Goal: Transaction & Acquisition: Download file/media

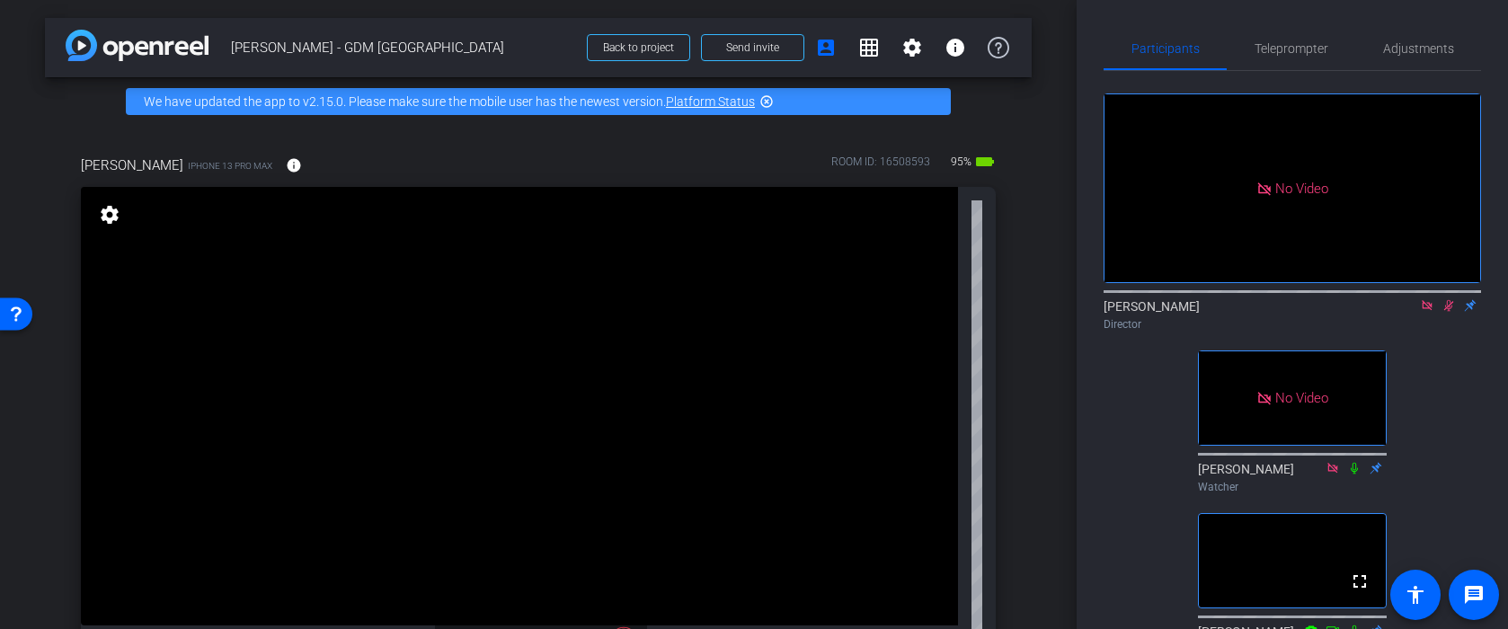
scroll to position [11, 0]
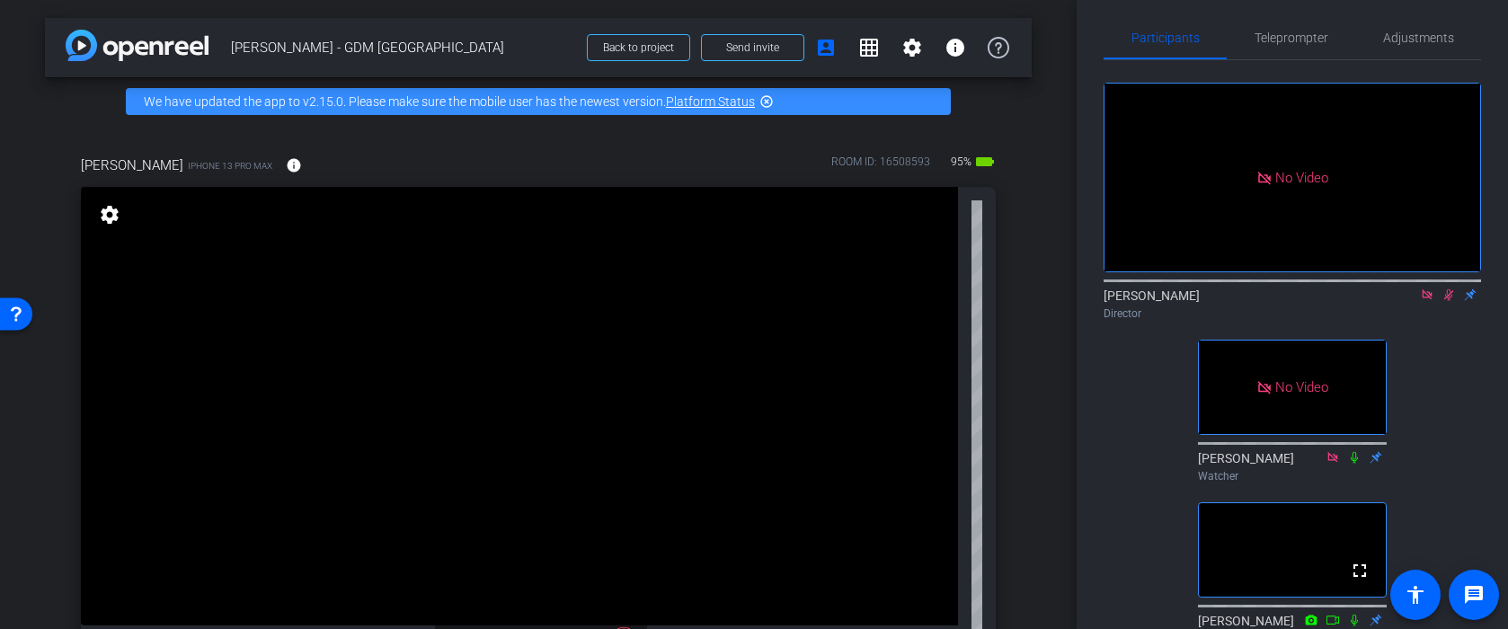
click at [1425, 301] on icon at bounding box center [1427, 295] width 14 height 13
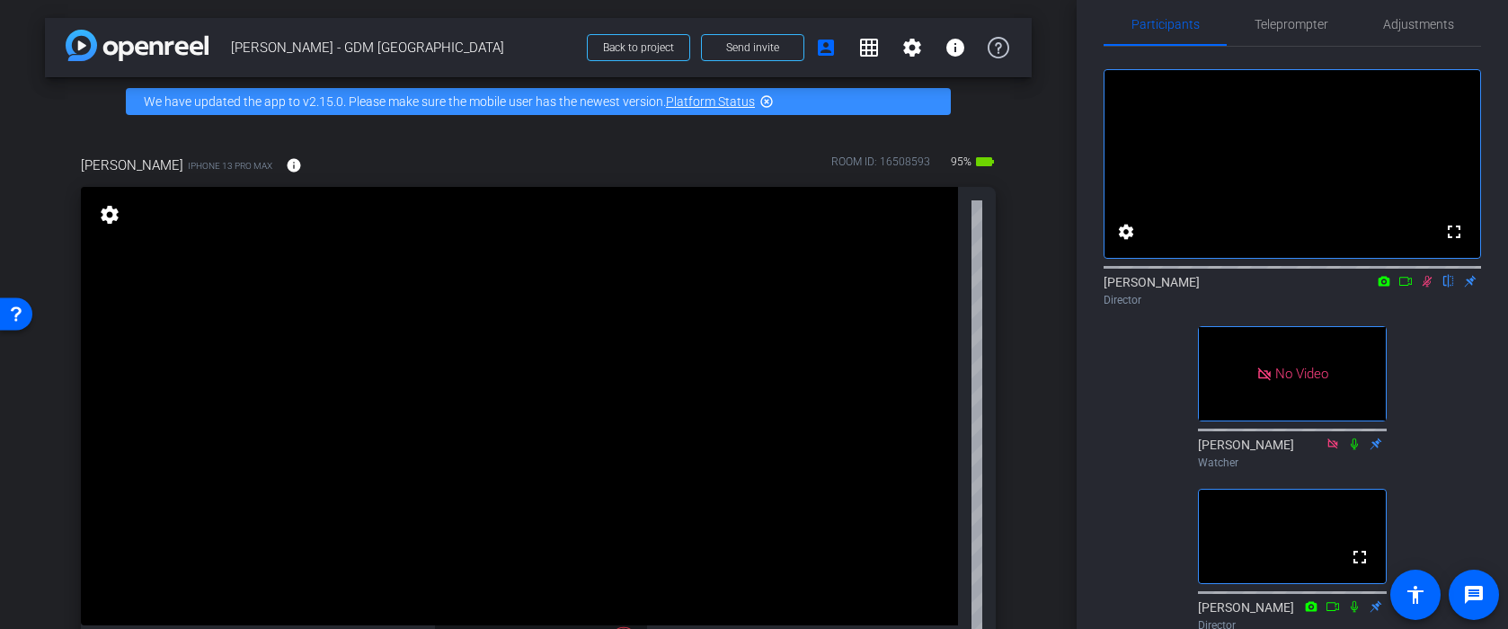
scroll to position [0, 0]
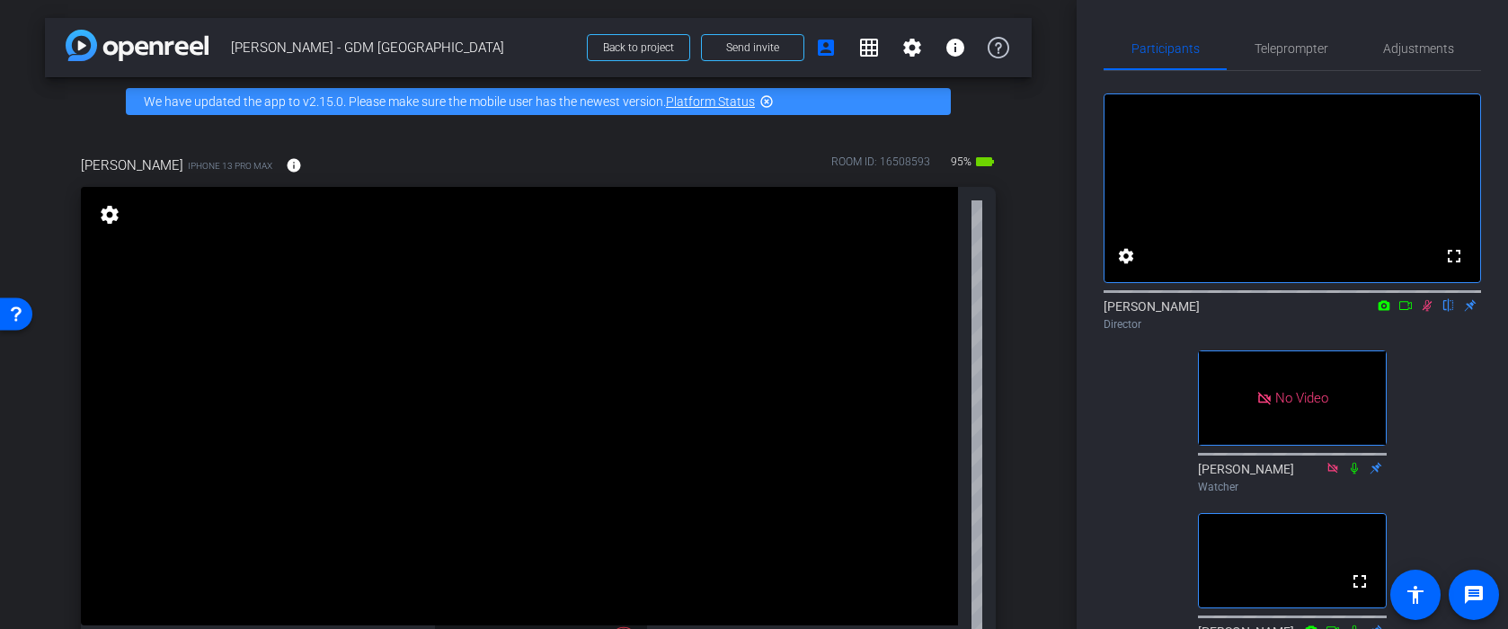
click at [1404, 312] on icon at bounding box center [1406, 305] width 14 height 13
drag, startPoint x: 1481, startPoint y: 500, endPoint x: 1558, endPoint y: 674, distance: 190.4
click at [1507, 628] on html "Accessibility Screen-Reader Guide, Feedback, and Issue Reporting | New window m…" at bounding box center [754, 314] width 1508 height 629
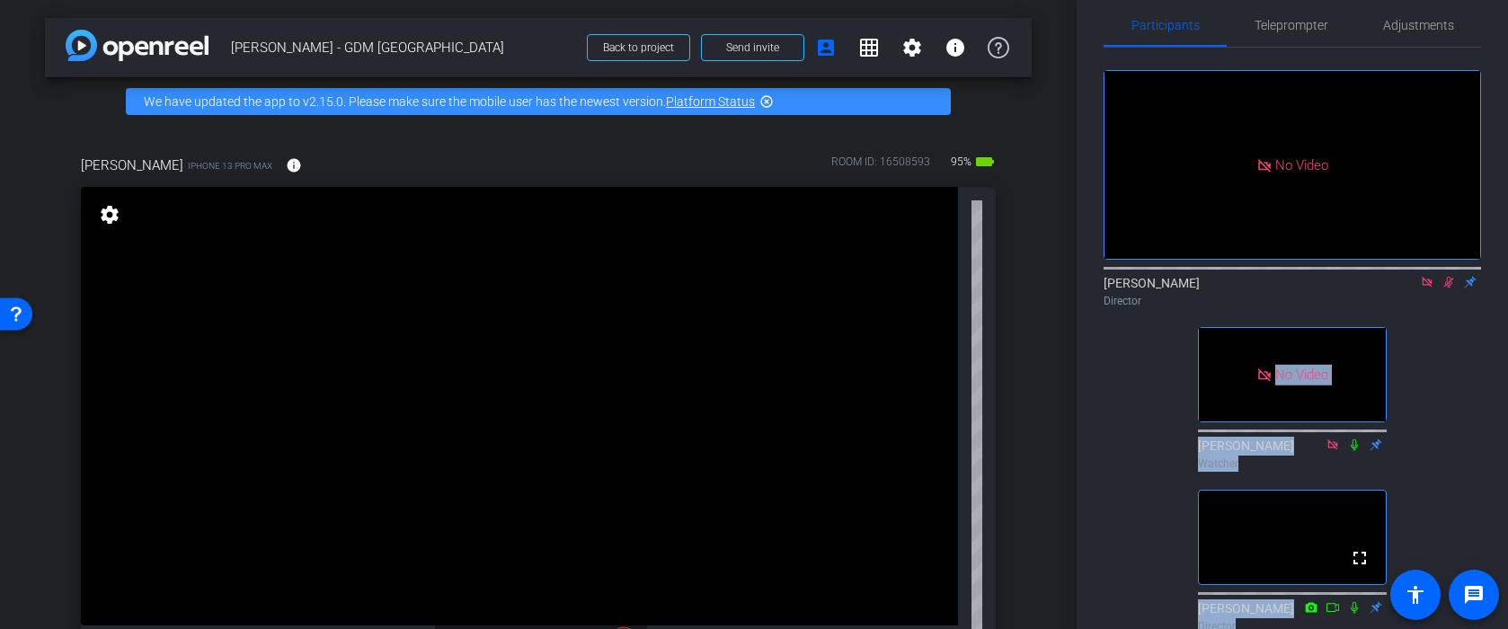
click at [1187, 526] on div "No Video Amanda Ozment Director No Video Kelley Watcher fullscreen George Grant…" at bounding box center [1293, 344] width 378 height 592
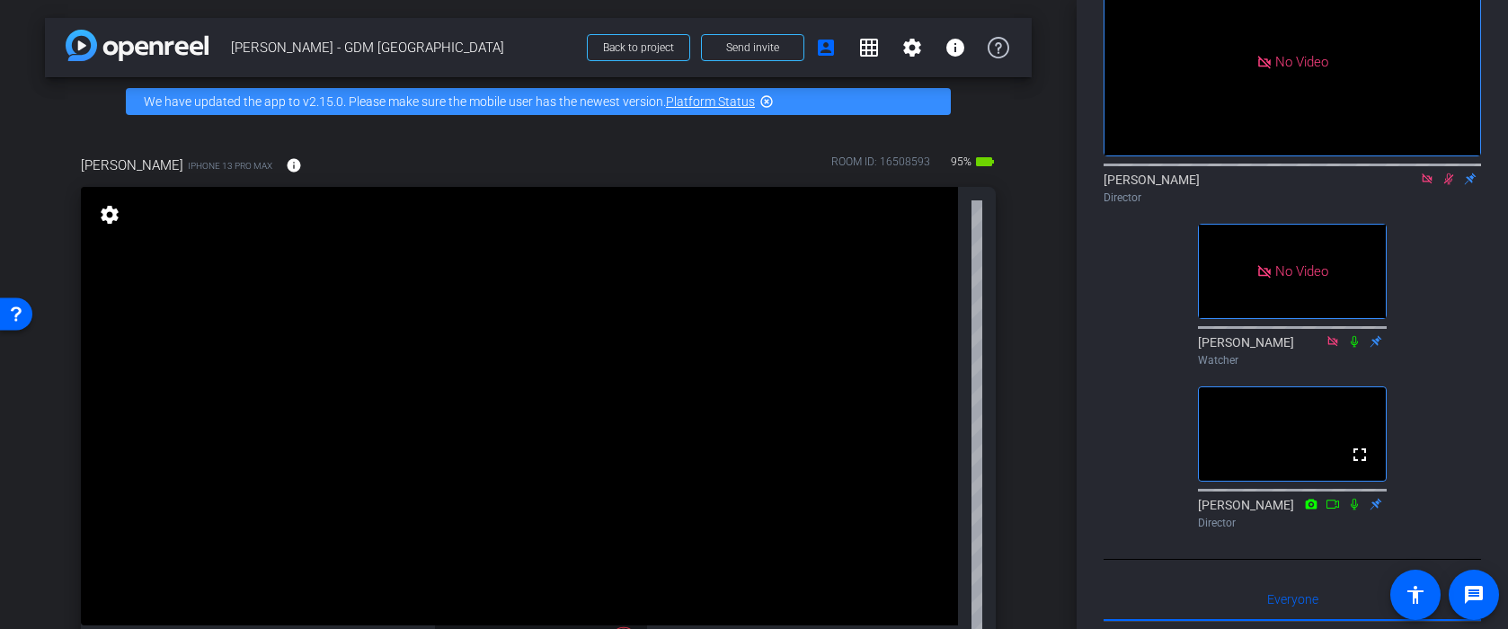
scroll to position [0, 0]
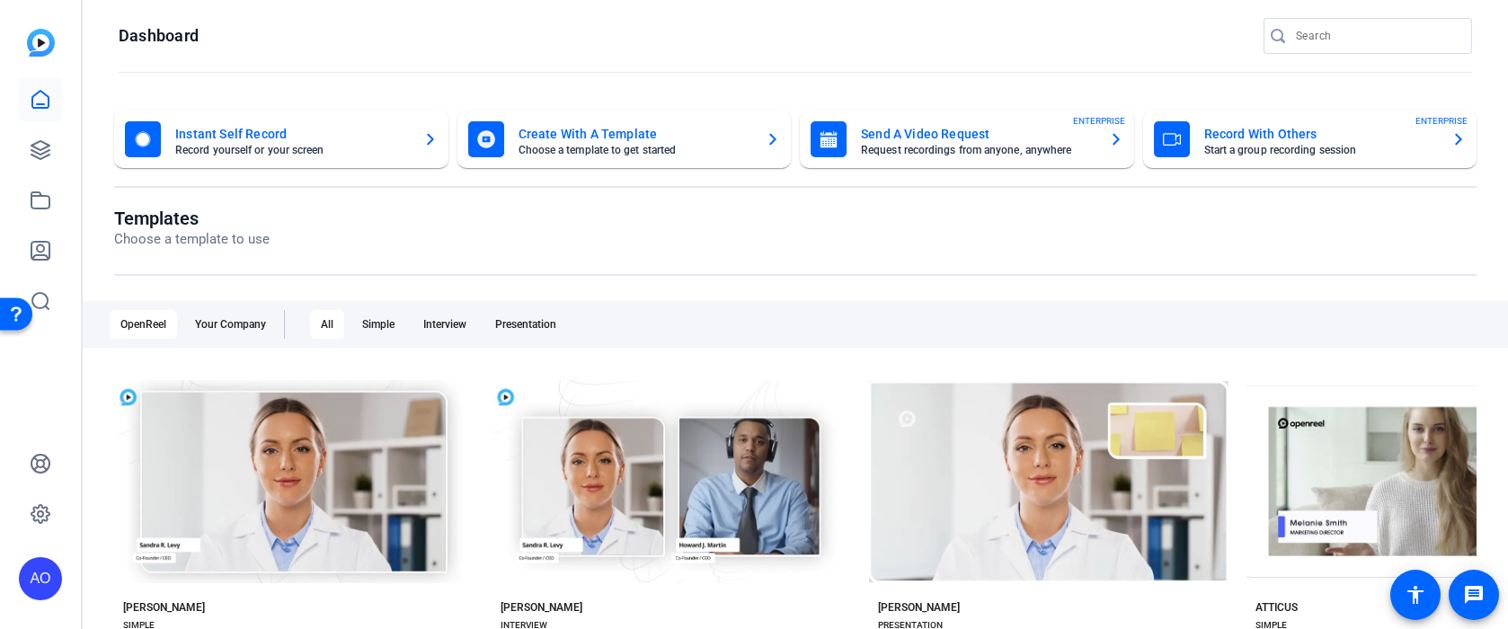
scroll to position [10, 0]
click at [42, 206] on icon at bounding box center [41, 201] width 22 height 22
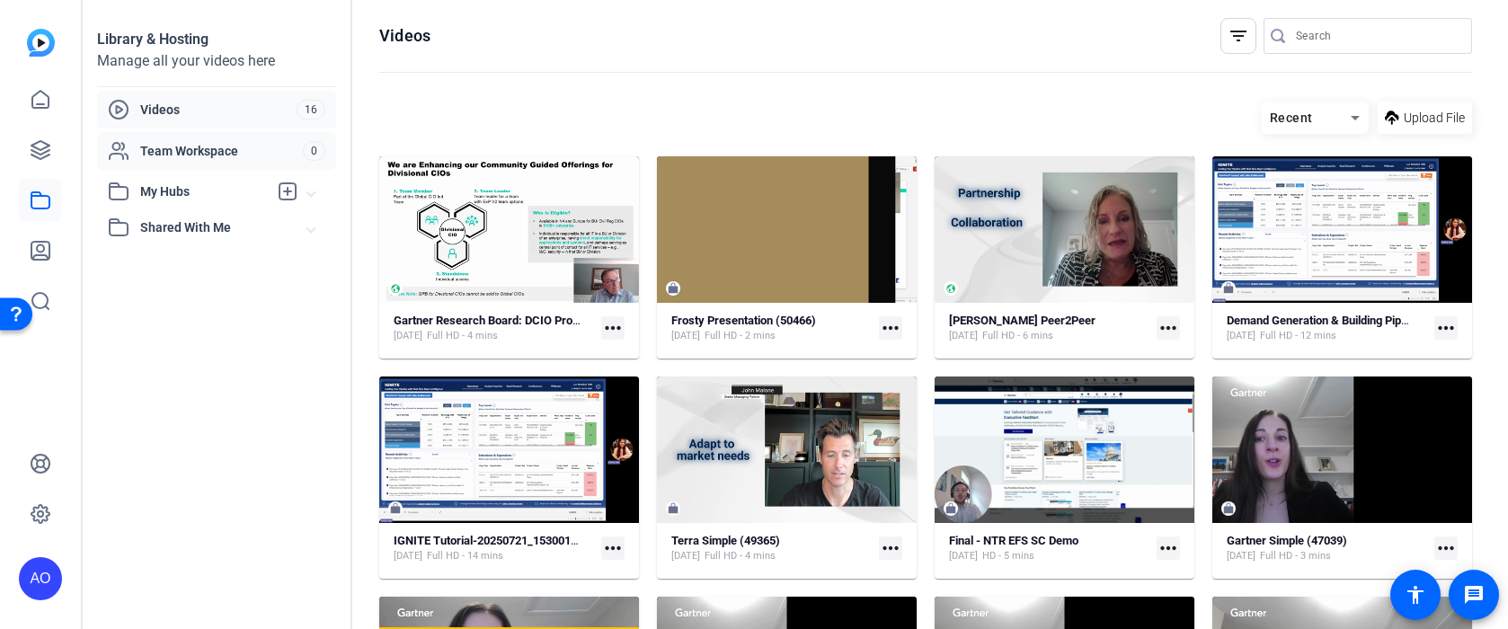
click at [176, 155] on span "Team Workspace" at bounding box center [221, 151] width 163 height 18
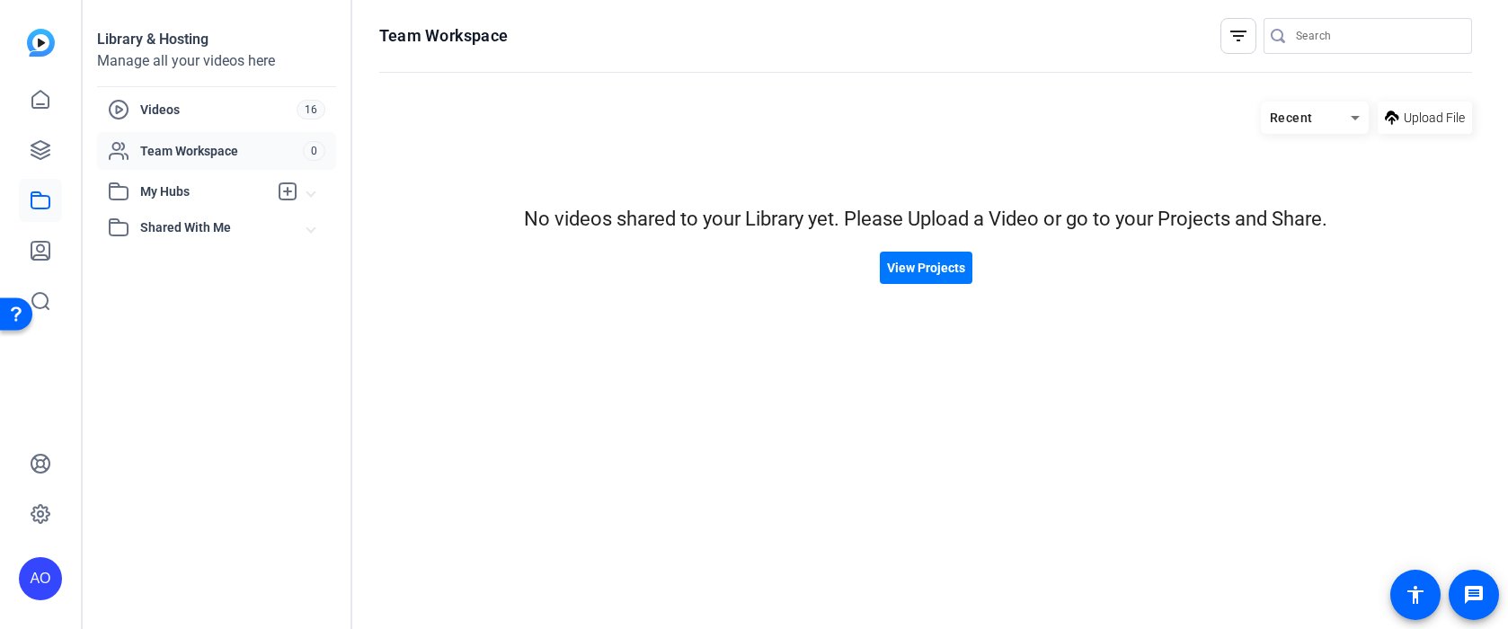
click at [163, 220] on span "Shared With Me" at bounding box center [223, 227] width 167 height 19
click at [192, 103] on span "Videos" at bounding box center [218, 110] width 156 height 18
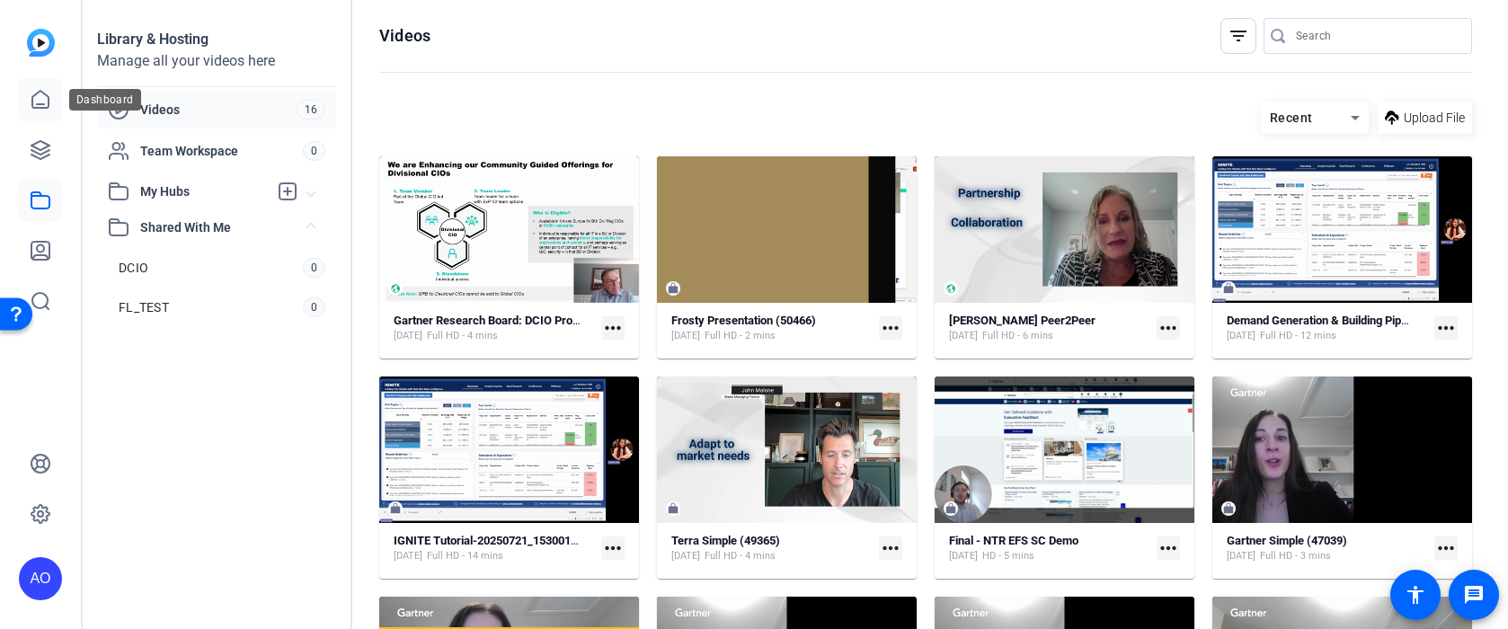
click at [45, 102] on icon at bounding box center [41, 100] width 22 height 22
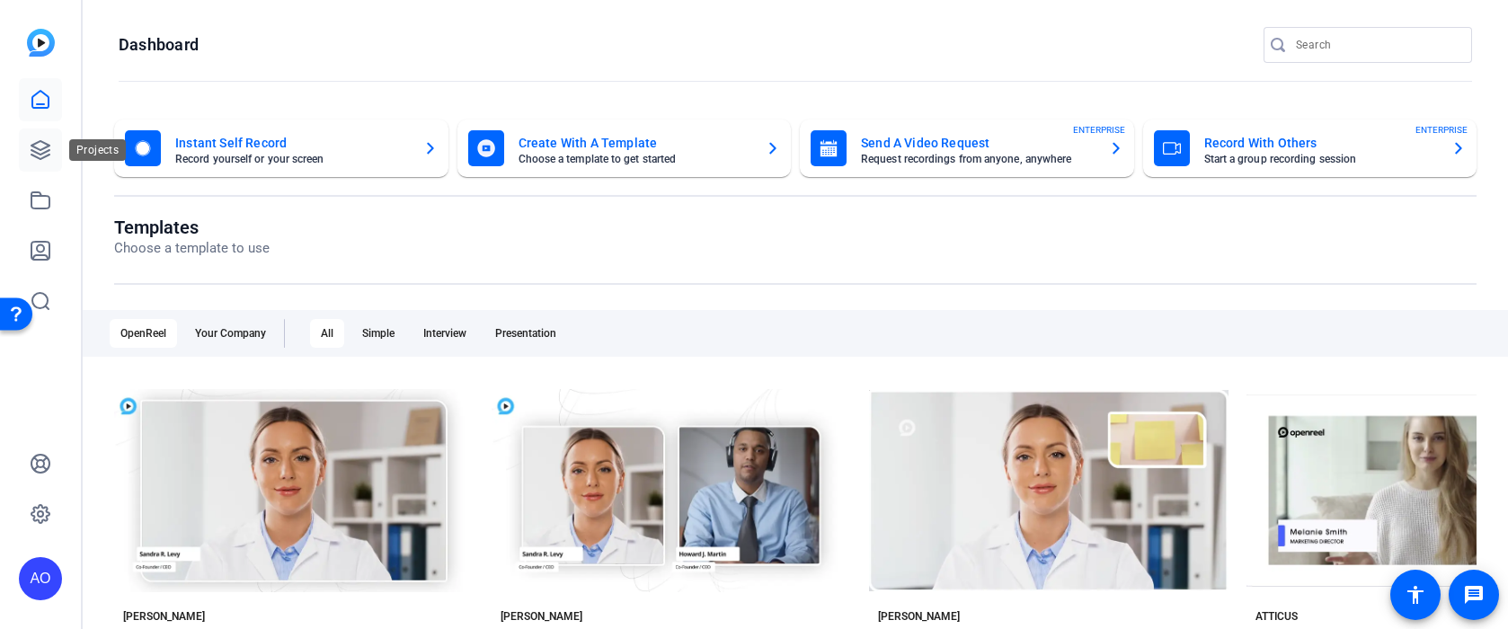
click at [34, 151] on icon at bounding box center [40, 150] width 18 height 18
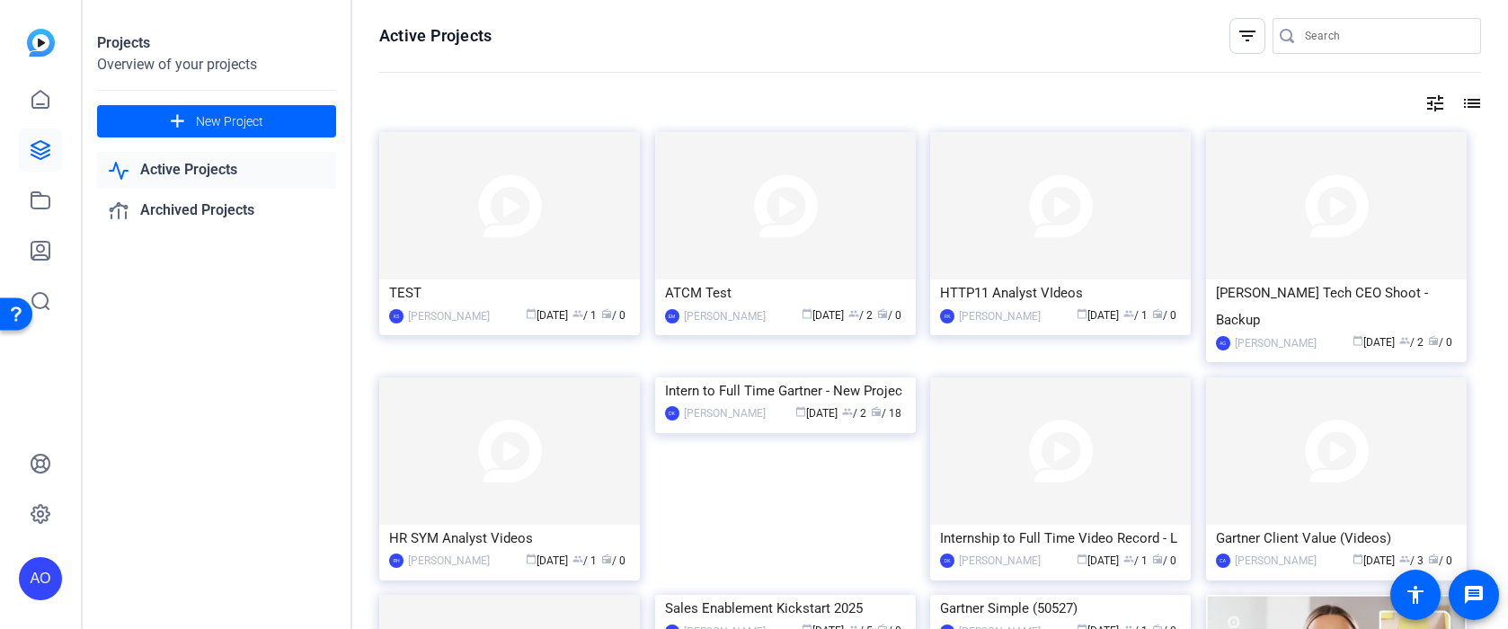
click at [187, 174] on link "Active Projects" at bounding box center [216, 170] width 239 height 37
click at [196, 170] on link "Active Projects" at bounding box center [216, 170] width 239 height 37
click at [1305, 36] on input "Search" at bounding box center [1386, 36] width 162 height 22
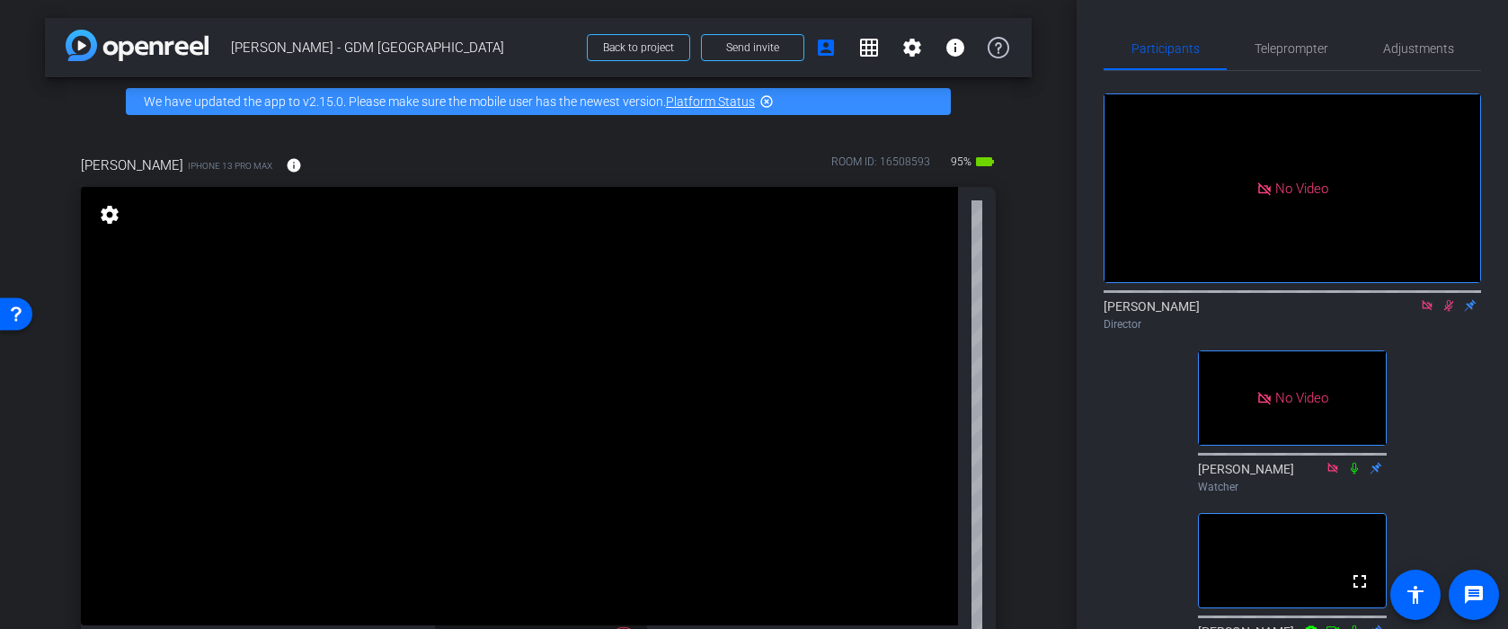
click at [1300, 174] on div "No Video" at bounding box center [1293, 188] width 376 height 188
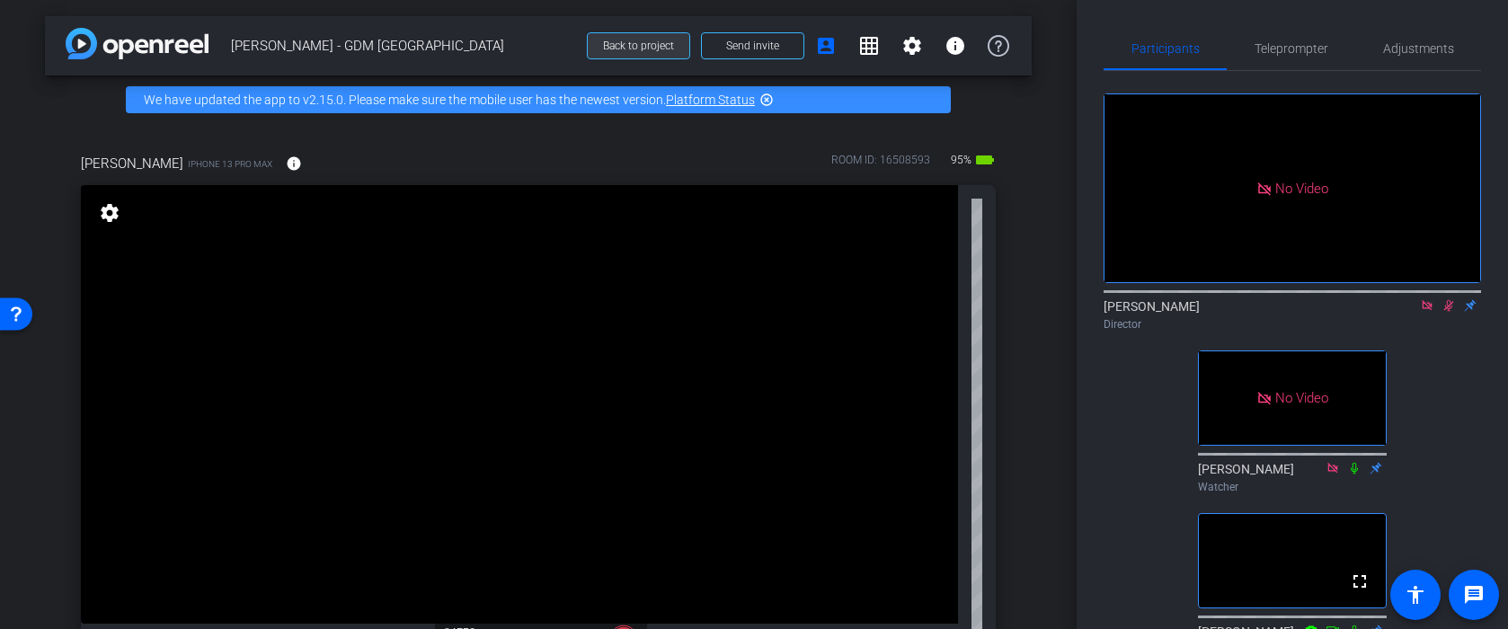
click at [631, 49] on span "Back to project" at bounding box center [638, 46] width 71 height 13
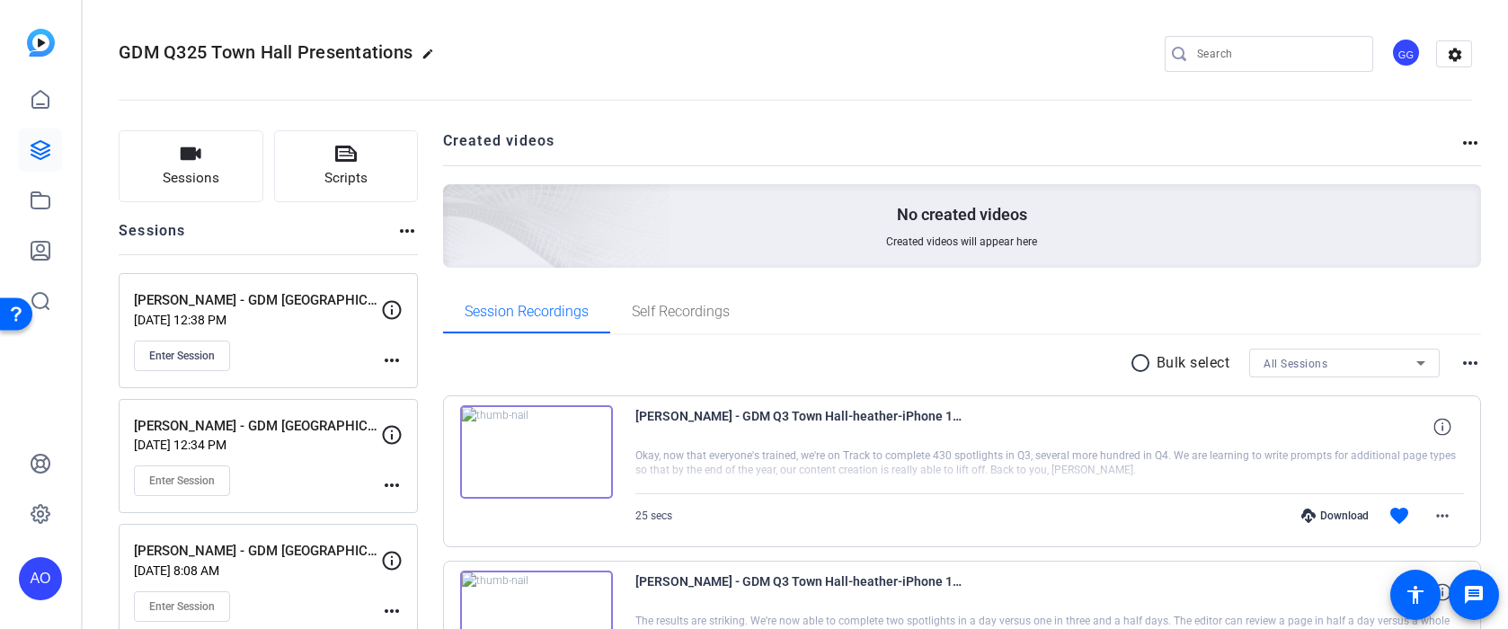
click at [381, 353] on mat-icon "more_horiz" at bounding box center [392, 361] width 22 height 22
click at [411, 387] on span "Edit Session" at bounding box center [437, 386] width 82 height 22
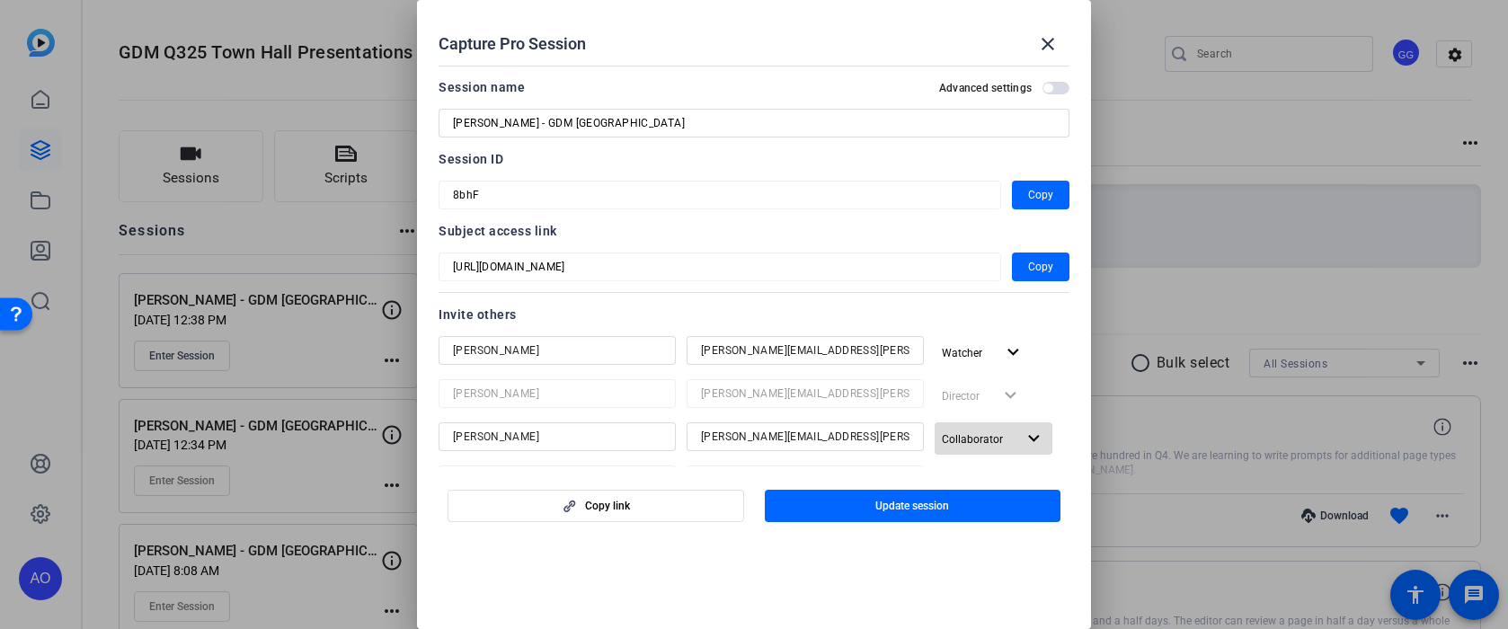
click at [1032, 438] on mat-icon "expand_more" at bounding box center [1034, 439] width 22 height 22
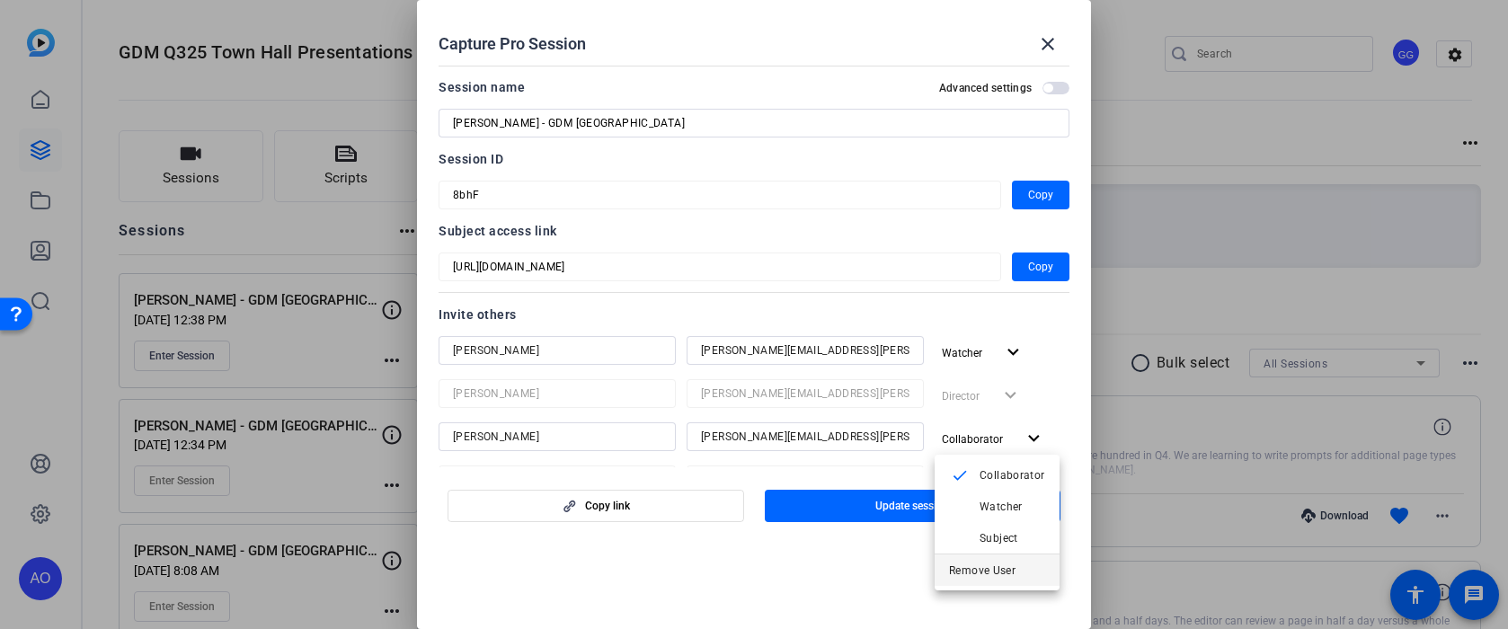
click at [957, 570] on span "Remove User" at bounding box center [982, 570] width 67 height 13
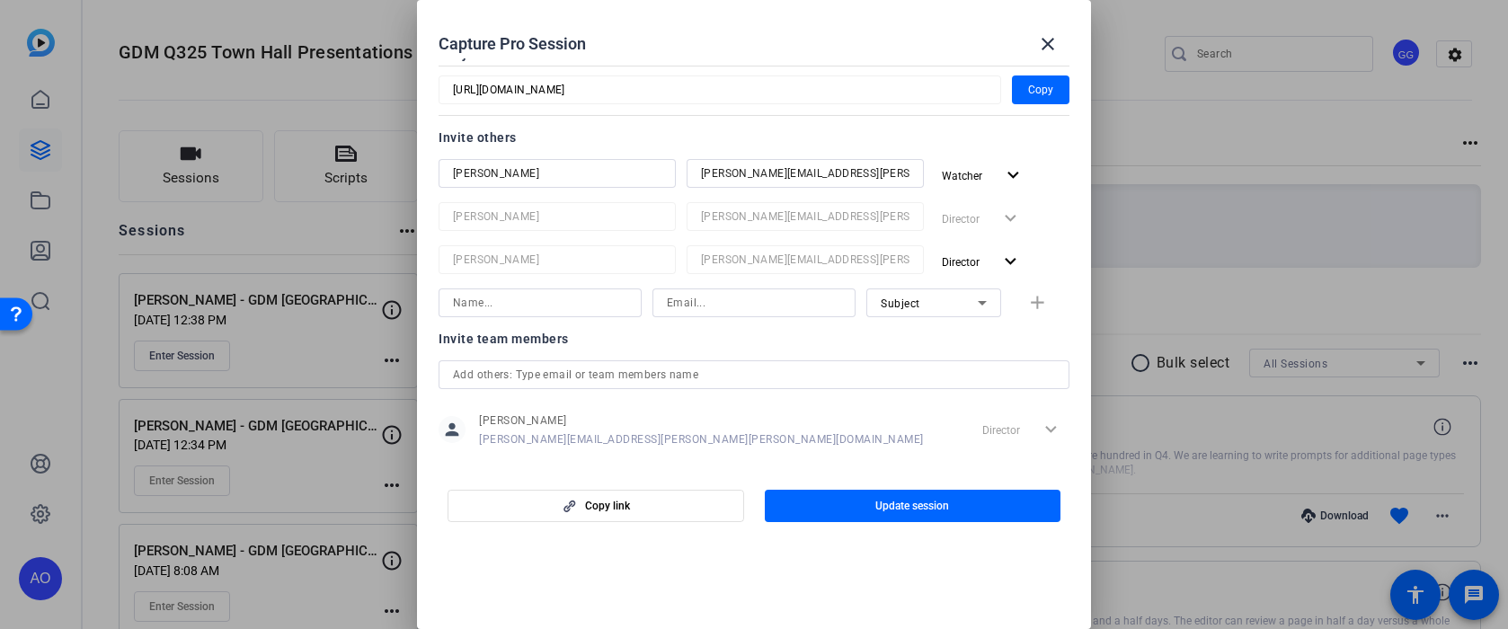
scroll to position [257, 0]
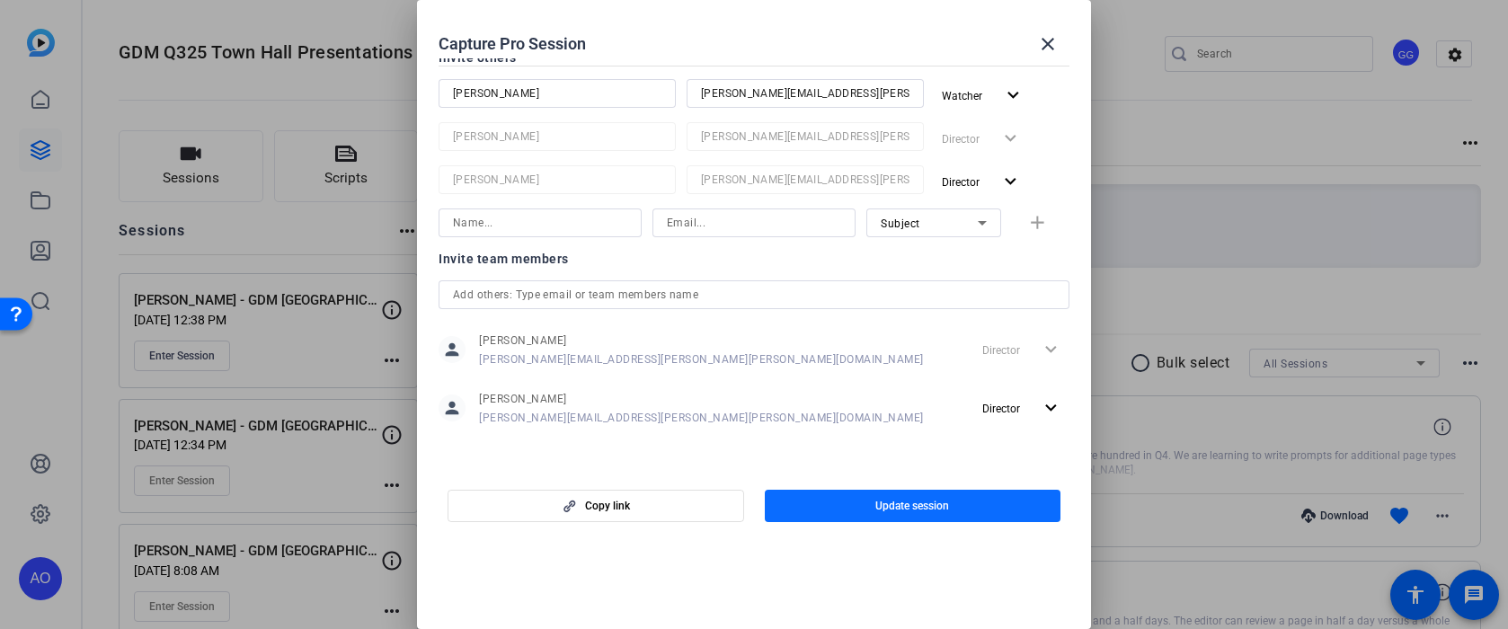
click at [864, 501] on span "button" at bounding box center [913, 505] width 297 height 43
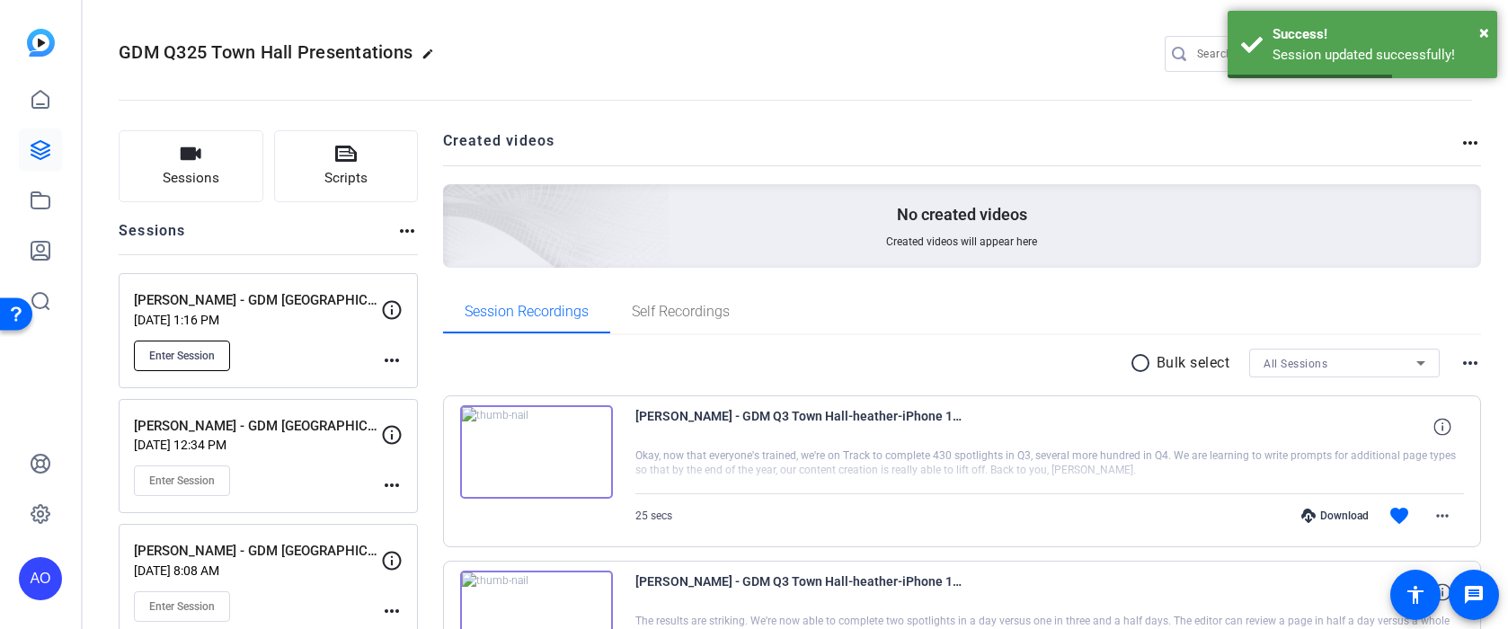
click at [168, 355] on span "Enter Session" at bounding box center [182, 356] width 66 height 14
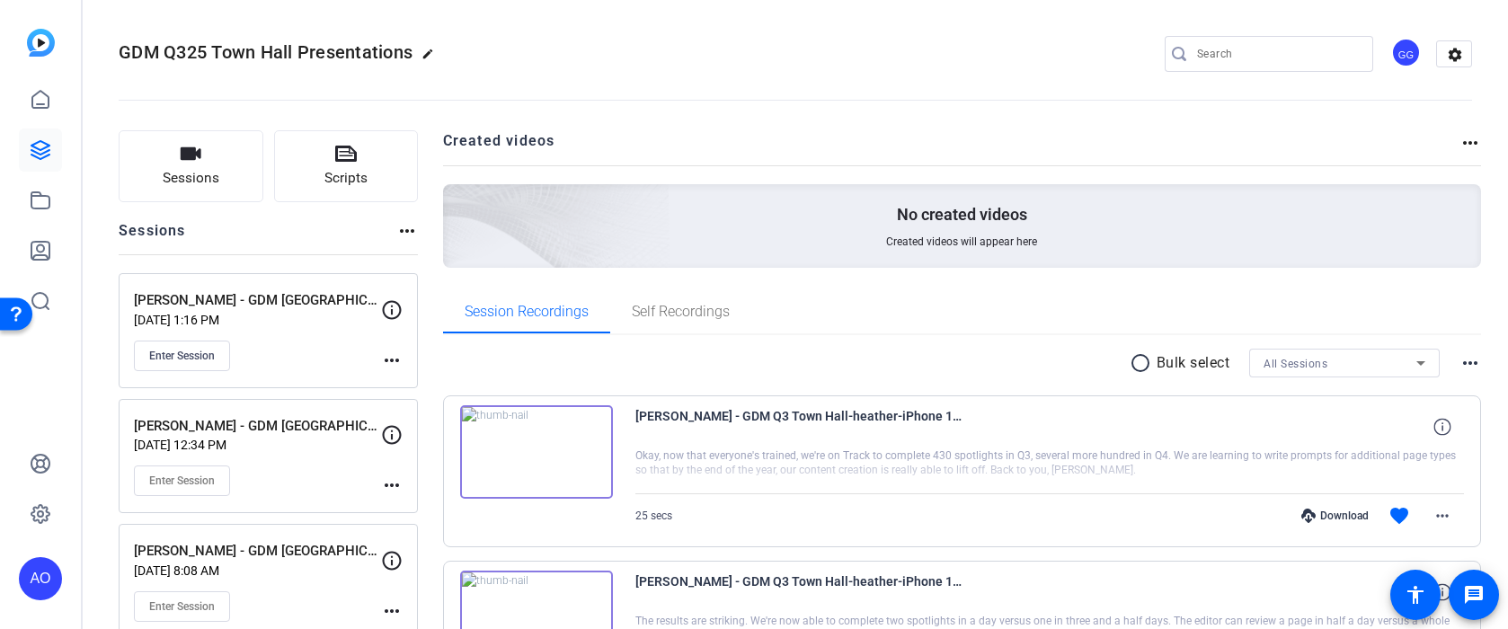
click at [311, 353] on div "Enter Session" at bounding box center [257, 356] width 247 height 31
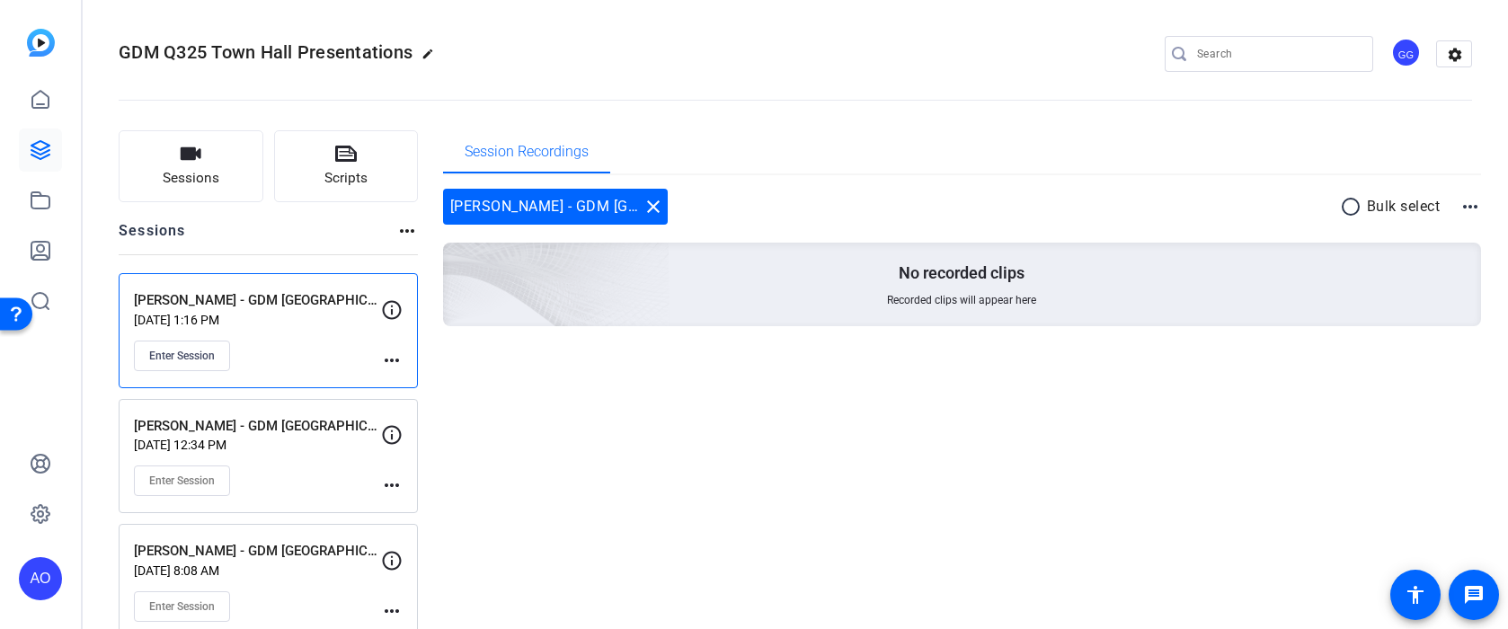
click at [389, 358] on mat-icon "more_horiz" at bounding box center [392, 361] width 22 height 22
click at [326, 351] on div at bounding box center [754, 314] width 1508 height 629
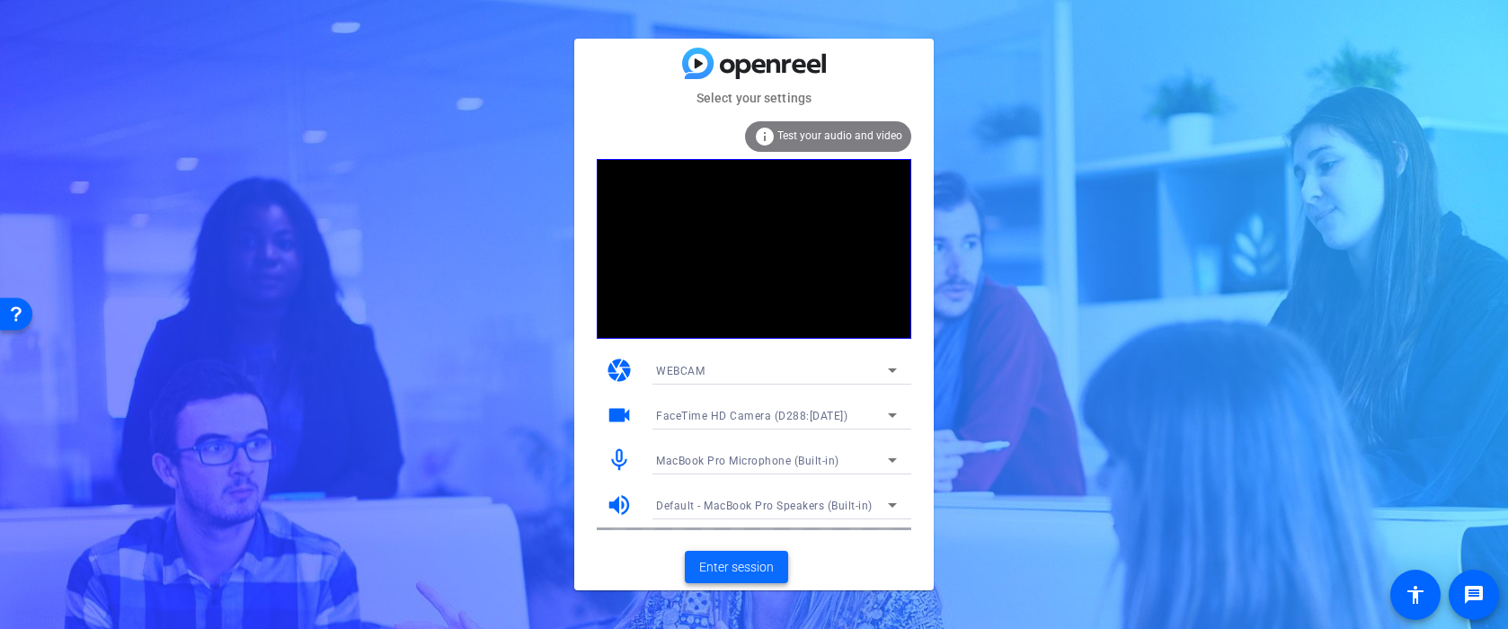
click at [741, 568] on span "Enter session" at bounding box center [736, 567] width 75 height 19
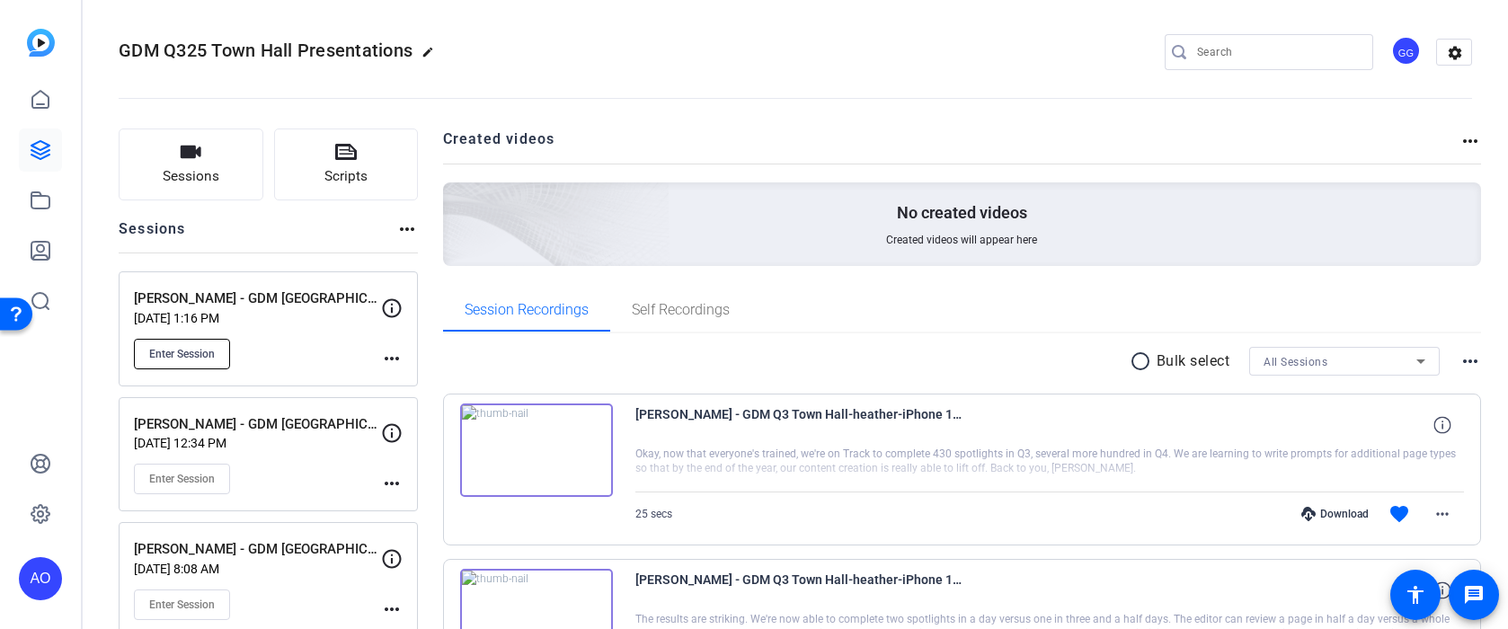
scroll to position [3, 0]
click at [175, 351] on span "Enter Session" at bounding box center [182, 353] width 66 height 14
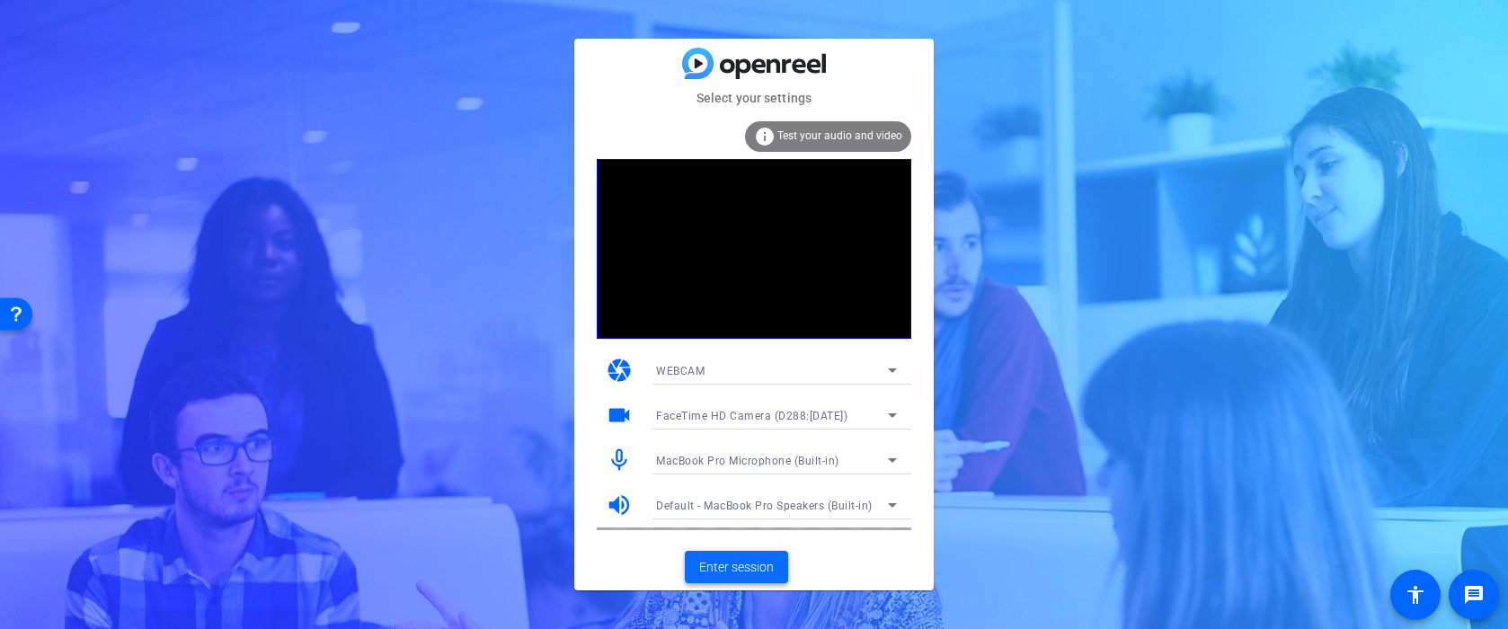
click at [733, 558] on span "Enter session" at bounding box center [736, 567] width 75 height 19
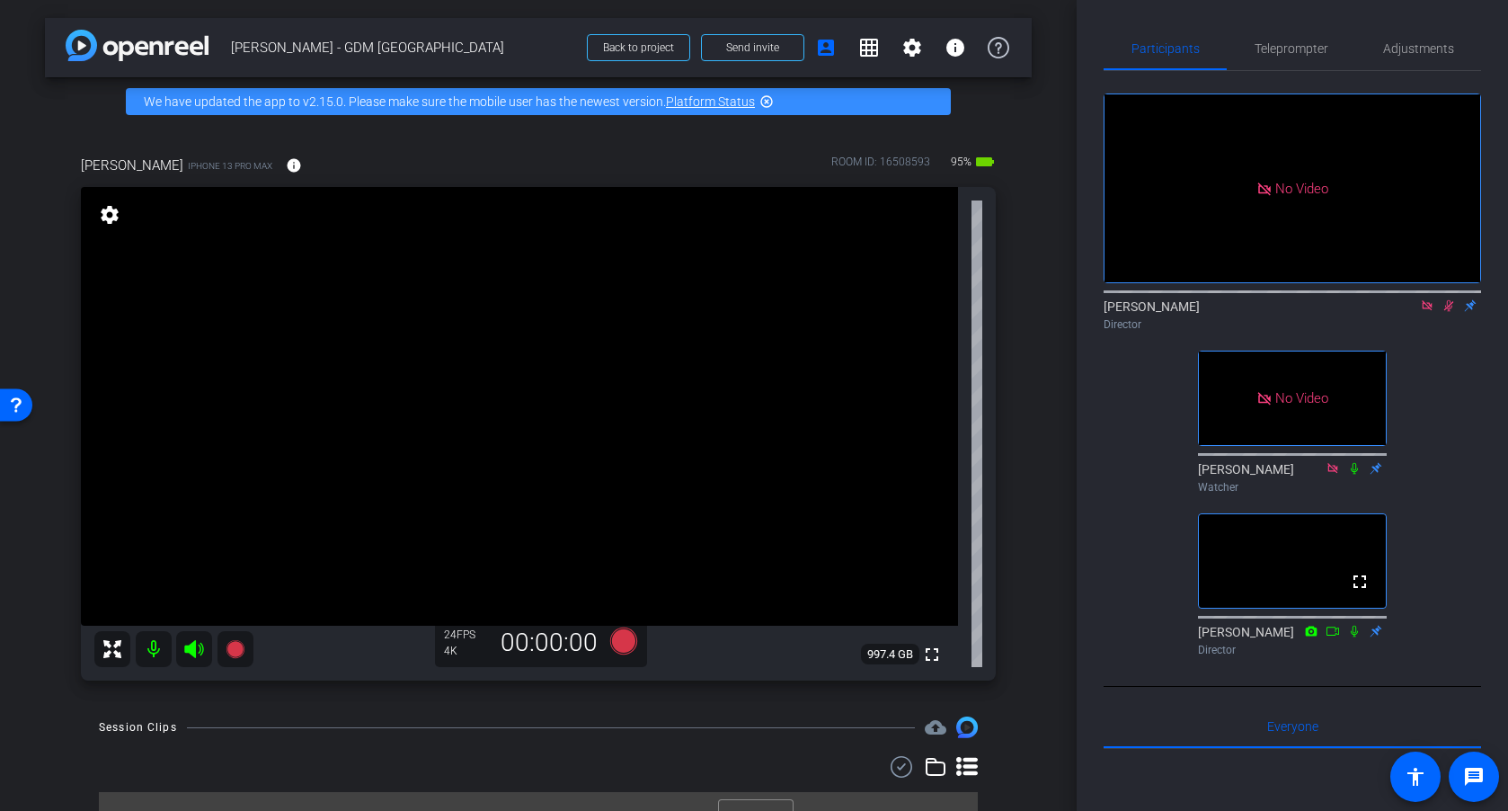
click at [1423, 310] on icon at bounding box center [1427, 305] width 10 height 10
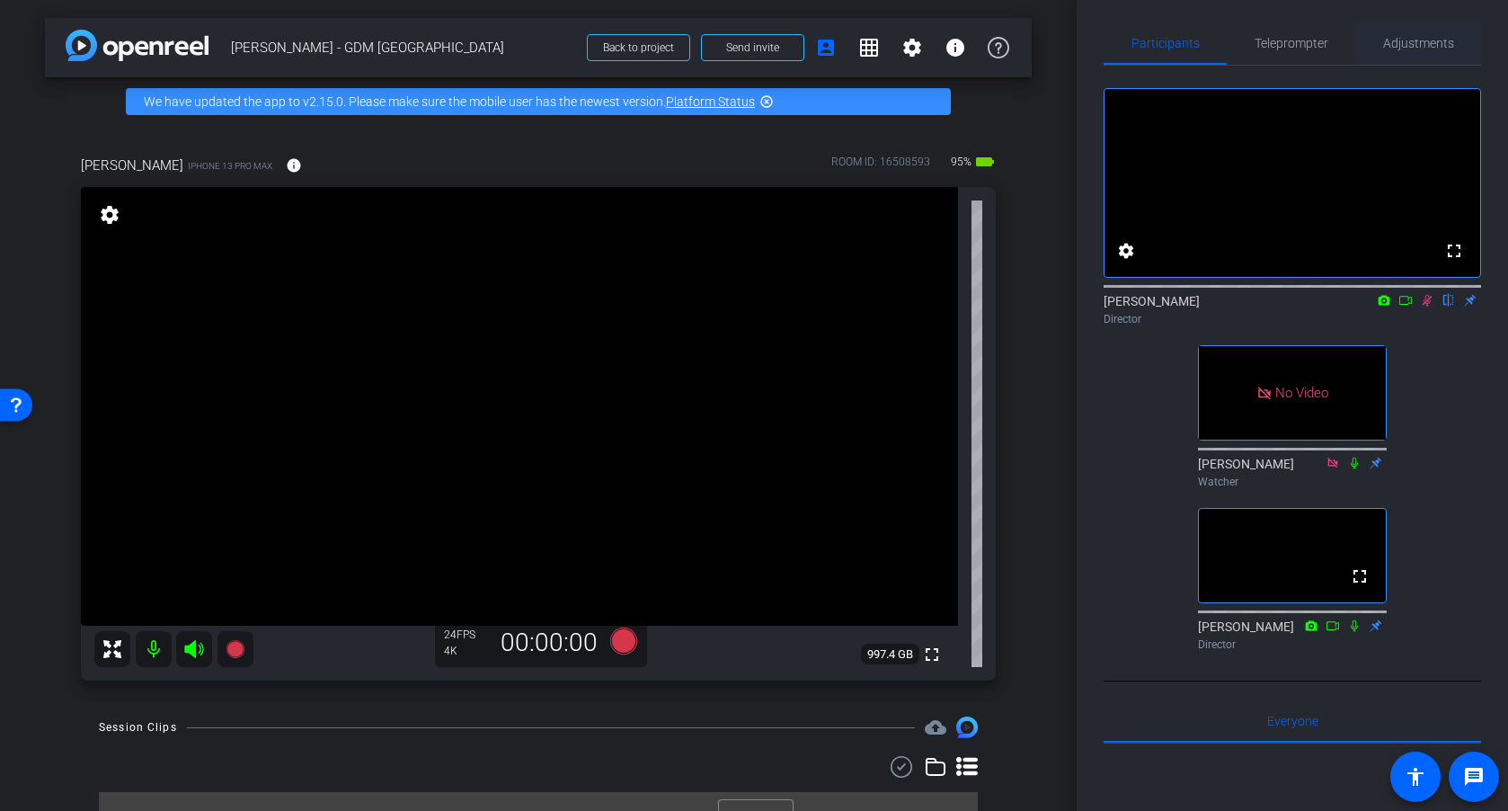
click at [1426, 44] on span "Adjustments" at bounding box center [1418, 43] width 71 height 13
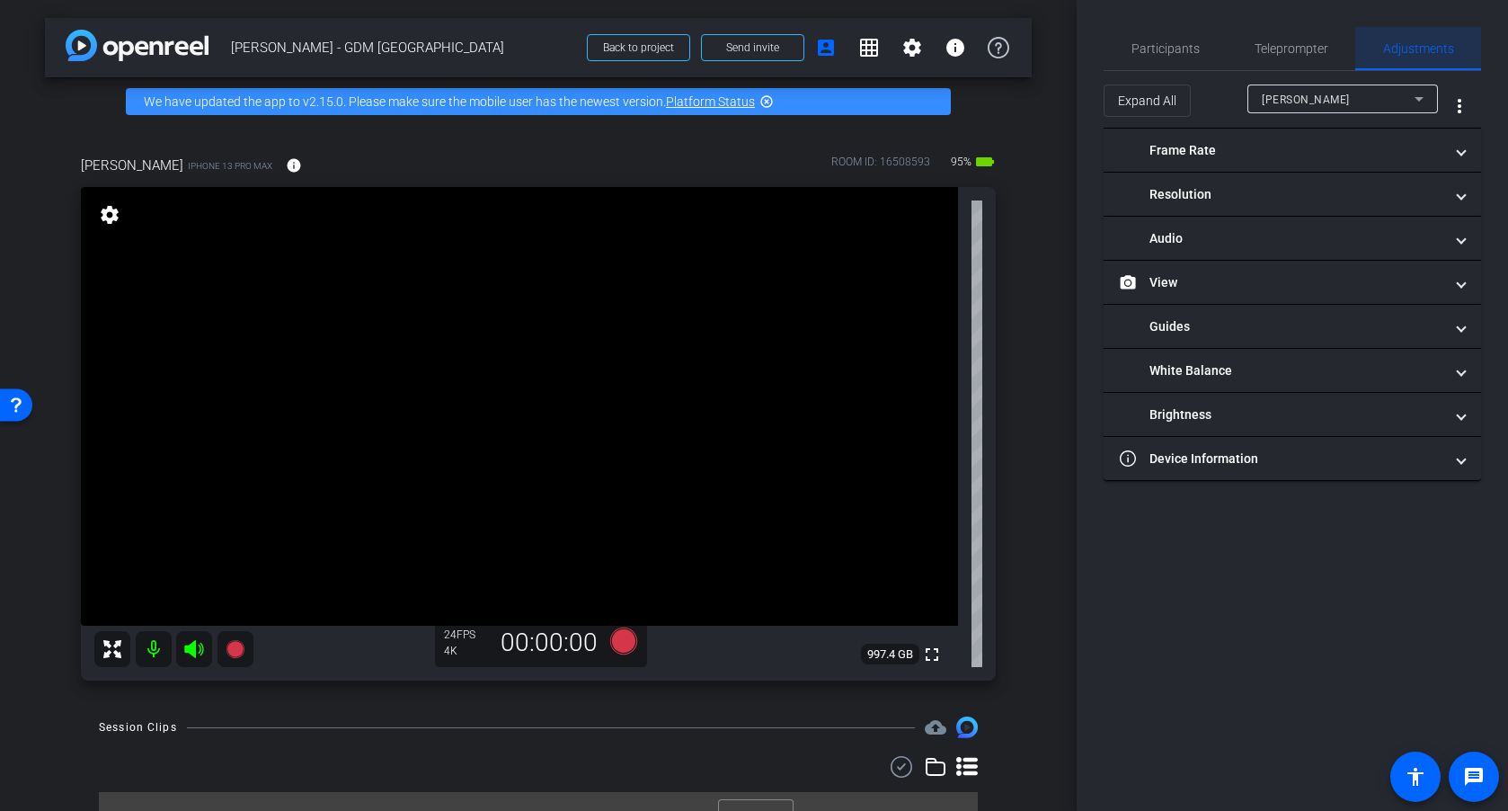
scroll to position [0, 0]
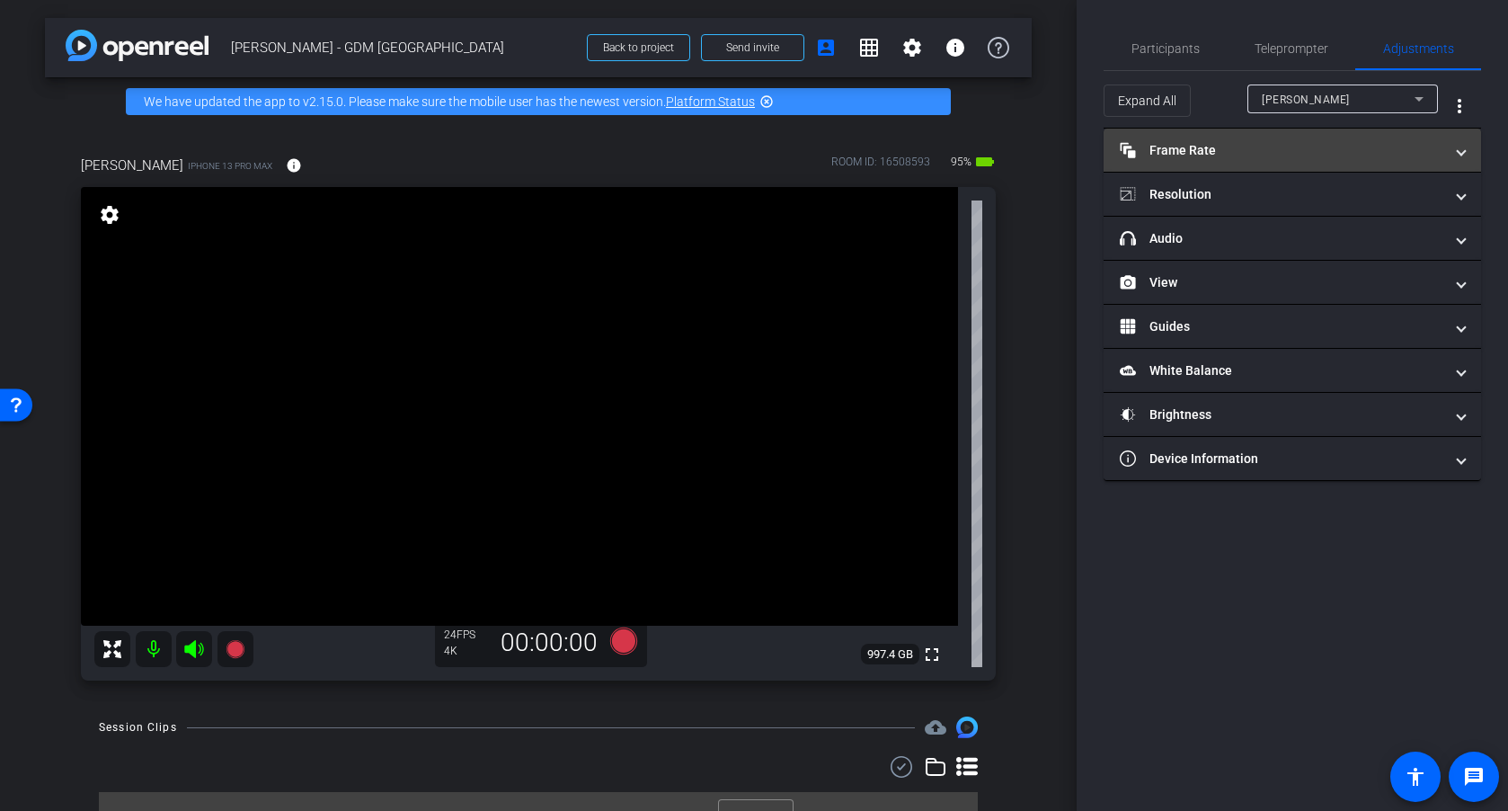
click at [1231, 141] on mat-panel-title "Frame Rate Frame Rate" at bounding box center [1282, 150] width 324 height 19
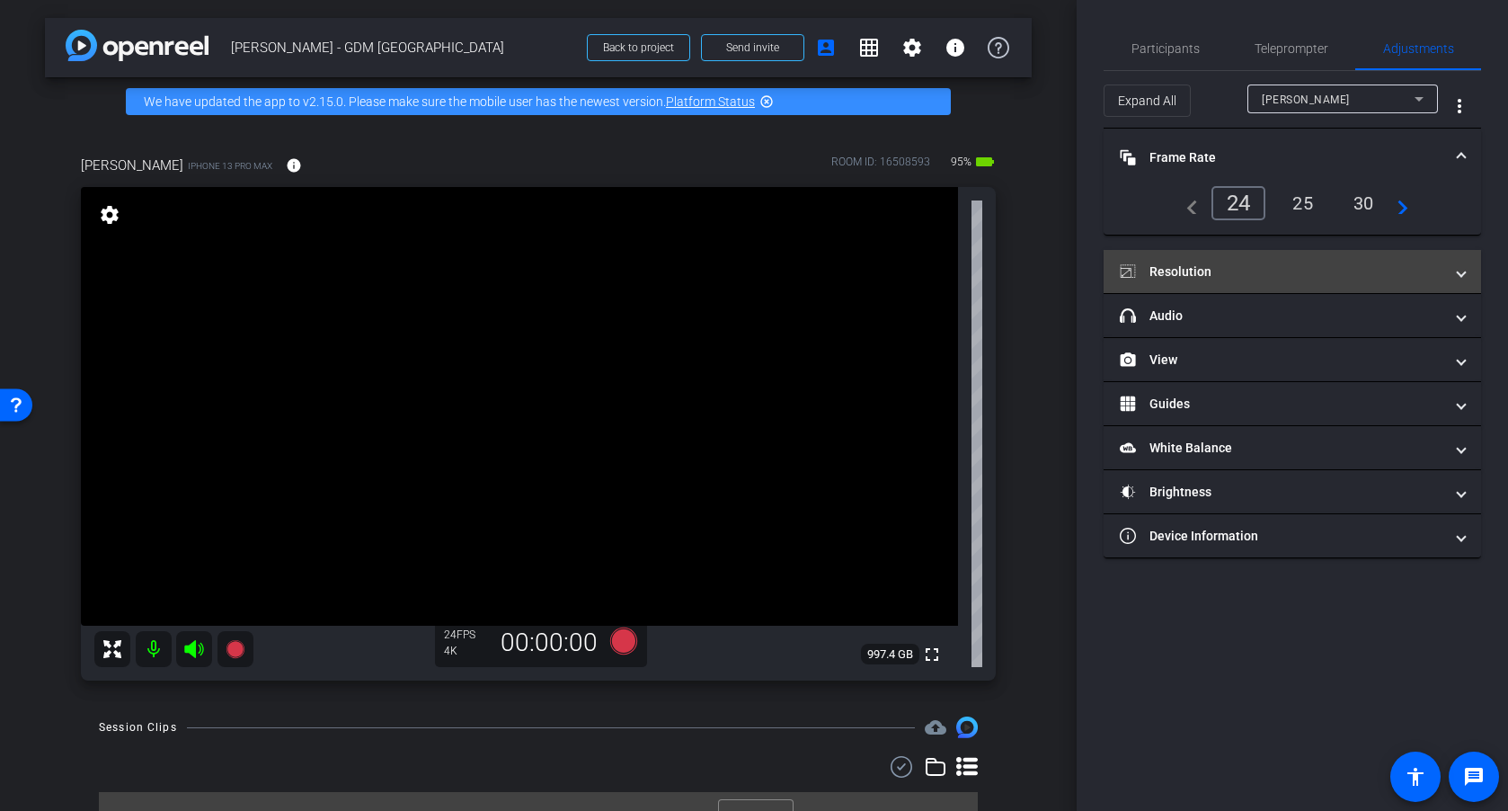
click at [1162, 269] on mat-panel-title "Resolution" at bounding box center [1282, 271] width 324 height 19
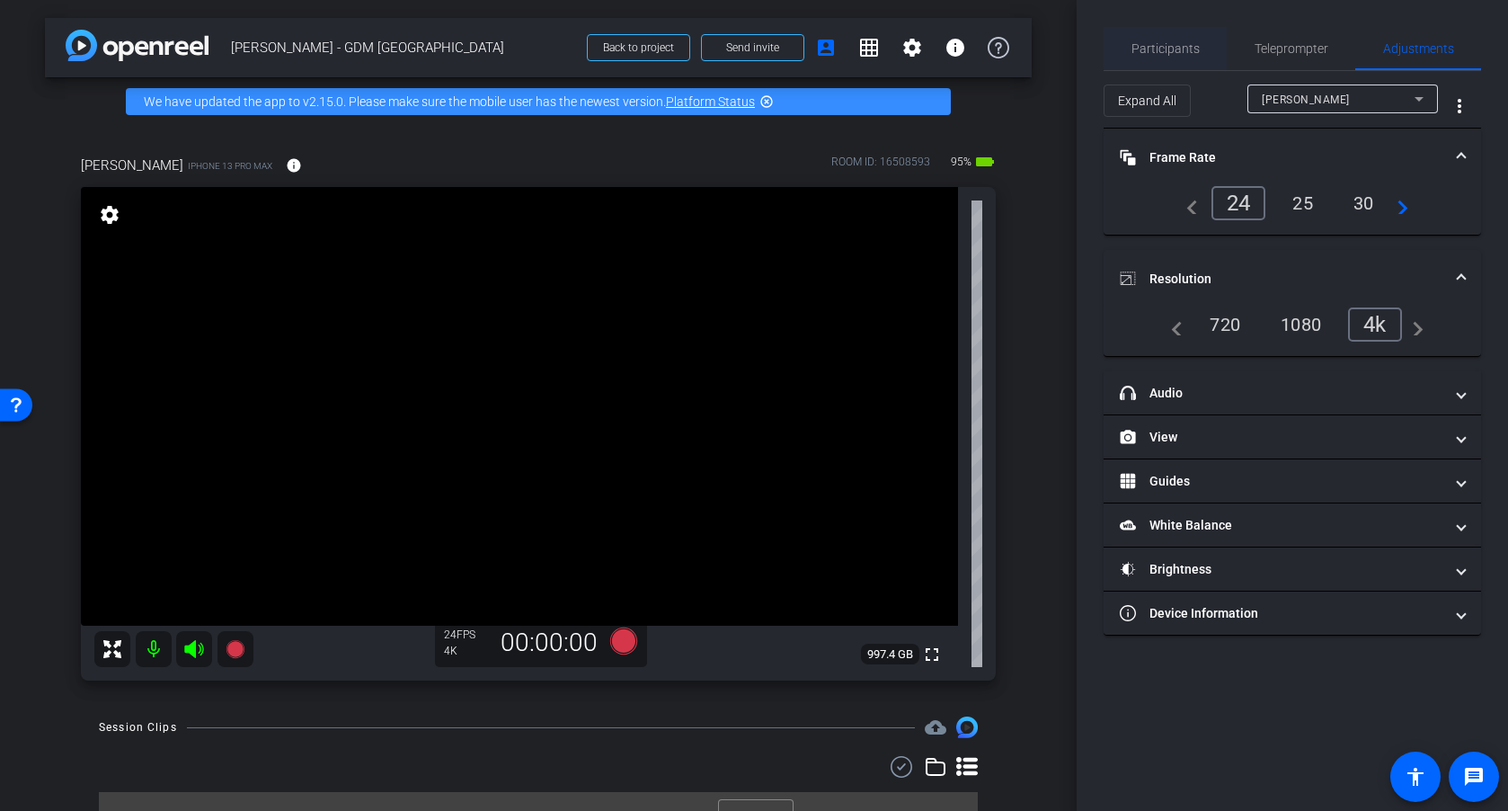
click at [1172, 53] on span "Participants" at bounding box center [1166, 48] width 68 height 13
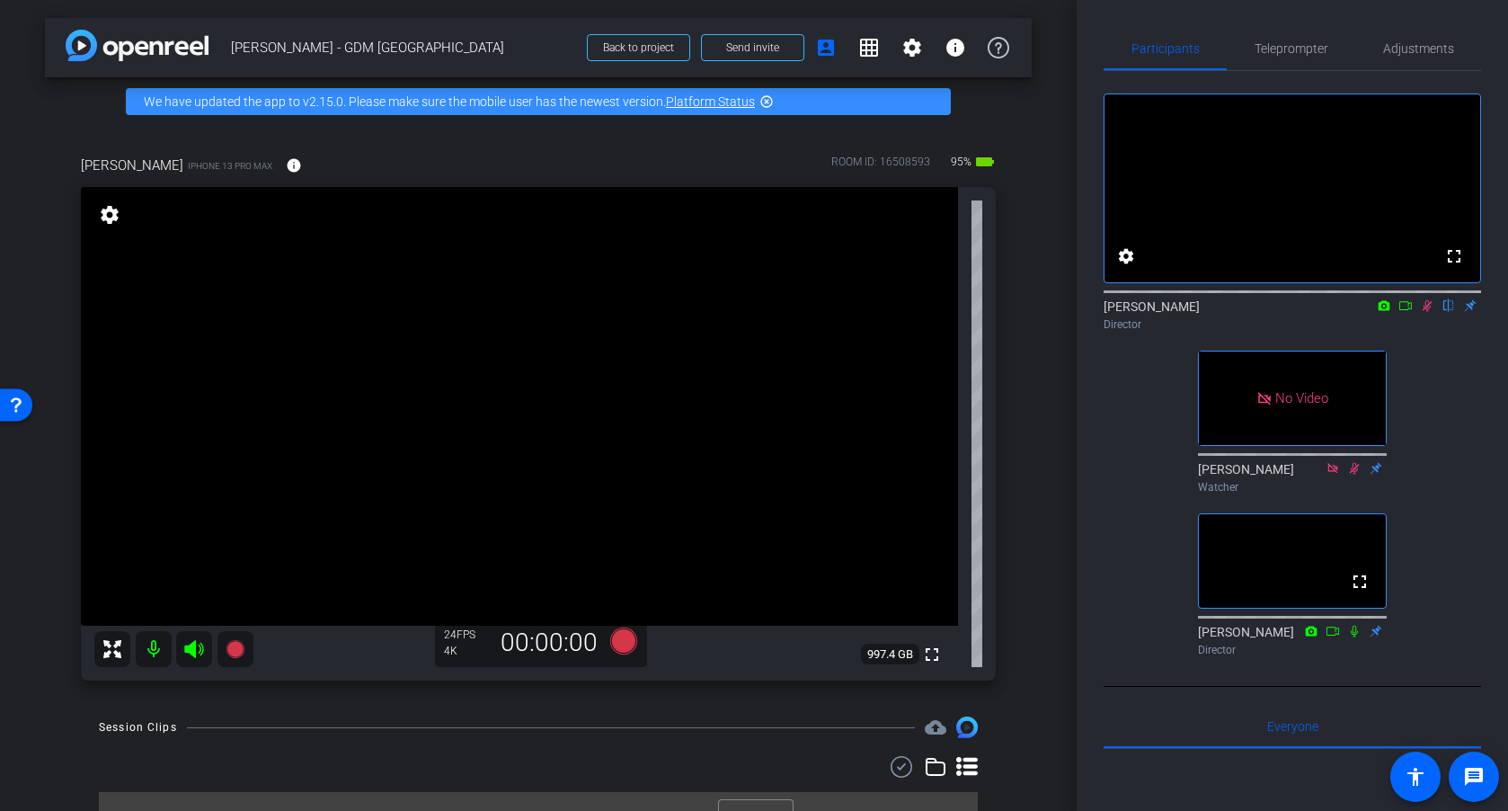
click at [1406, 312] on icon at bounding box center [1406, 305] width 14 height 13
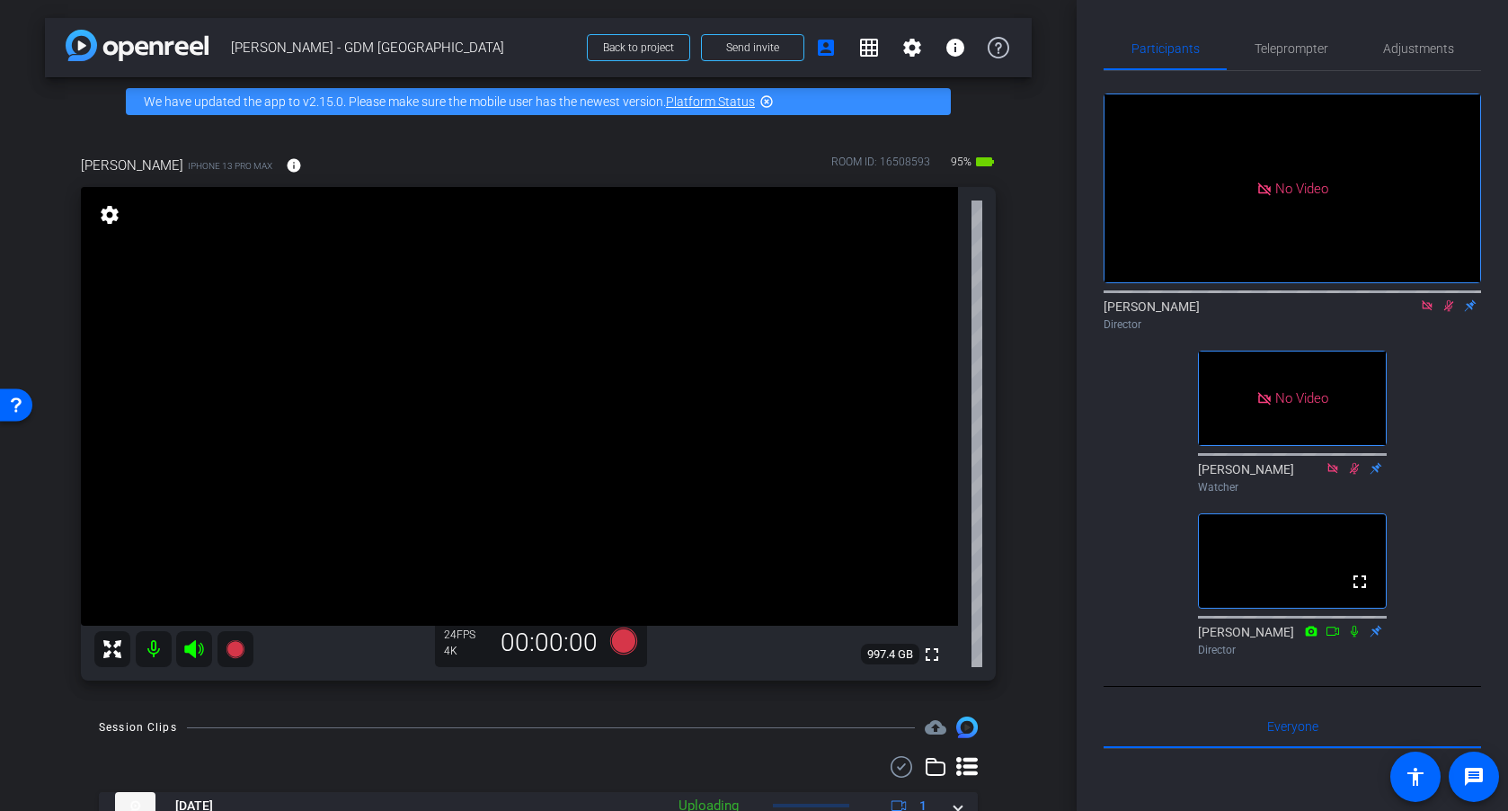
click at [1427, 312] on icon at bounding box center [1427, 305] width 14 height 13
click at [1273, 48] on span "Teleprompter" at bounding box center [1292, 48] width 74 height 13
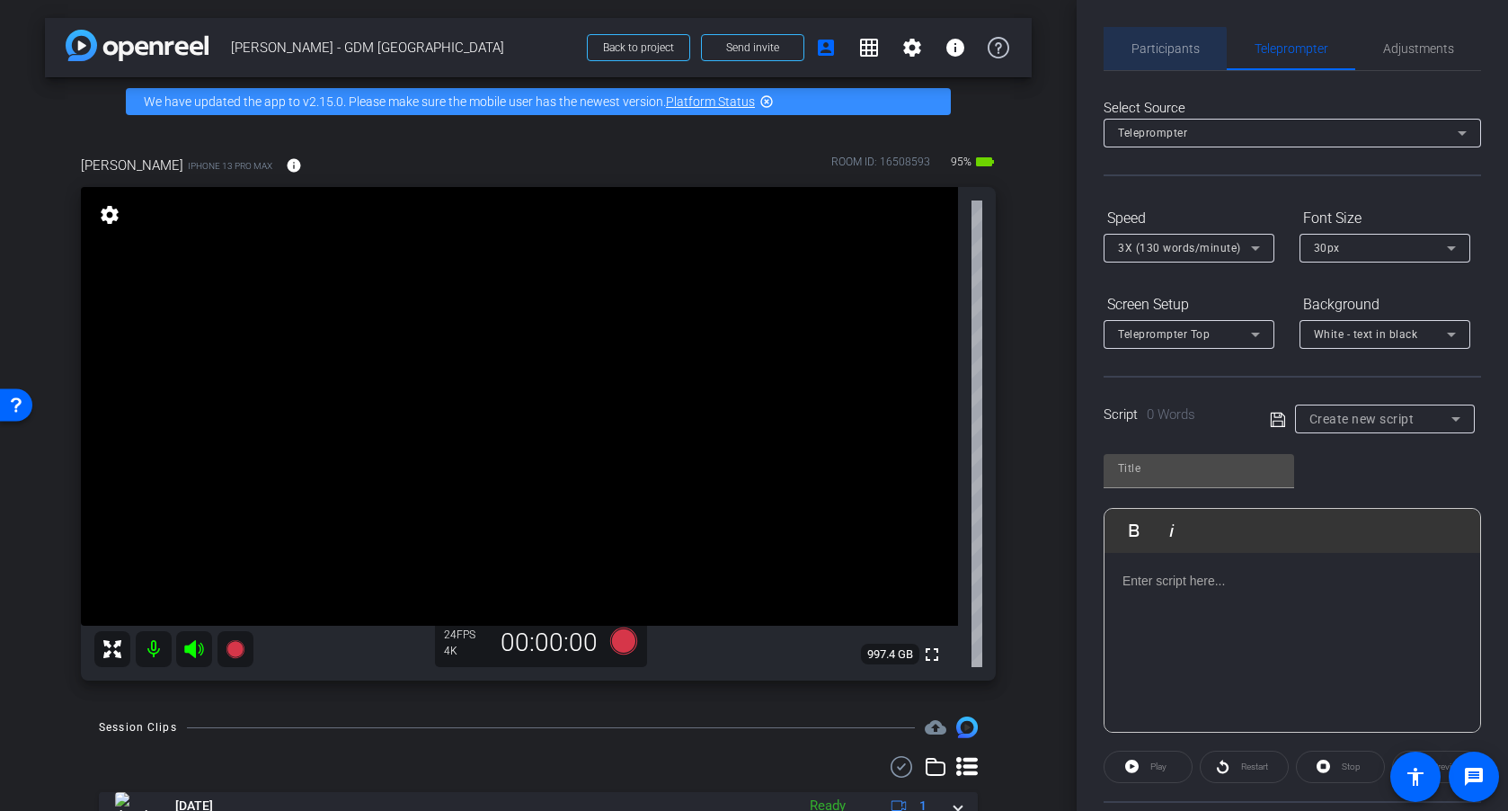
click at [1157, 52] on span "Participants" at bounding box center [1166, 48] width 68 height 13
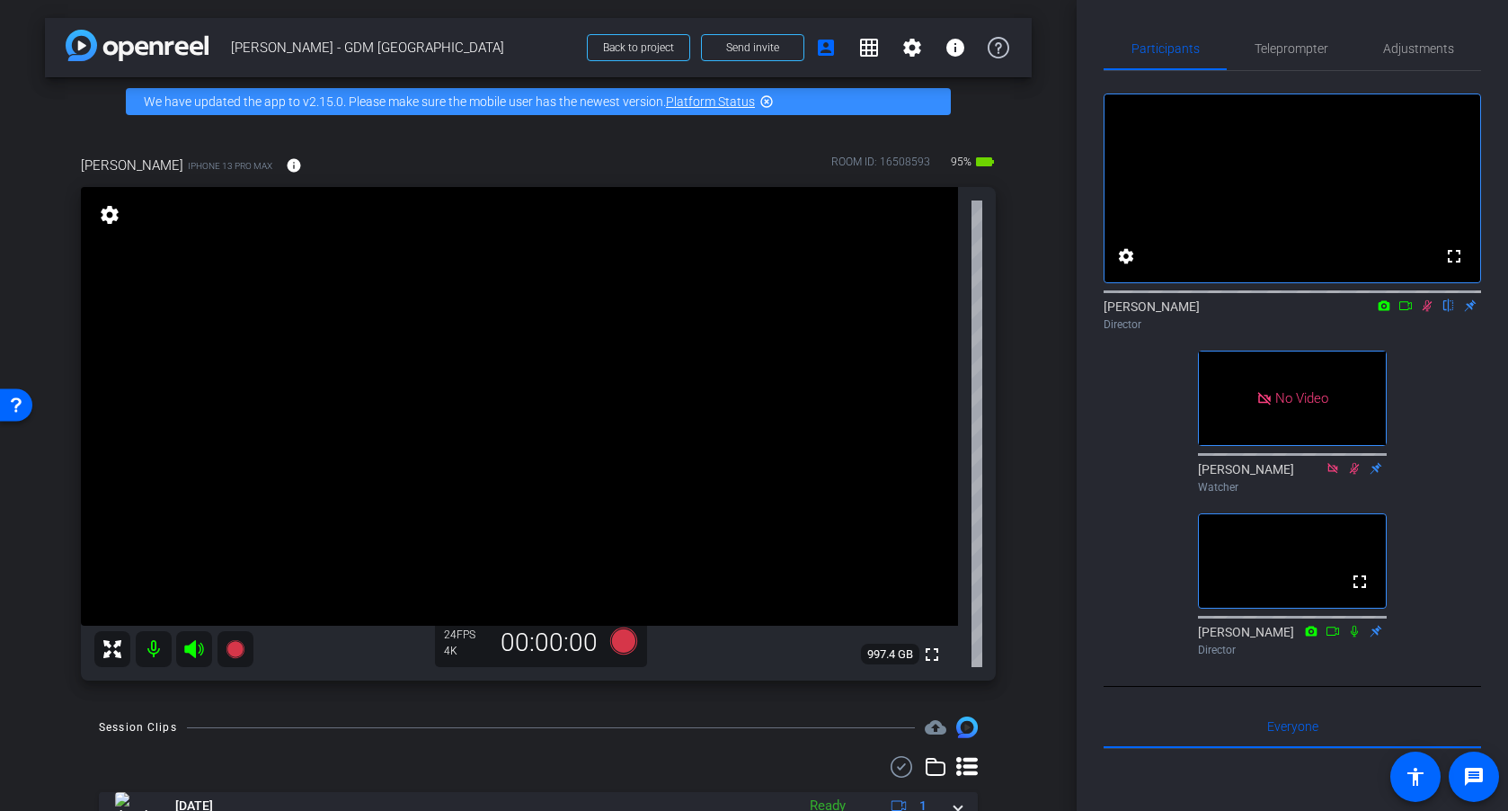
click at [1403, 310] on icon at bounding box center [1406, 305] width 13 height 9
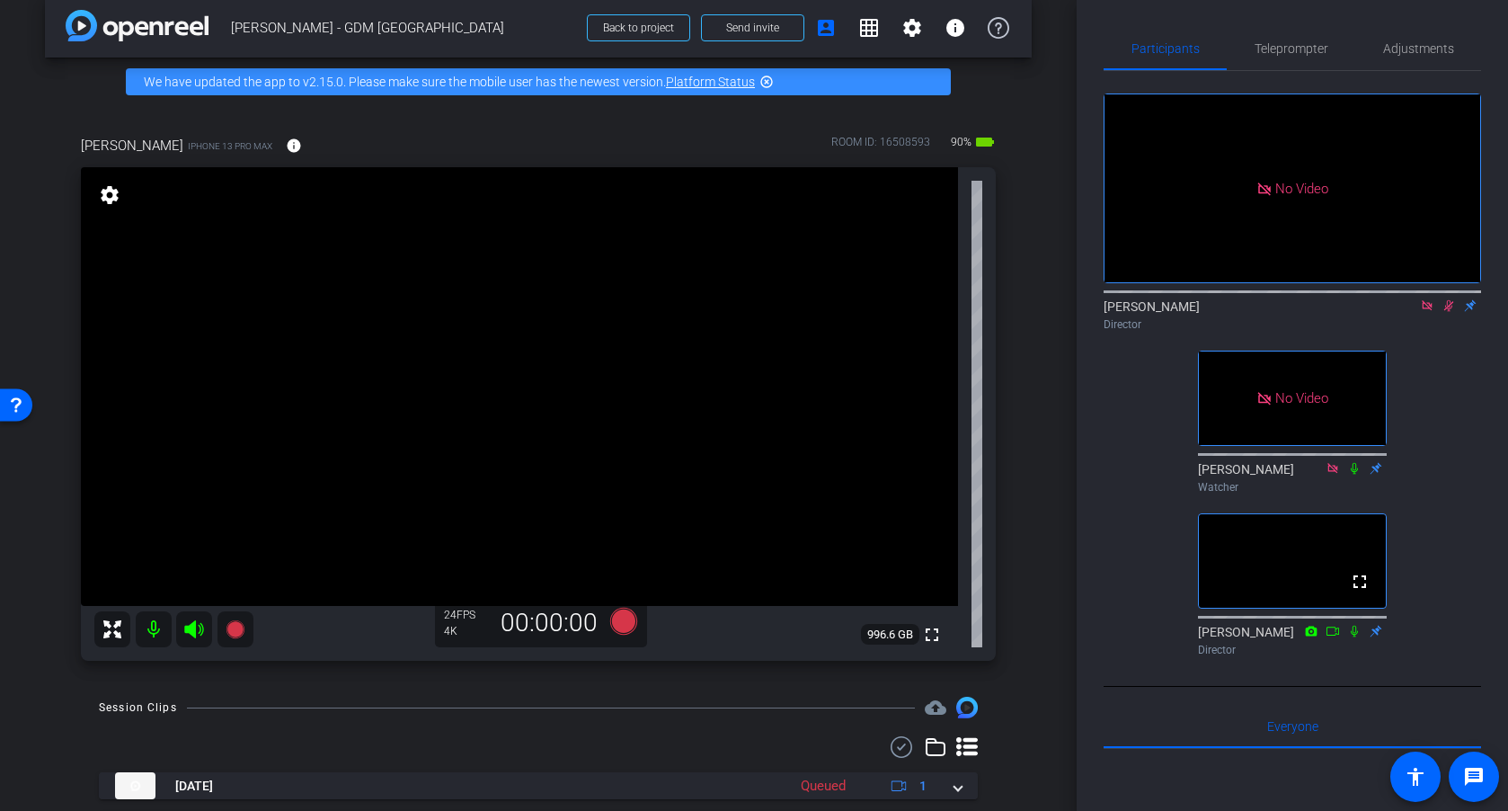
click at [1426, 310] on icon at bounding box center [1427, 305] width 10 height 10
click at [1426, 312] on icon at bounding box center [1427, 305] width 14 height 13
click at [1425, 312] on icon at bounding box center [1427, 305] width 14 height 13
click at [1405, 312] on icon at bounding box center [1406, 305] width 14 height 13
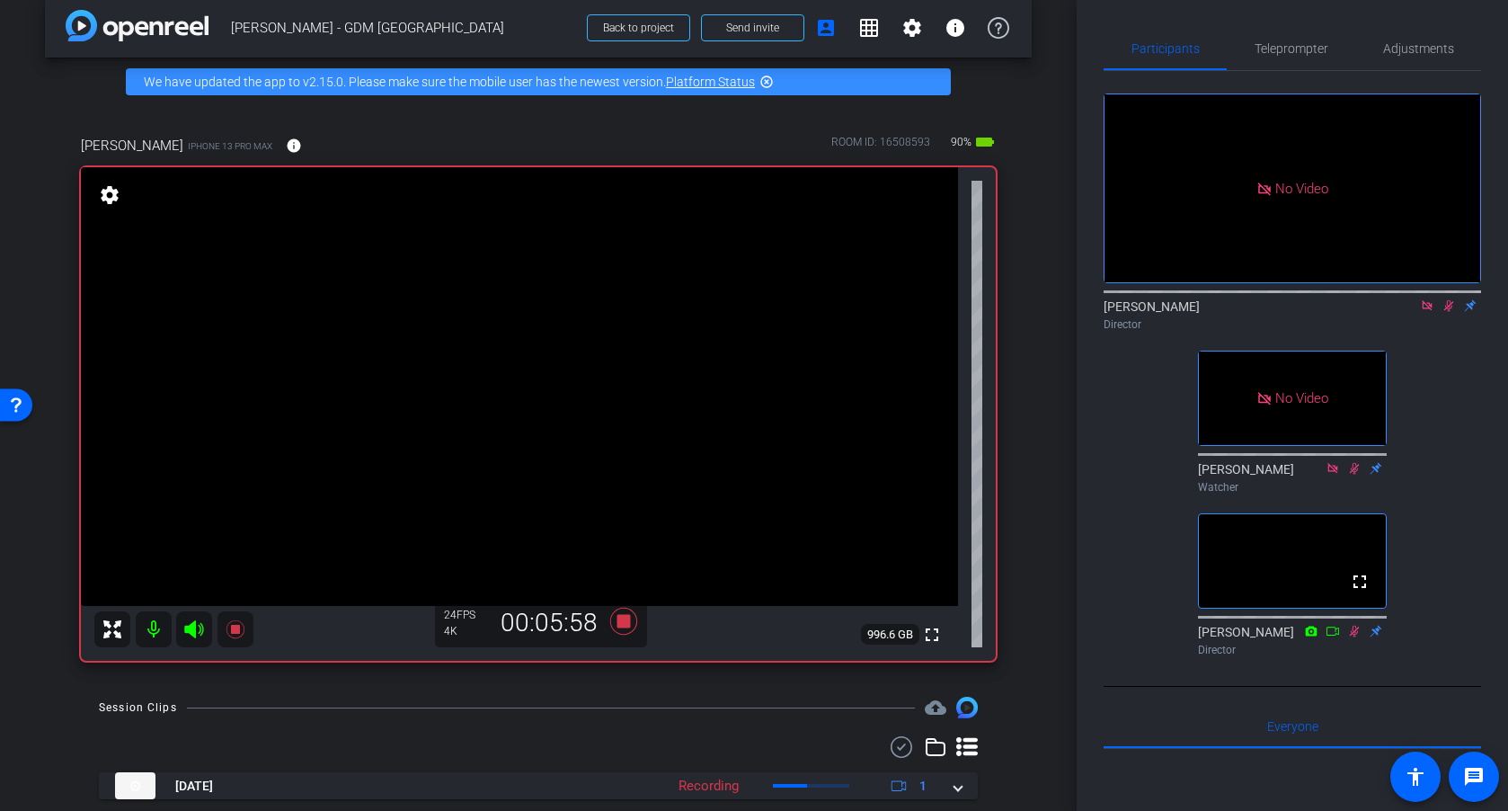
click at [1423, 310] on icon at bounding box center [1427, 305] width 10 height 10
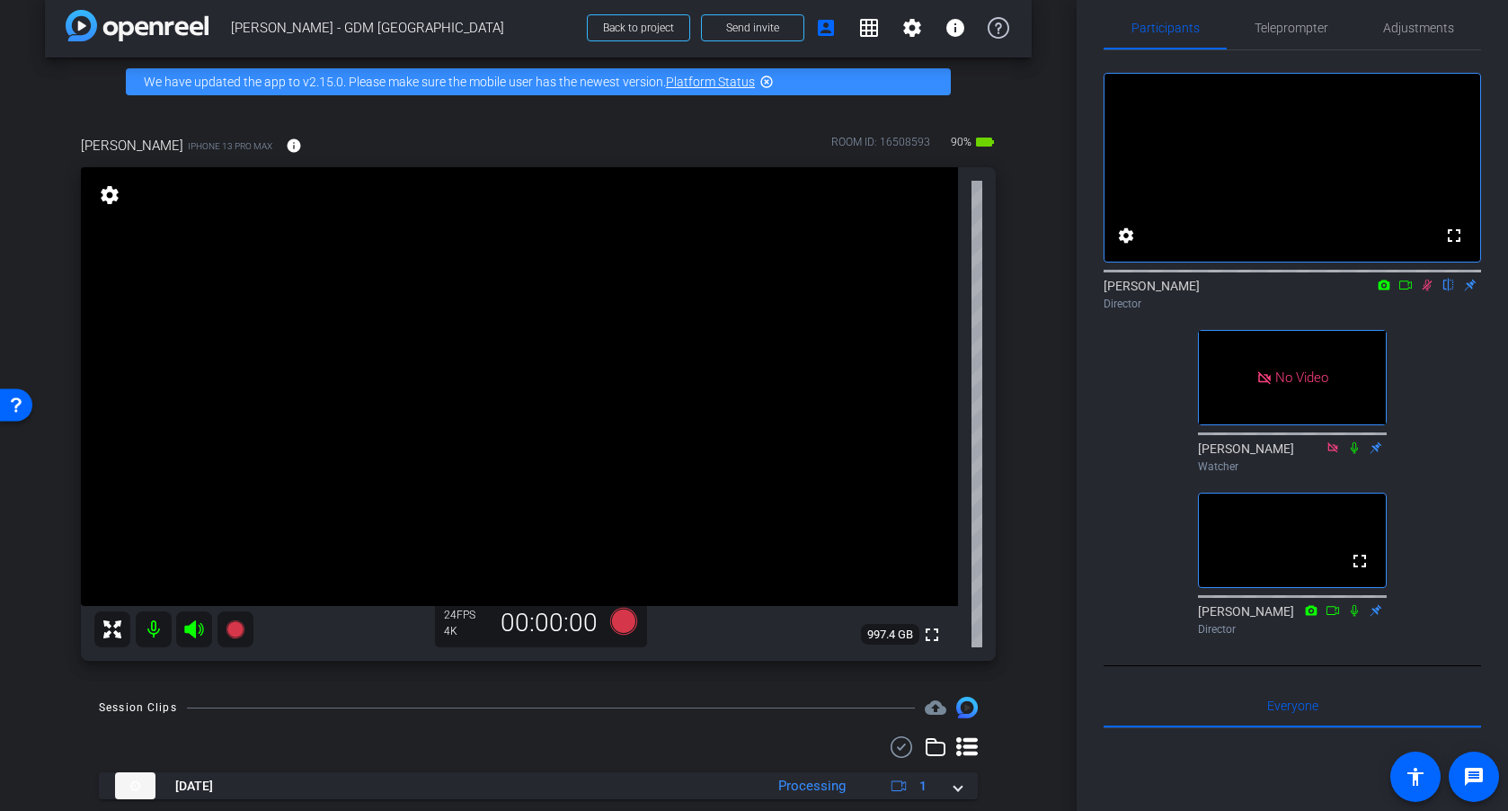
scroll to position [22, 0]
click at [1424, 289] on icon at bounding box center [1427, 283] width 14 height 13
click at [1426, 289] on icon at bounding box center [1427, 283] width 7 height 12
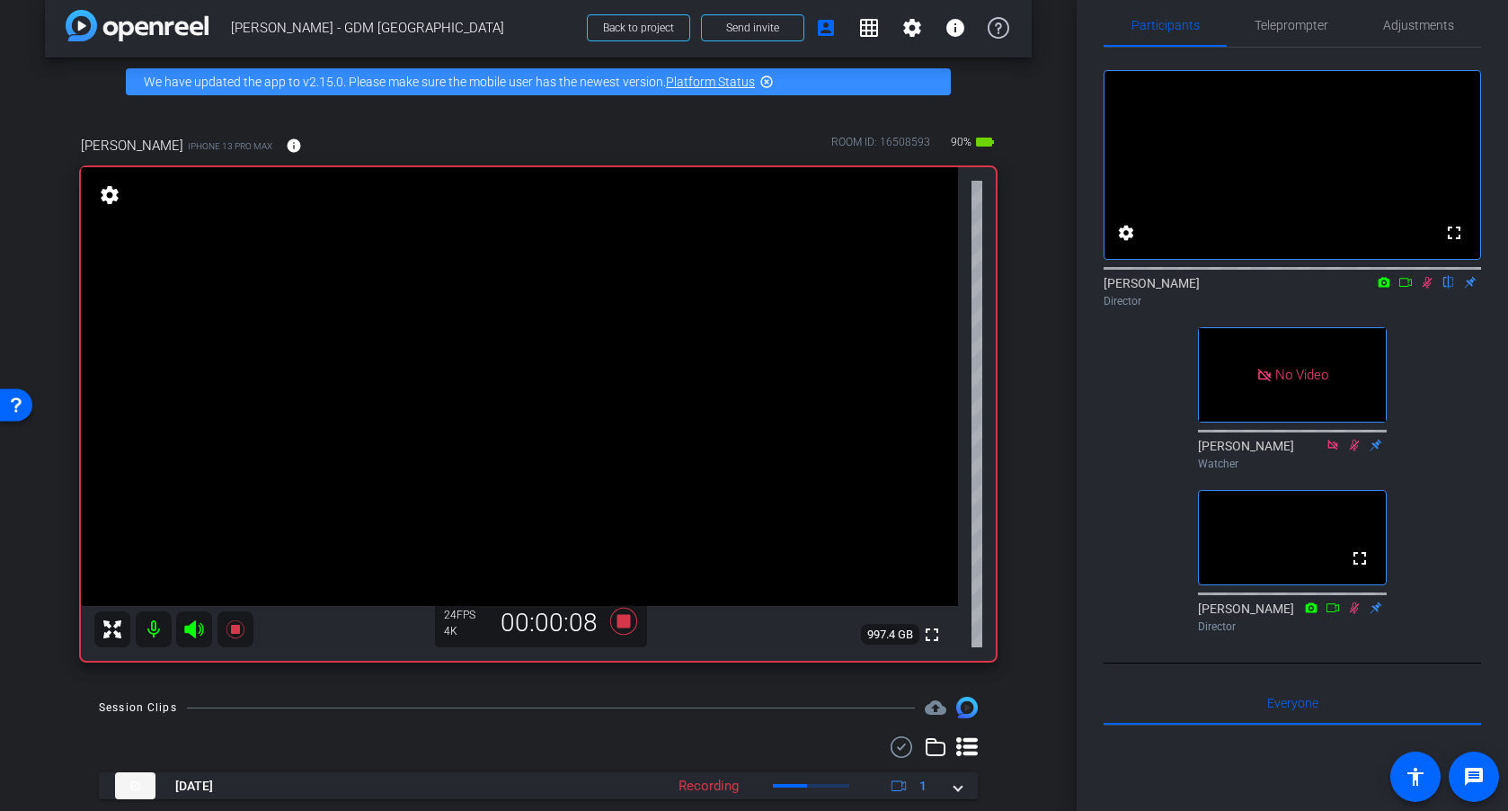
click at [1406, 289] on icon at bounding box center [1406, 282] width 14 height 13
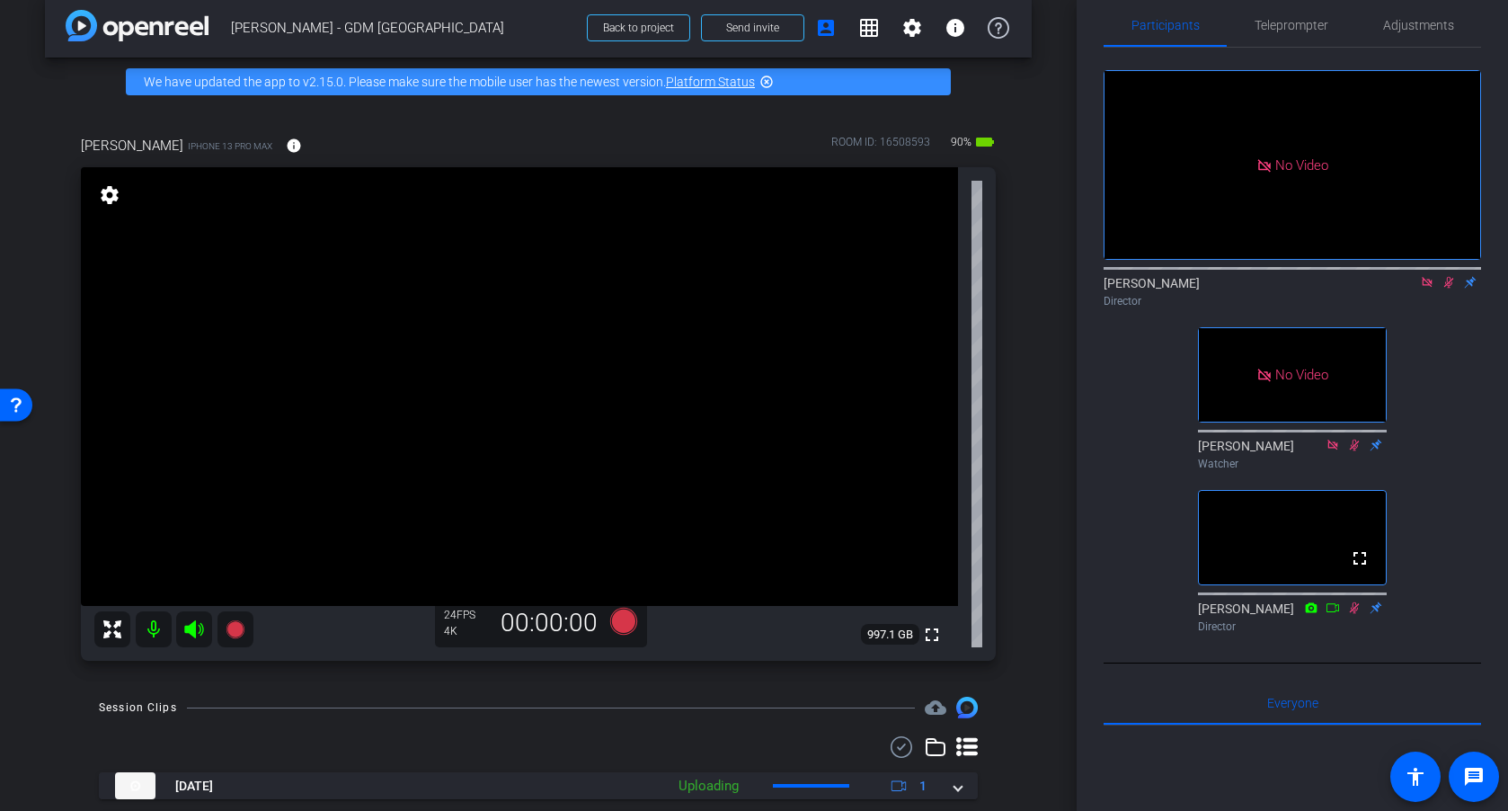
click at [1429, 289] on icon at bounding box center [1427, 282] width 14 height 13
click at [1423, 289] on icon at bounding box center [1427, 282] width 14 height 13
click at [1426, 289] on icon at bounding box center [1427, 283] width 7 height 12
click at [1405, 289] on icon at bounding box center [1406, 282] width 14 height 13
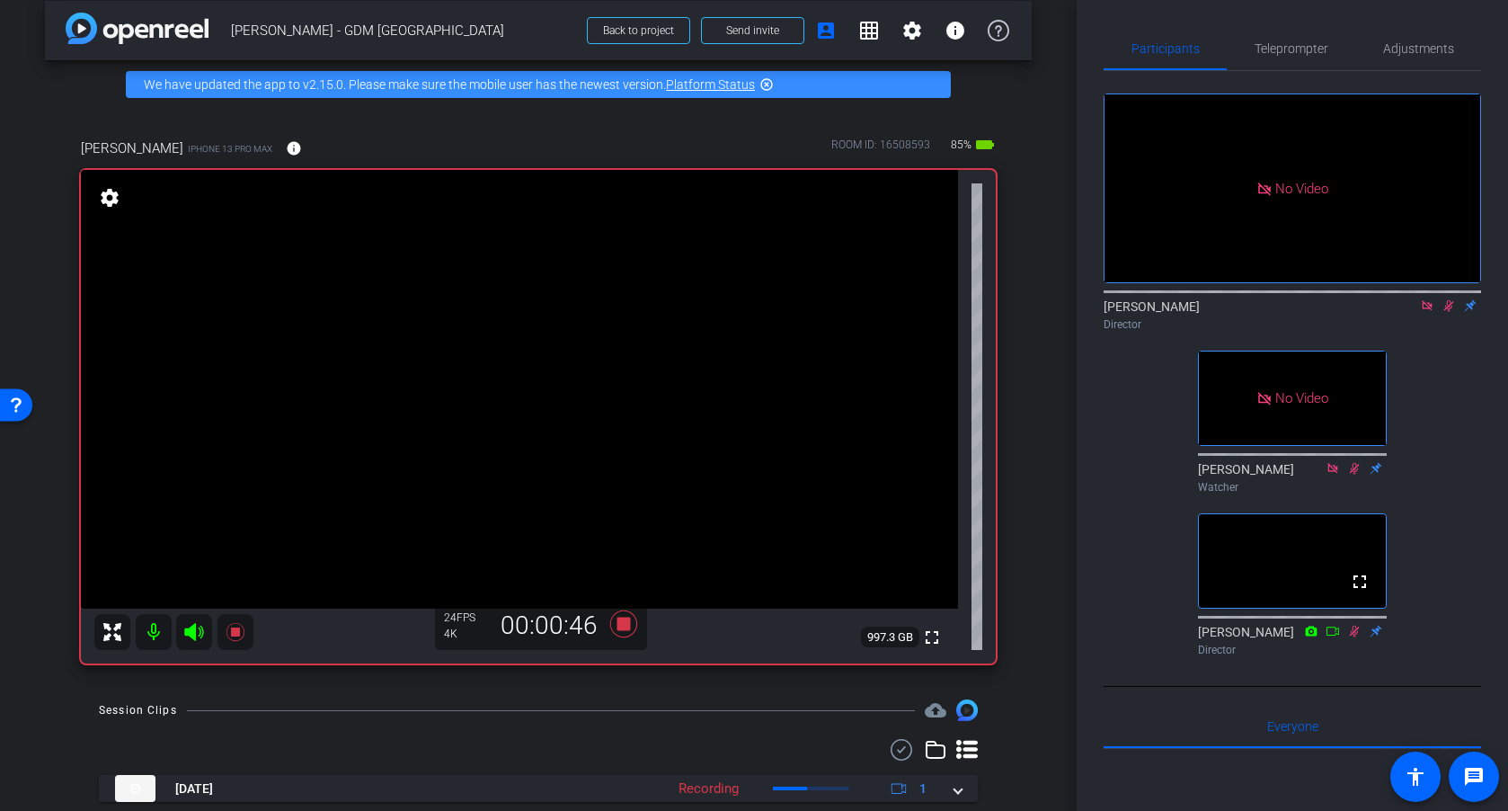
scroll to position [16, 0]
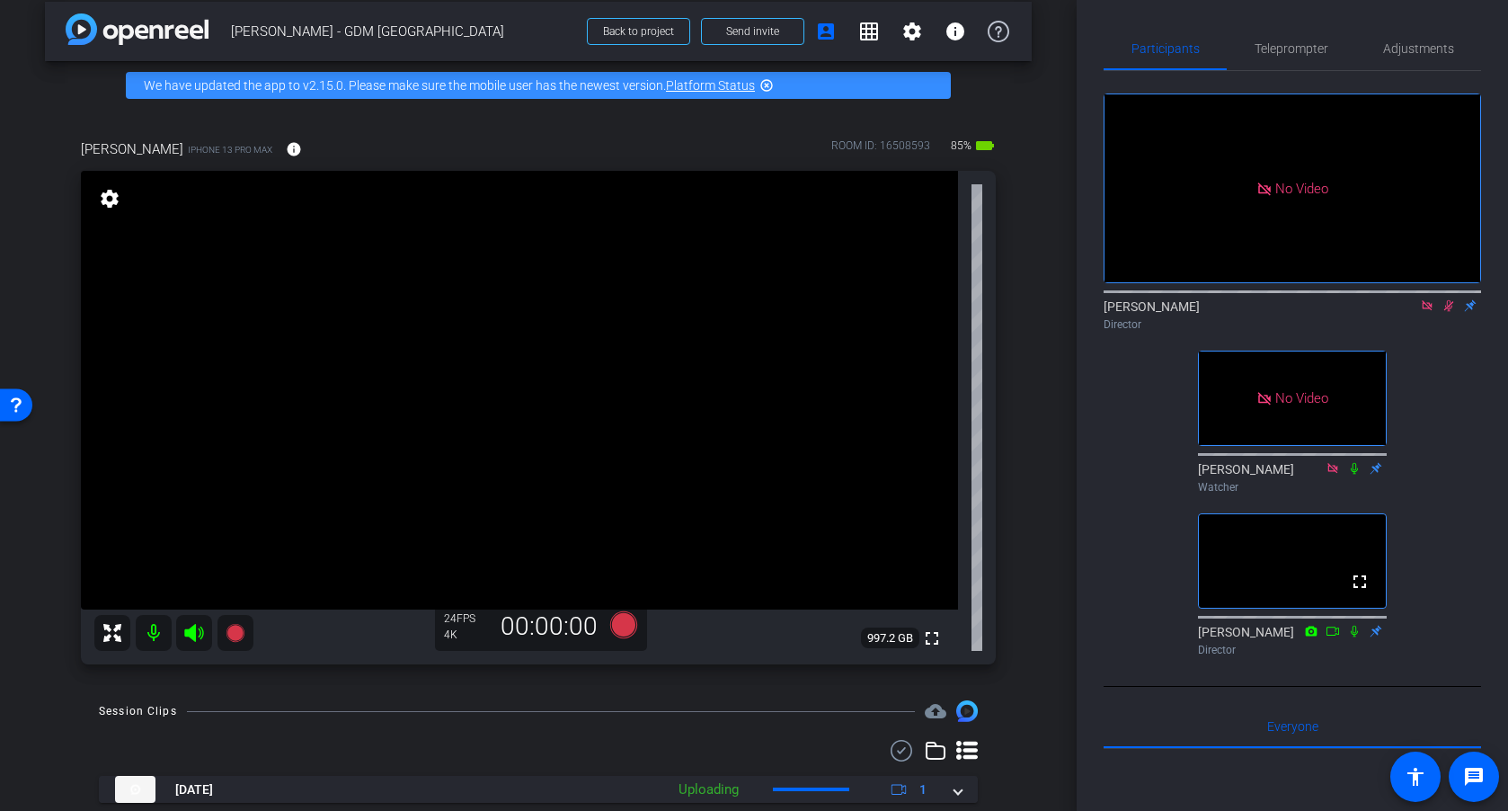
click at [1424, 312] on icon at bounding box center [1427, 305] width 14 height 13
click at [1407, 312] on icon at bounding box center [1406, 305] width 14 height 13
click at [1426, 312] on icon at bounding box center [1427, 305] width 14 height 13
click at [1429, 312] on icon at bounding box center [1427, 305] width 14 height 13
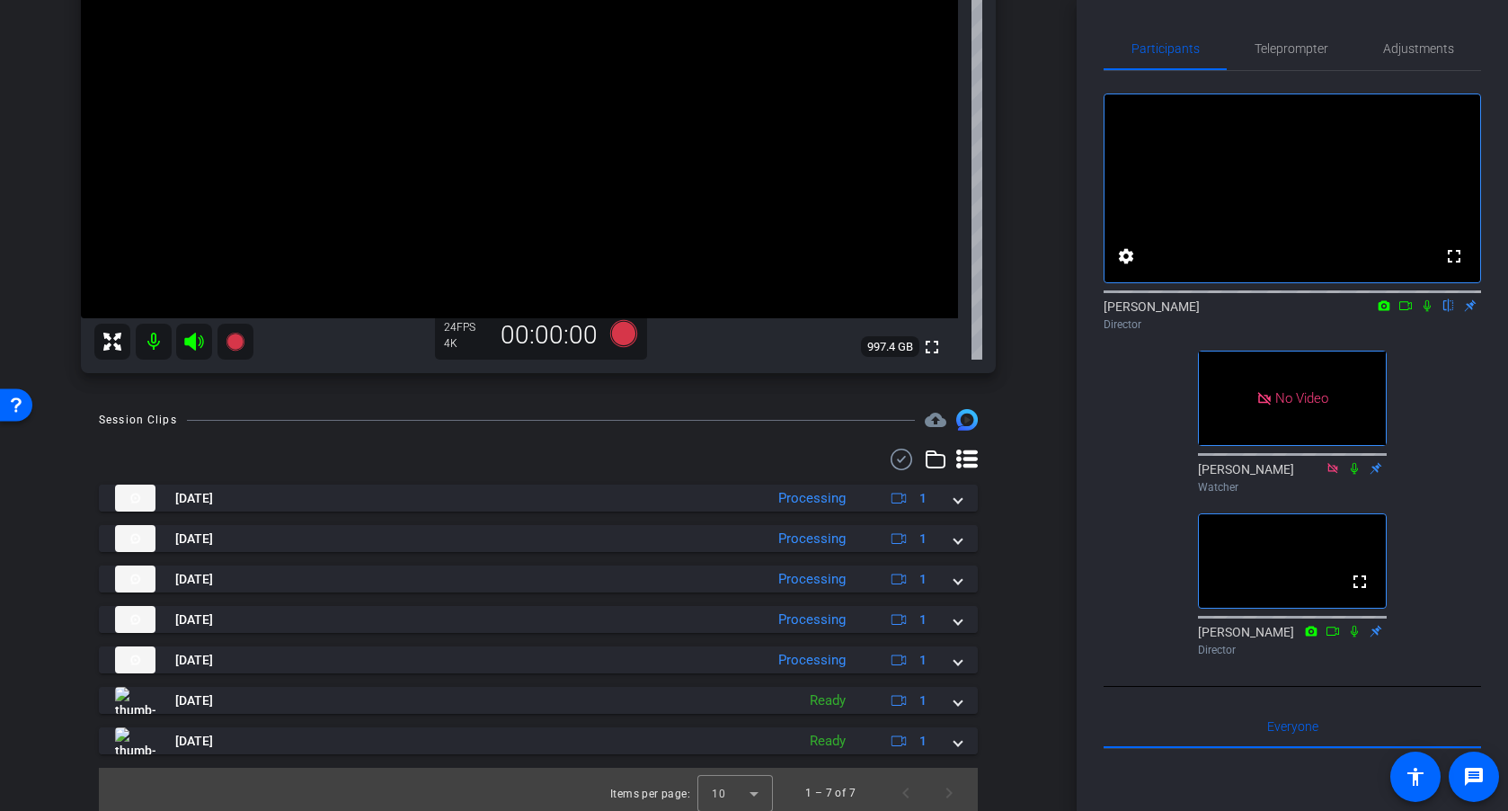
scroll to position [315, 0]
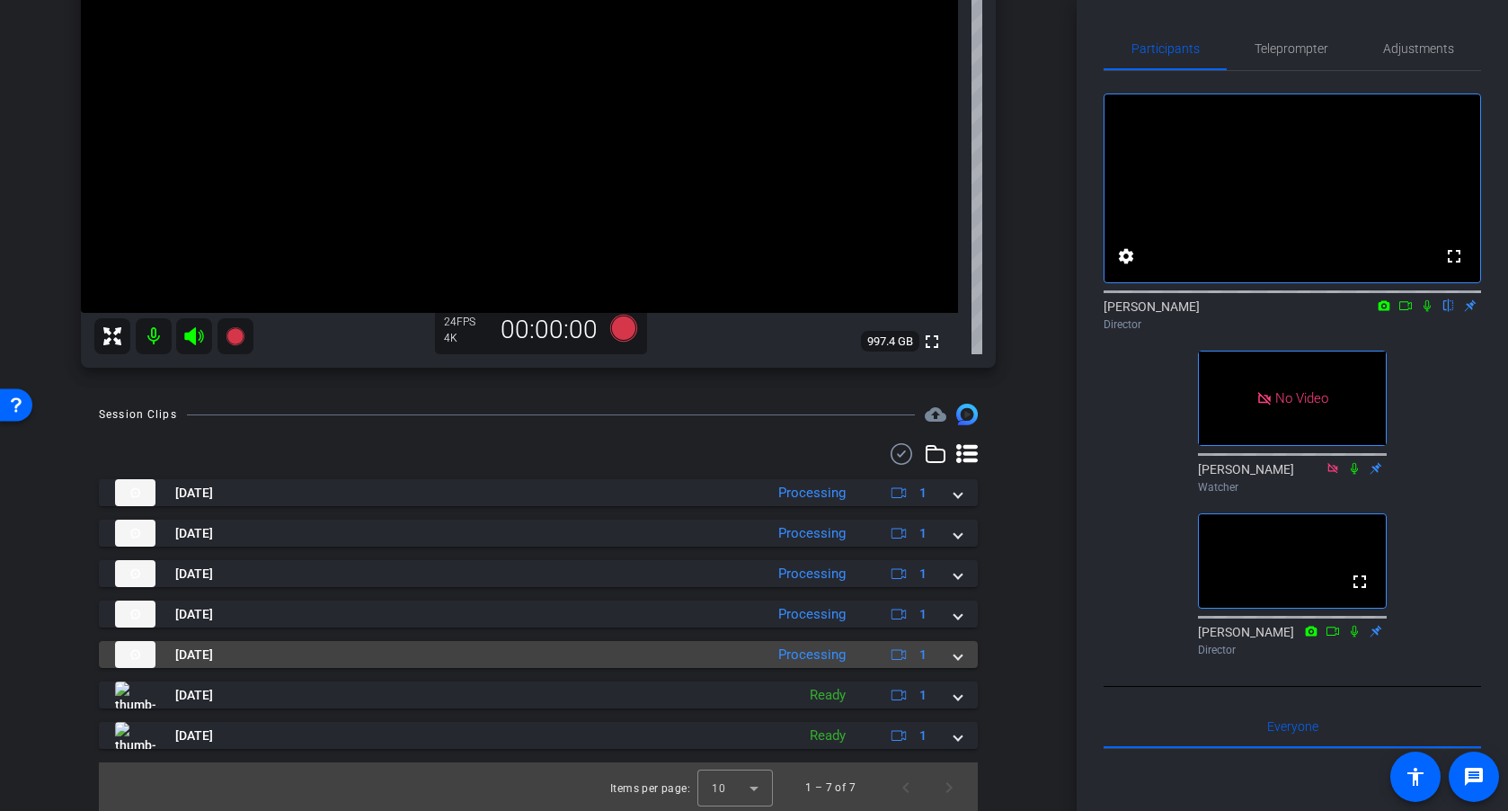
click at [958, 628] on span at bounding box center [958, 654] width 7 height 19
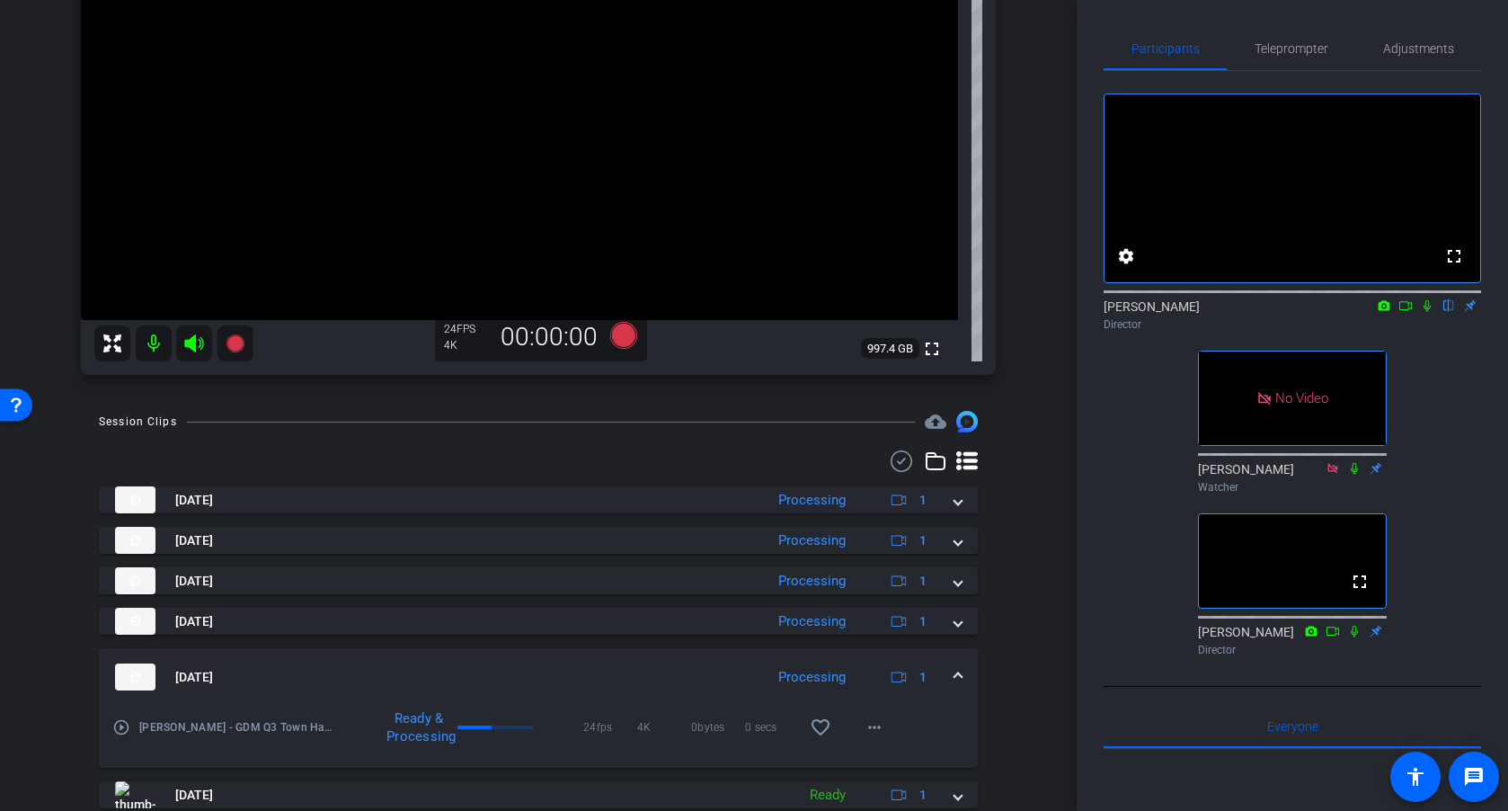
click at [957, 628] on span at bounding box center [958, 677] width 7 height 19
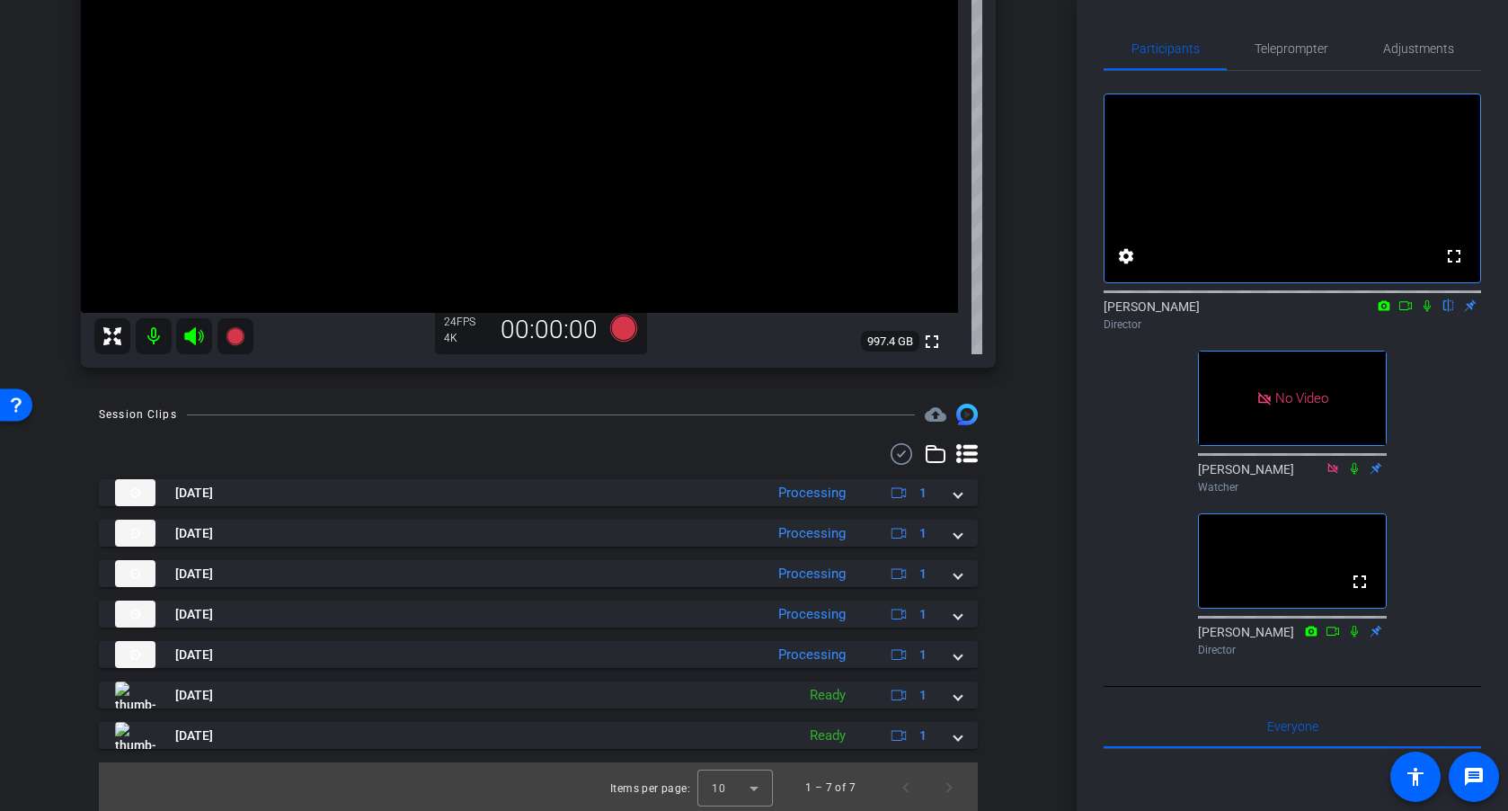
scroll to position [0, 0]
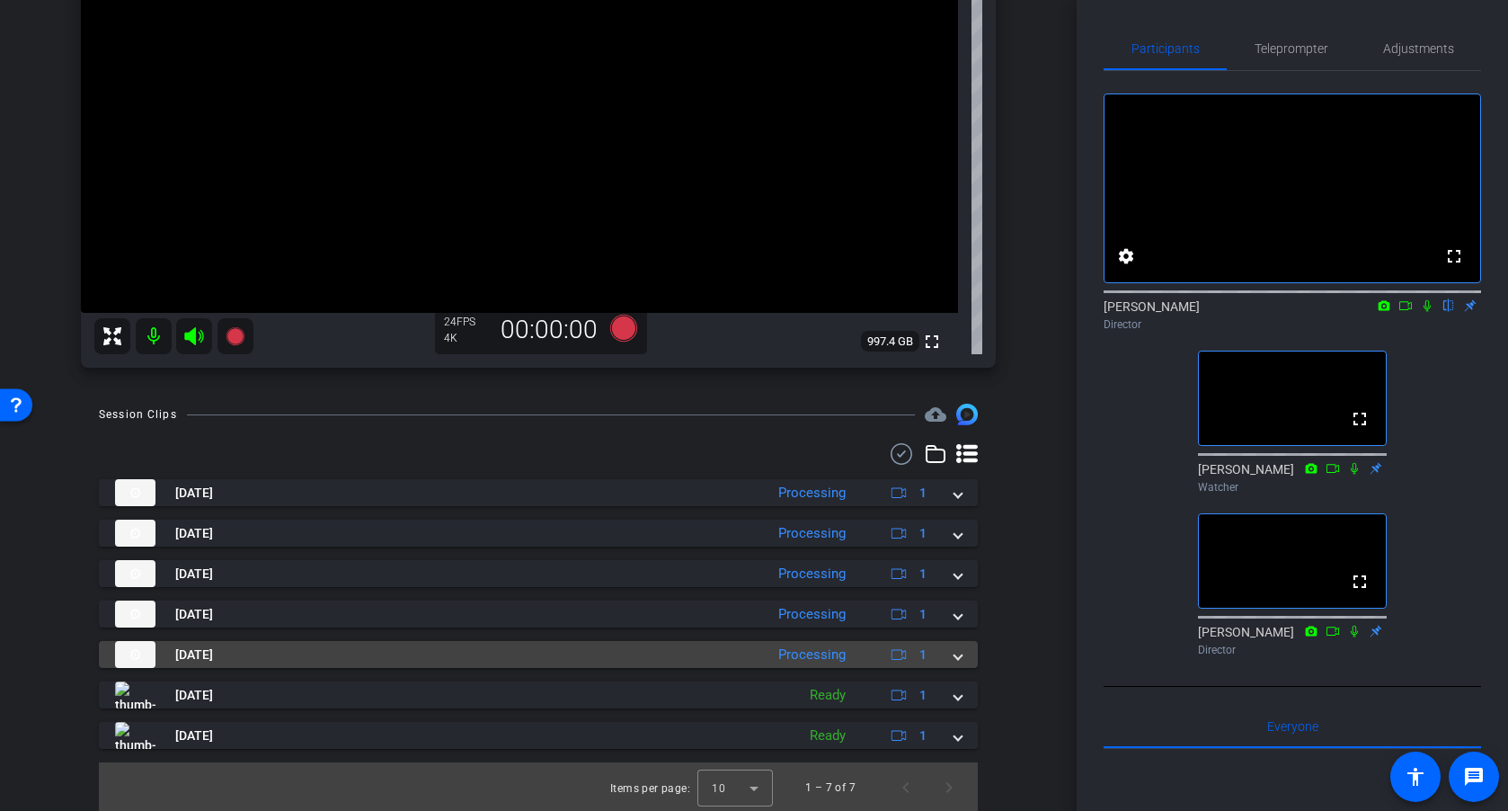
click at [956, 628] on span at bounding box center [958, 654] width 7 height 19
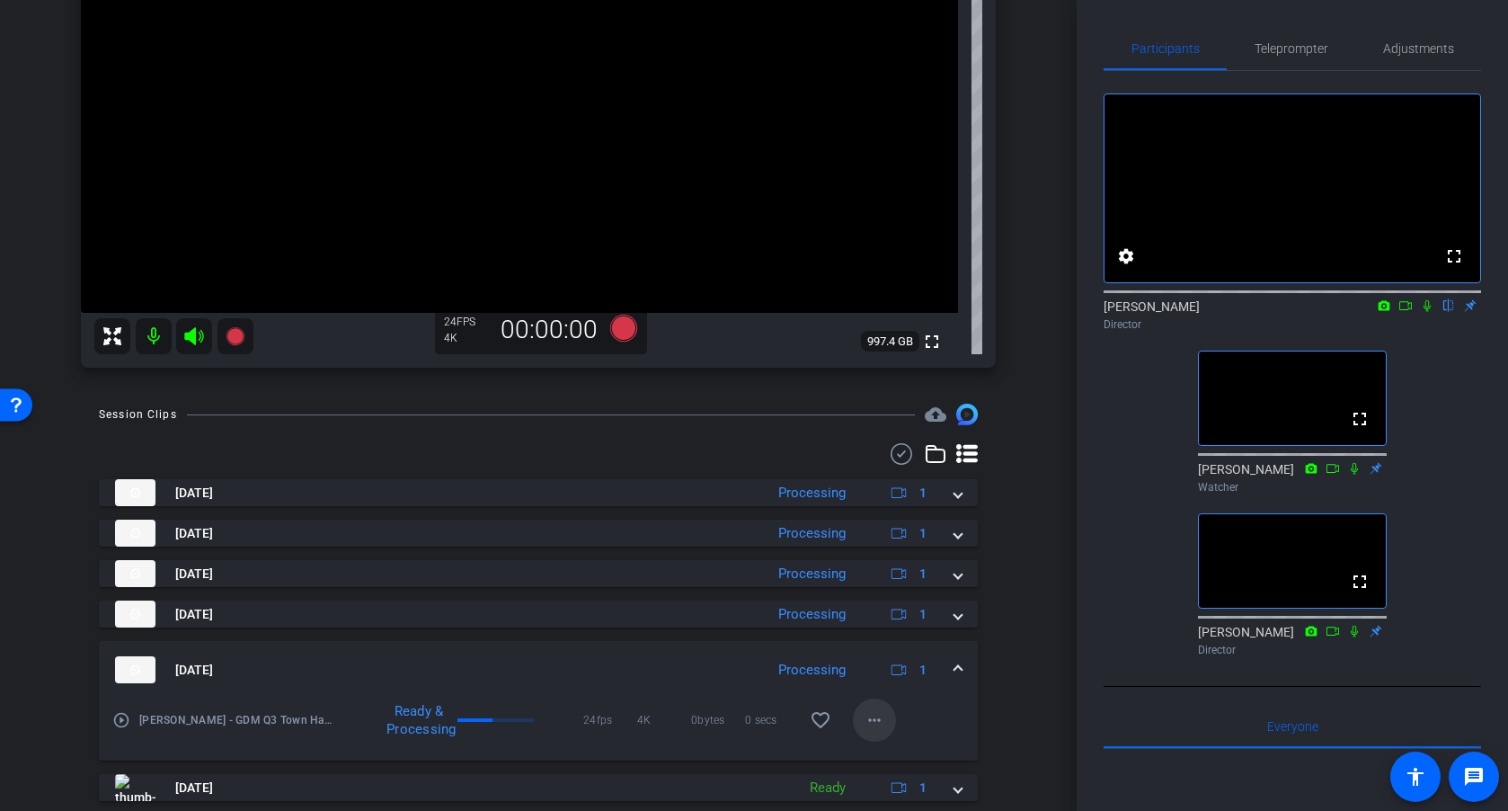
click at [872, 628] on mat-icon "more_horiz" at bounding box center [875, 720] width 22 height 22
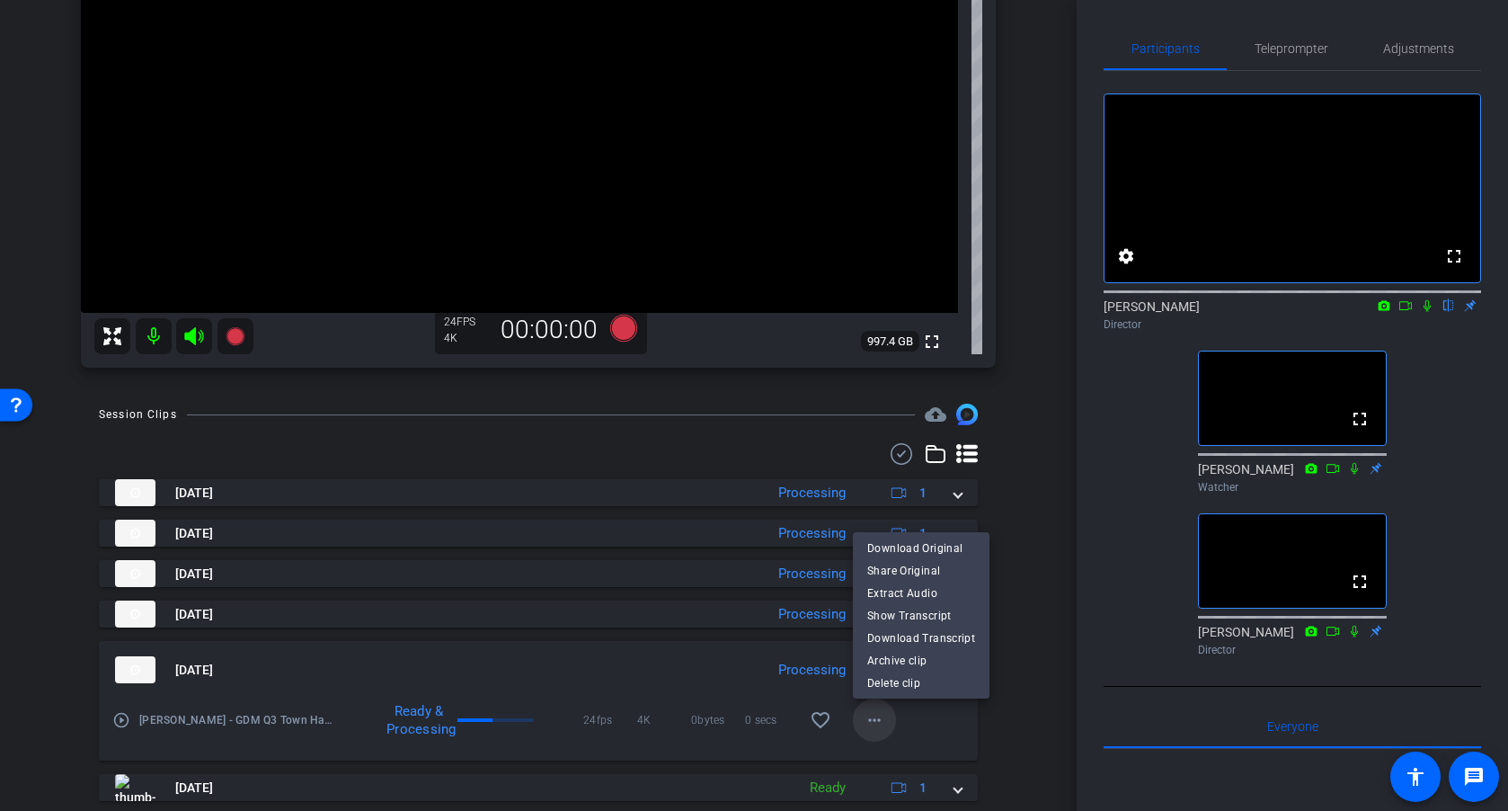
click at [872, 628] on div at bounding box center [754, 405] width 1508 height 811
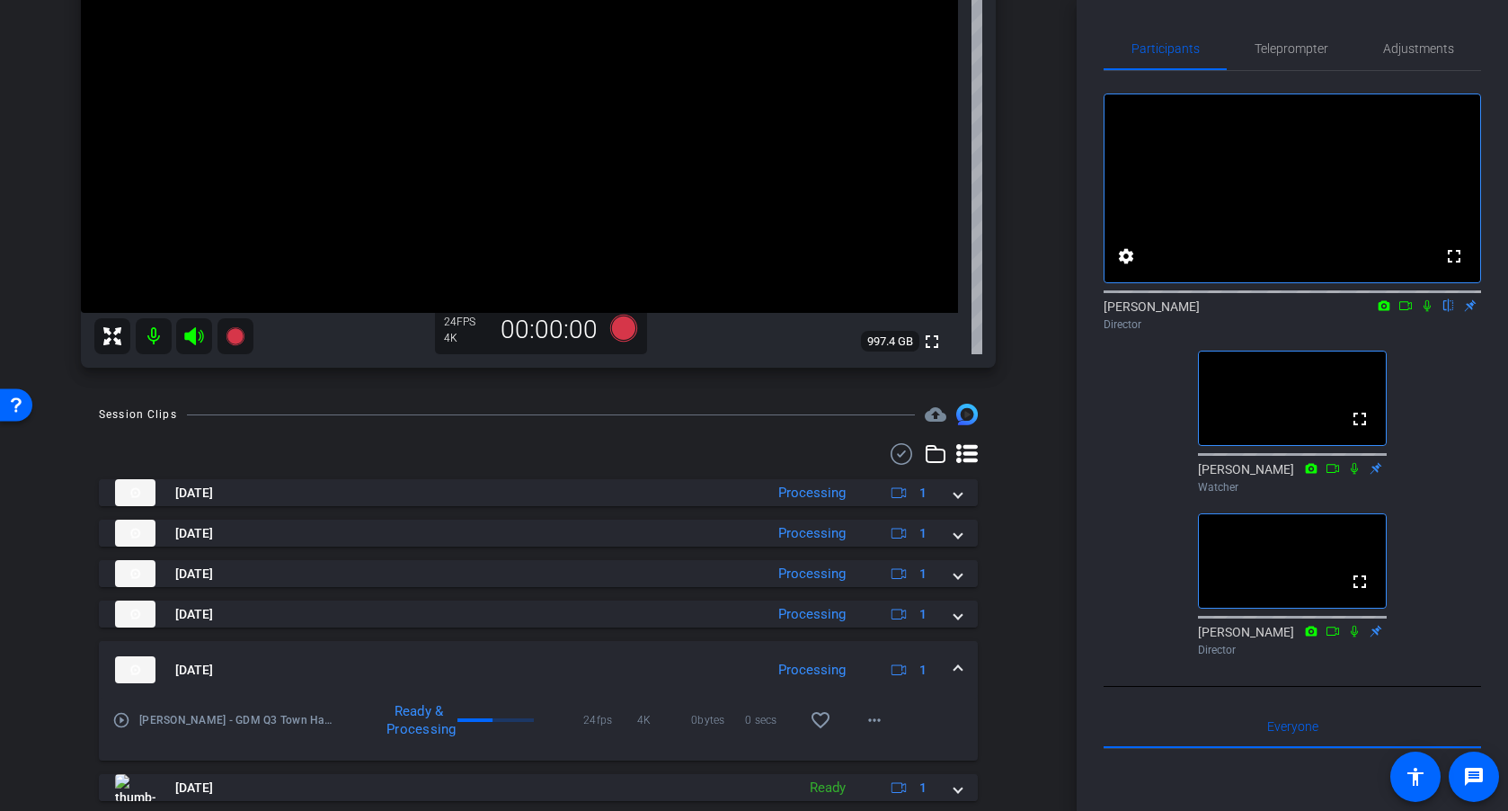
click at [955, 628] on span at bounding box center [958, 670] width 7 height 19
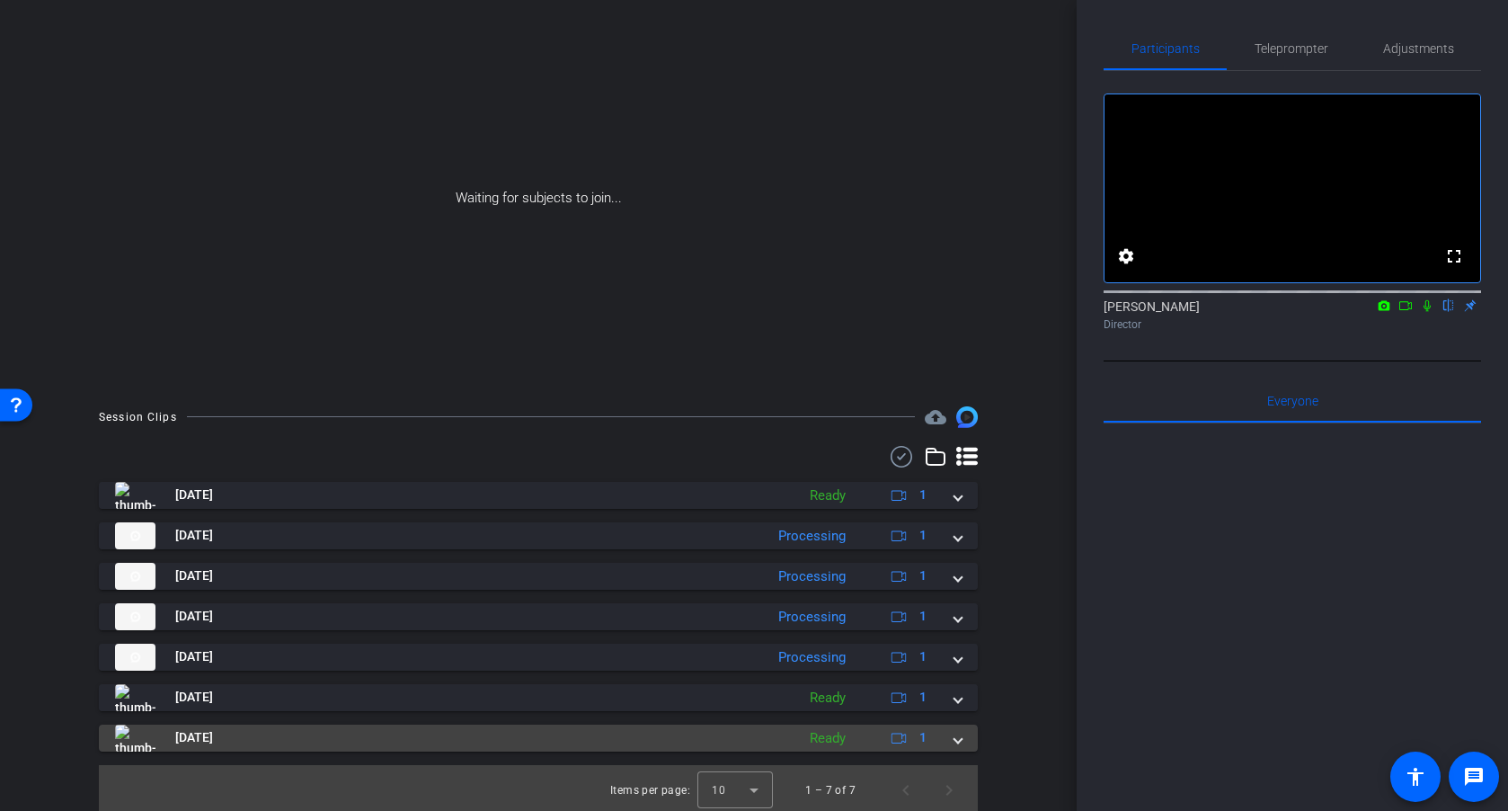
click at [957, 628] on span at bounding box center [958, 737] width 7 height 19
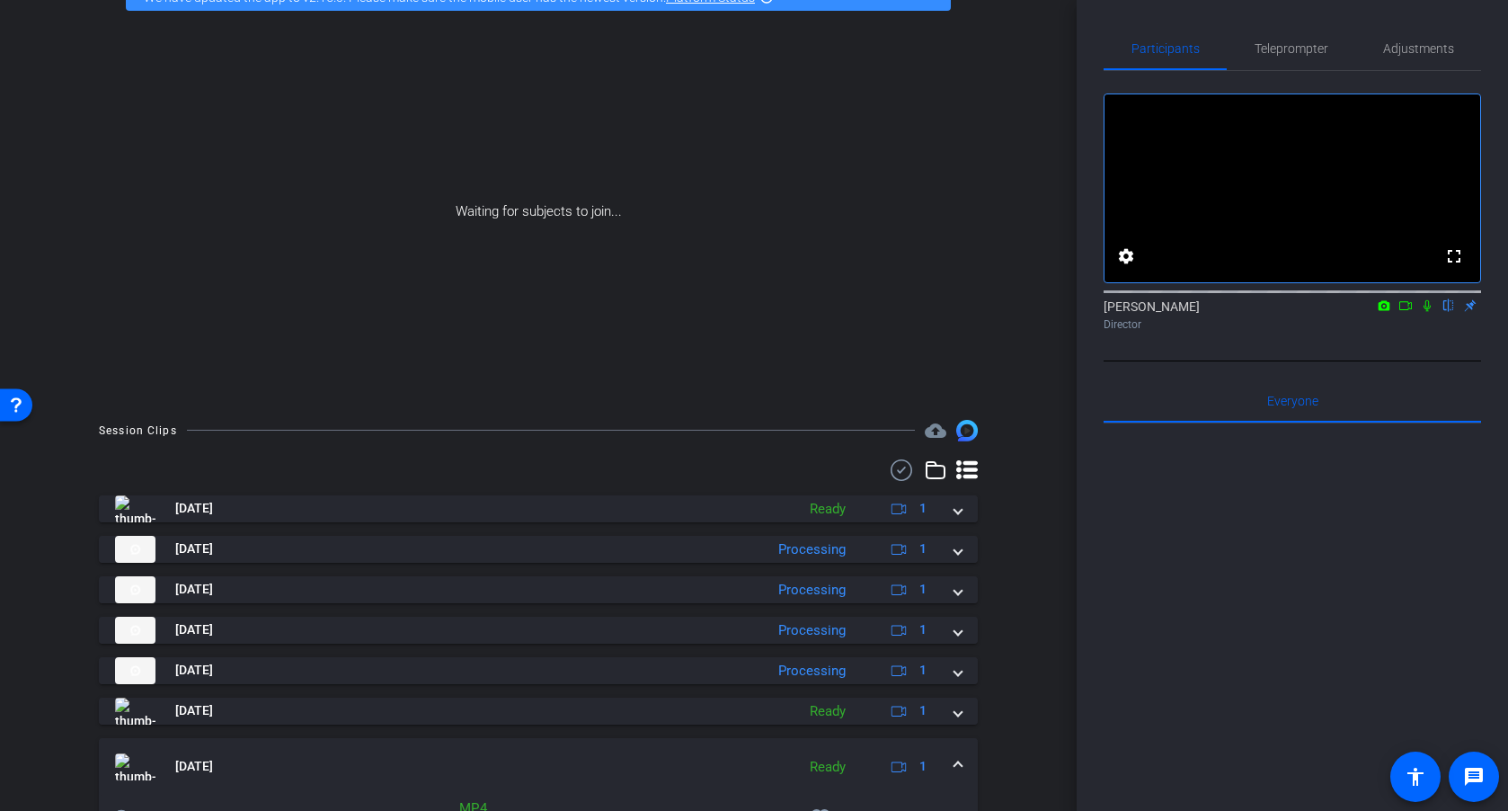
scroll to position [195, 0]
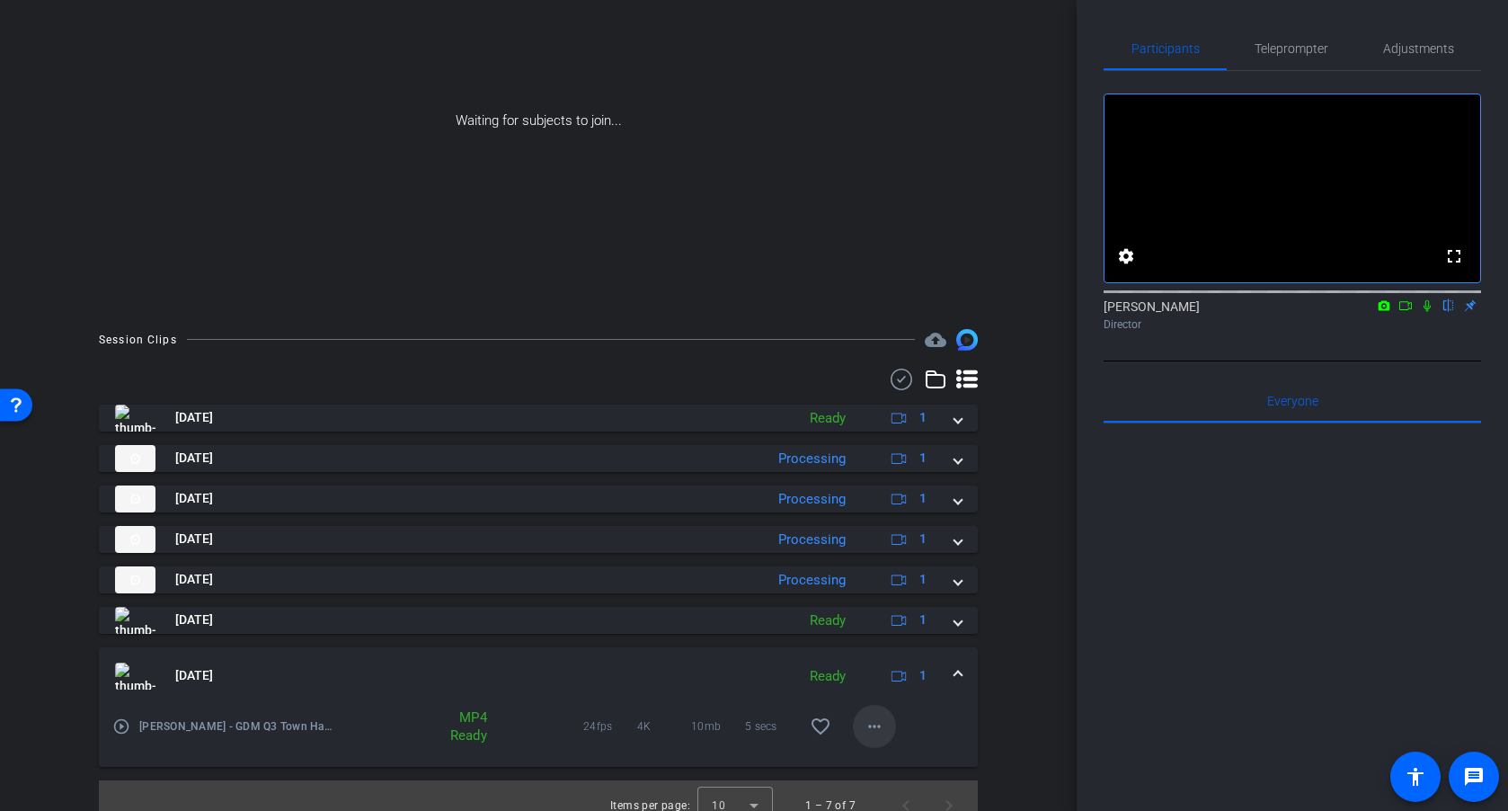
click at [872, 628] on mat-icon "more_horiz" at bounding box center [875, 727] width 22 height 22
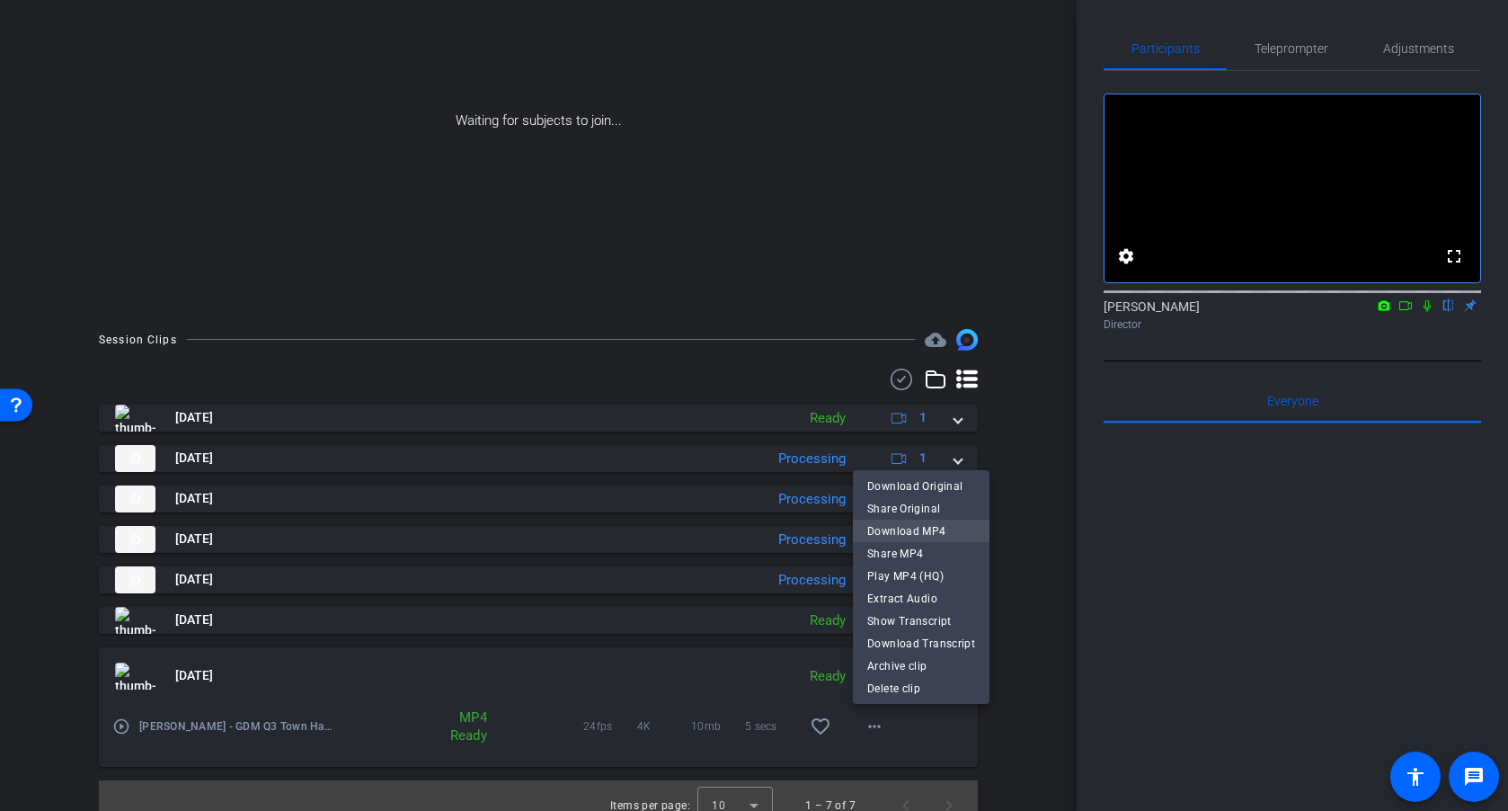
click at [913, 530] on span "Download MP4" at bounding box center [921, 531] width 108 height 22
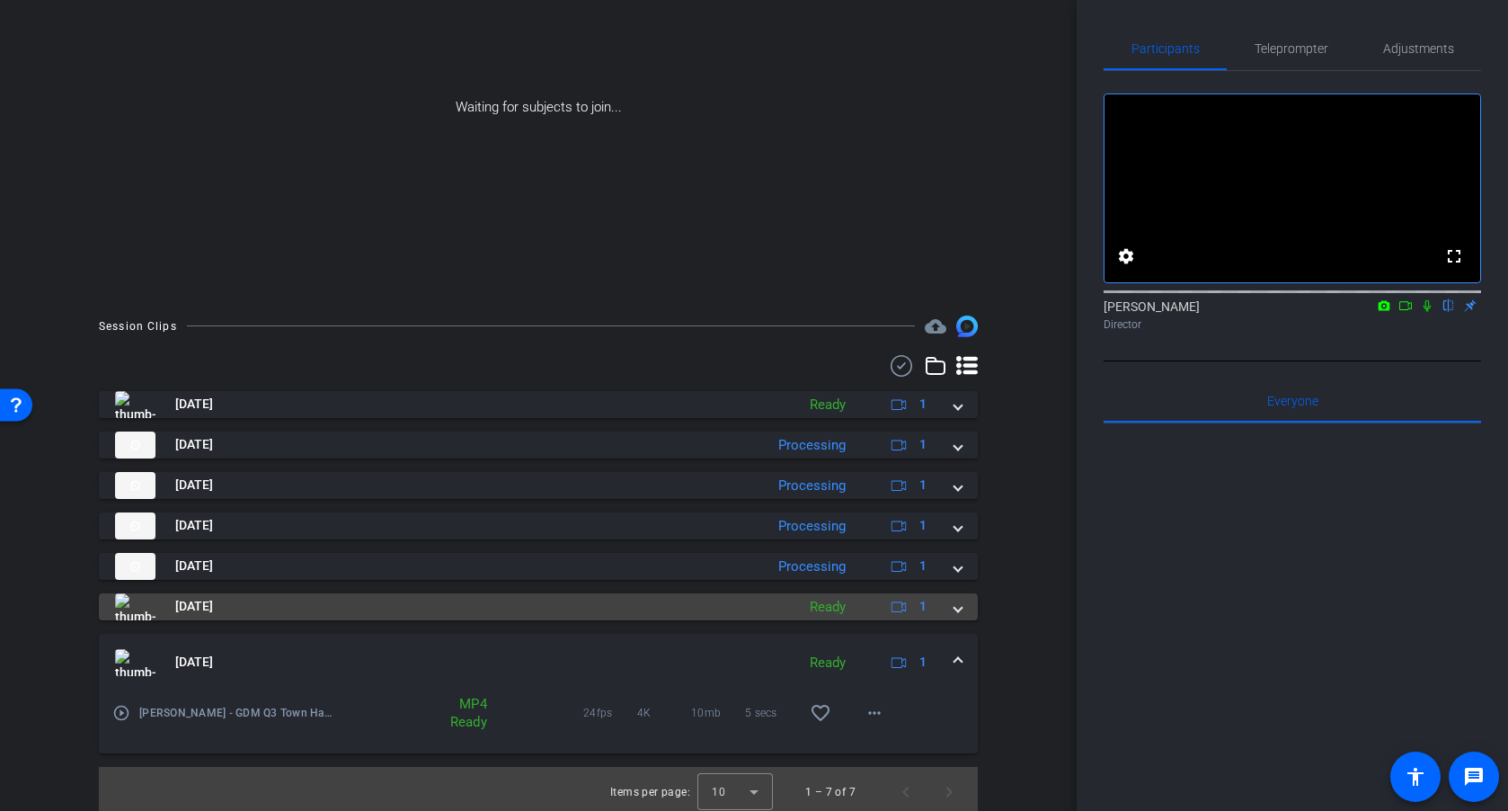
click at [955, 603] on span at bounding box center [958, 606] width 7 height 19
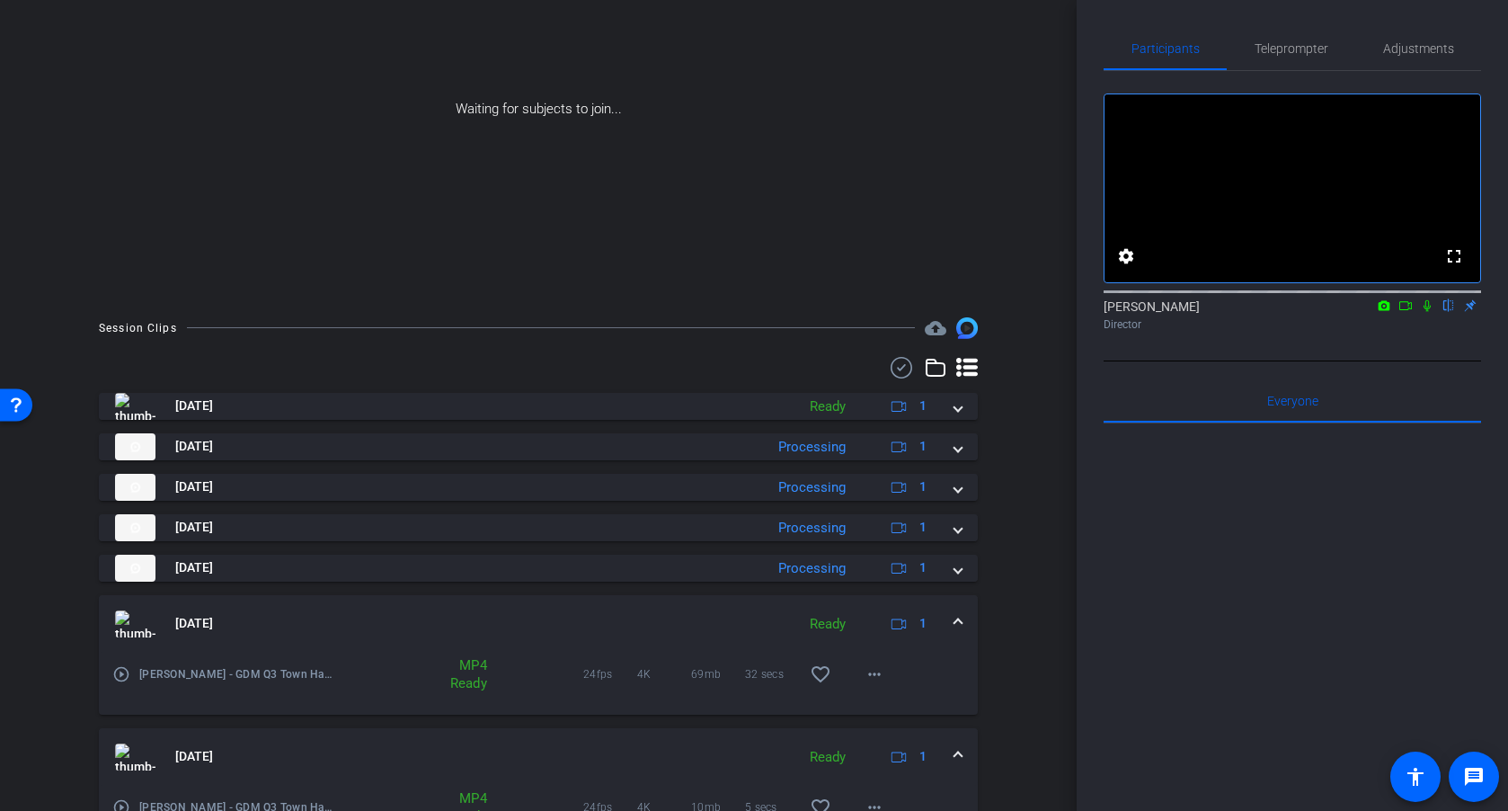
scroll to position [209, 0]
click at [869, 628] on mat-icon "more_horiz" at bounding box center [875, 672] width 22 height 22
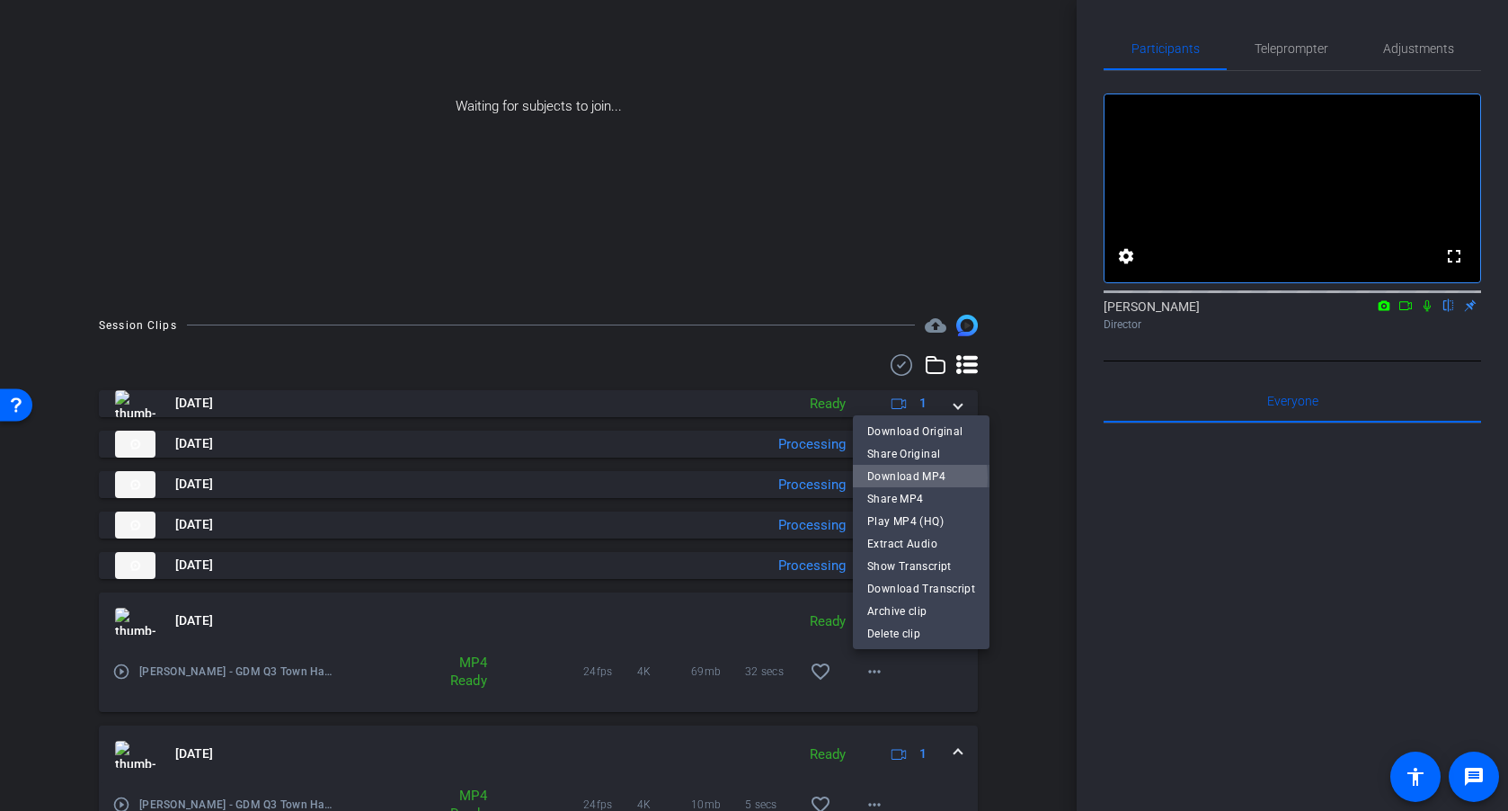
click at [887, 478] on span "Download MP4" at bounding box center [921, 477] width 108 height 22
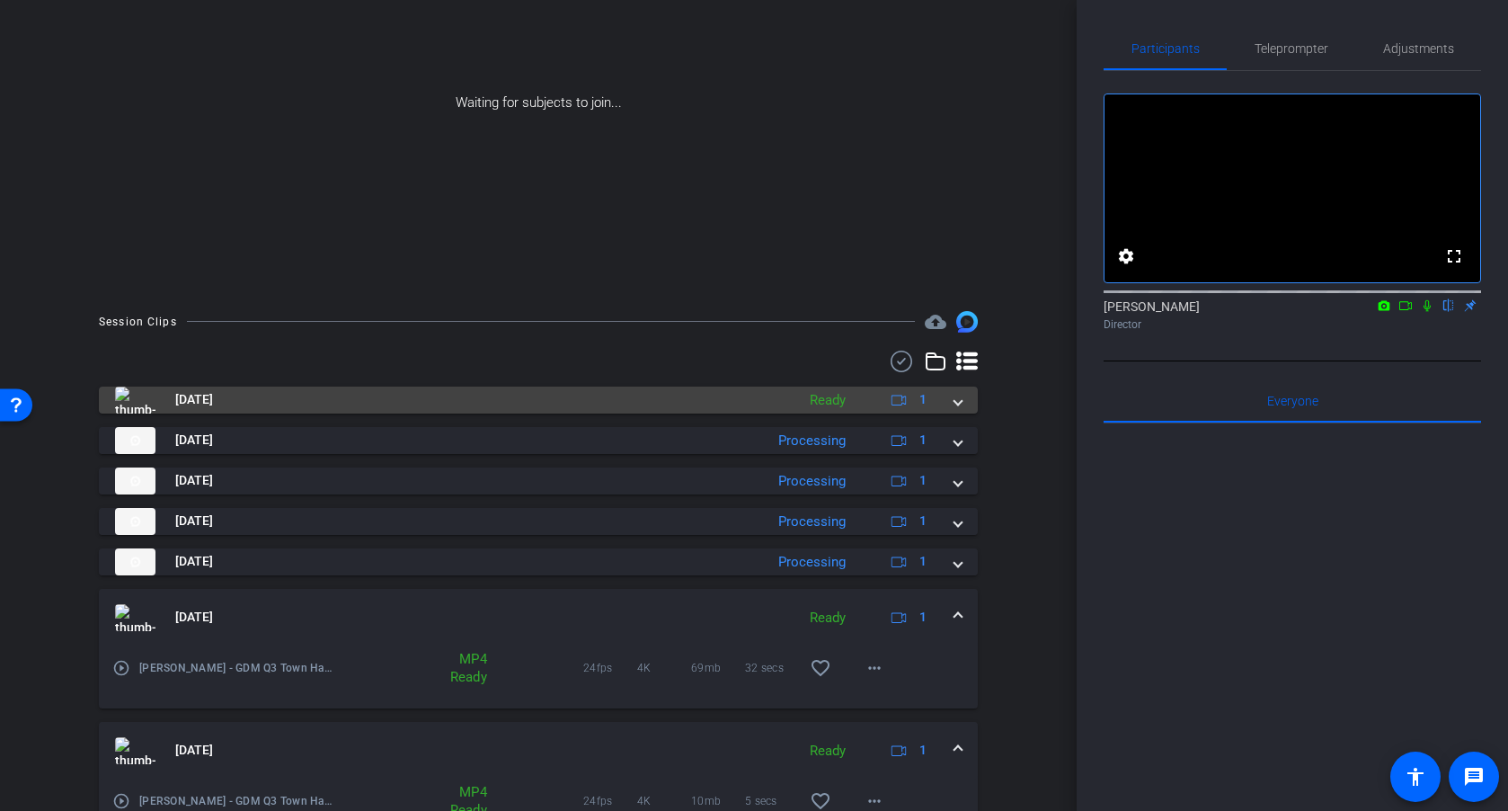
click at [955, 402] on span at bounding box center [958, 399] width 7 height 19
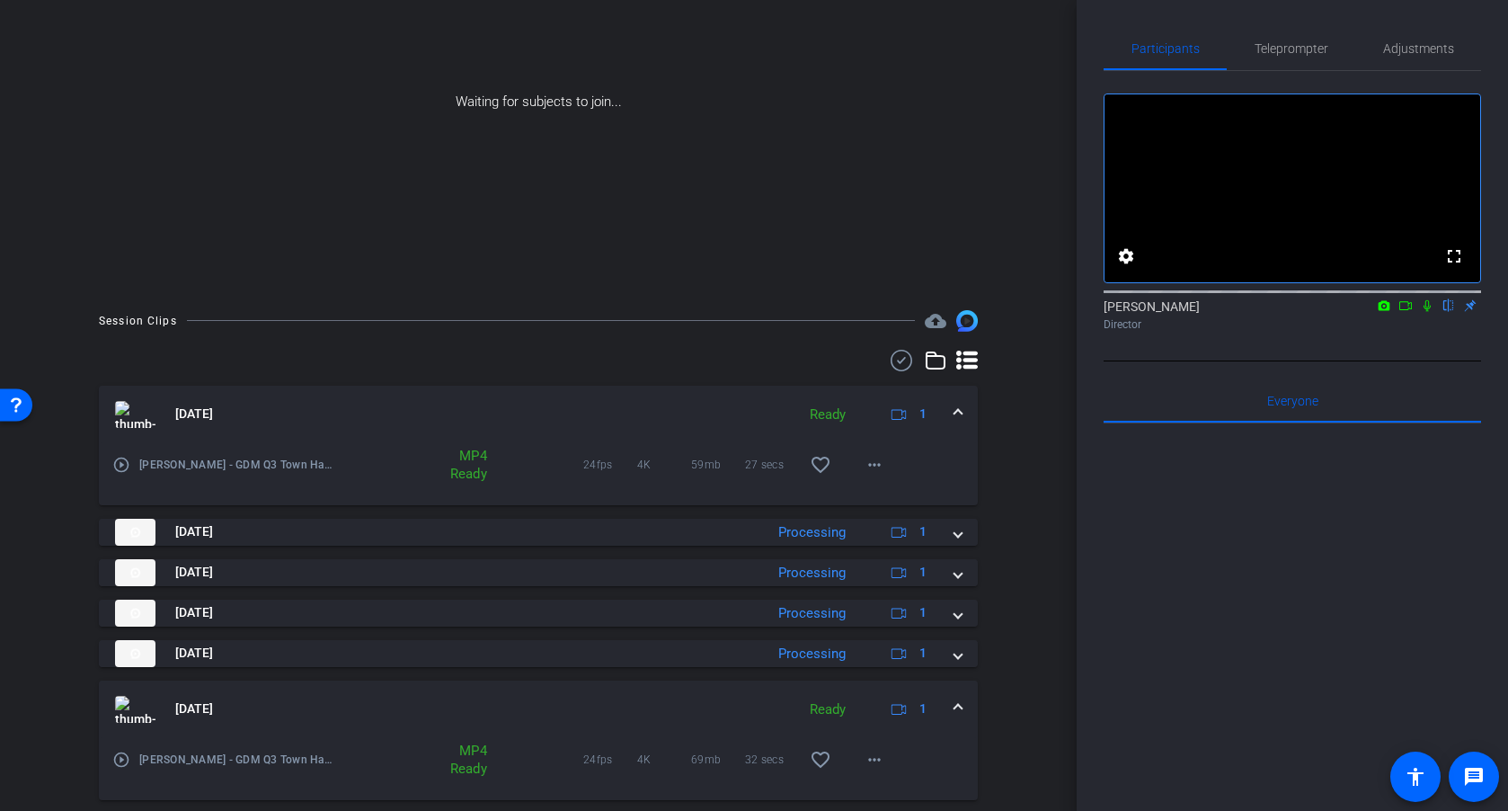
scroll to position [210, 0]
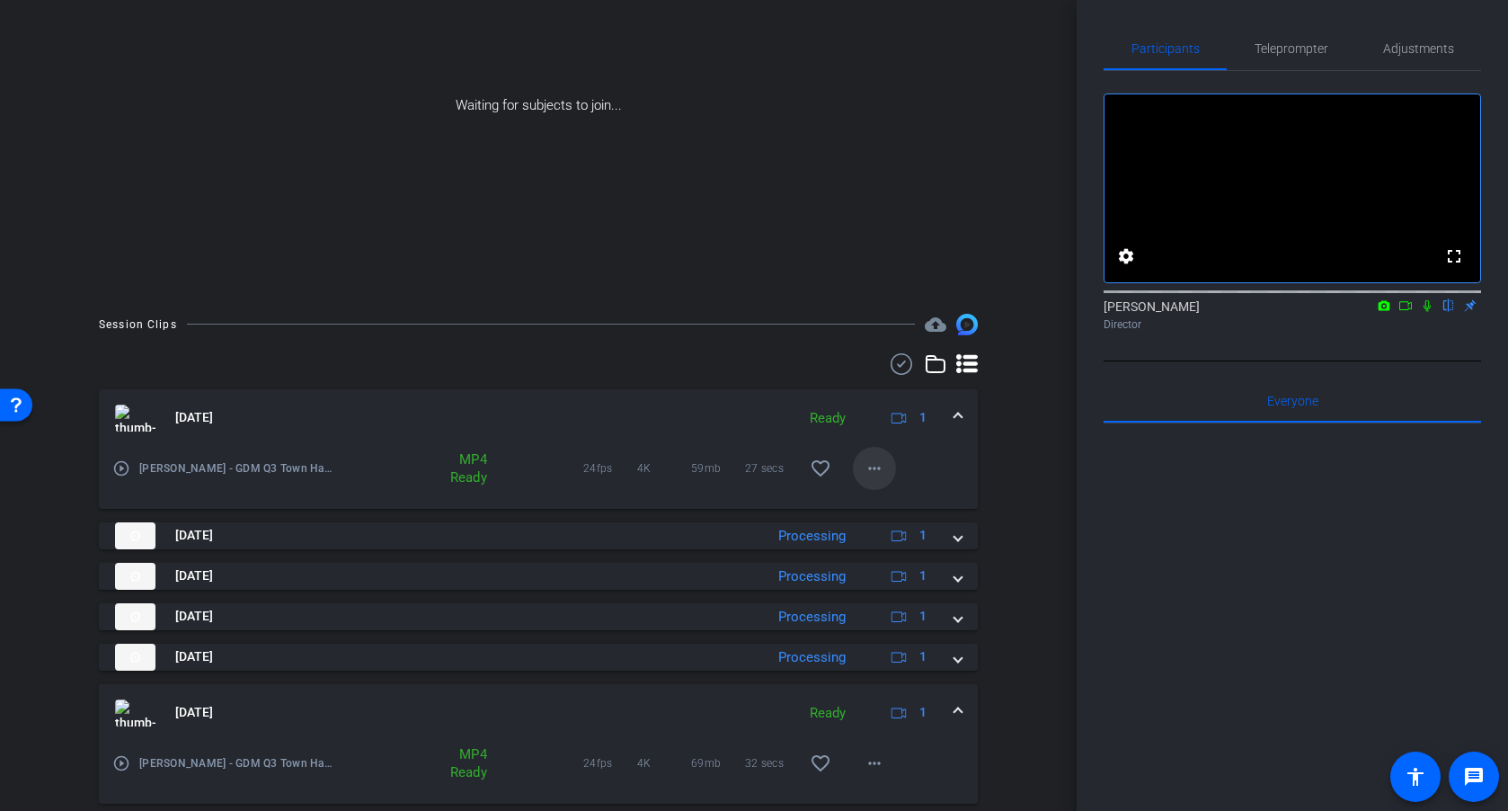
click at [868, 467] on mat-icon "more_horiz" at bounding box center [875, 469] width 22 height 22
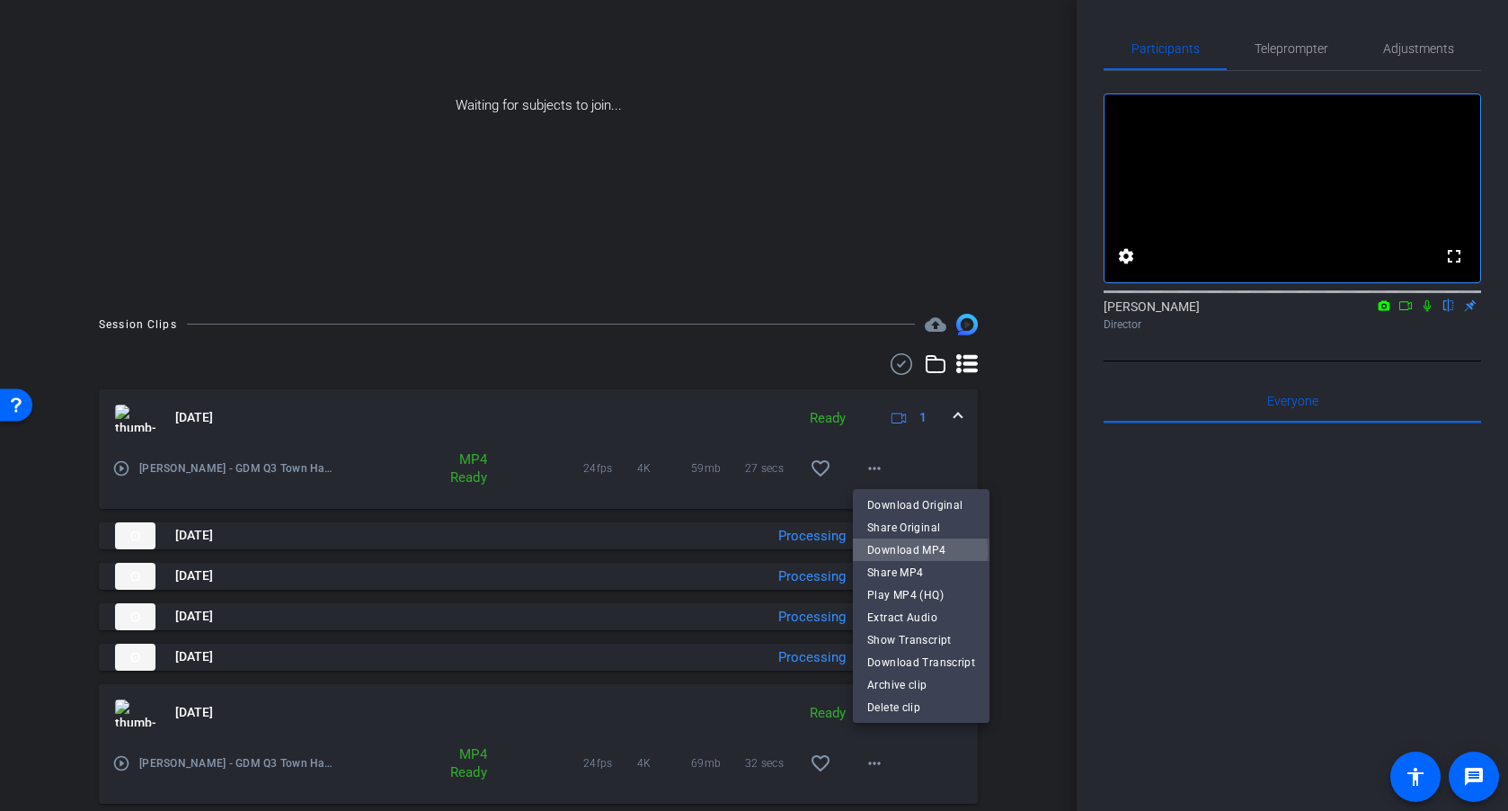
click at [900, 553] on span "Download MP4" at bounding box center [921, 550] width 108 height 22
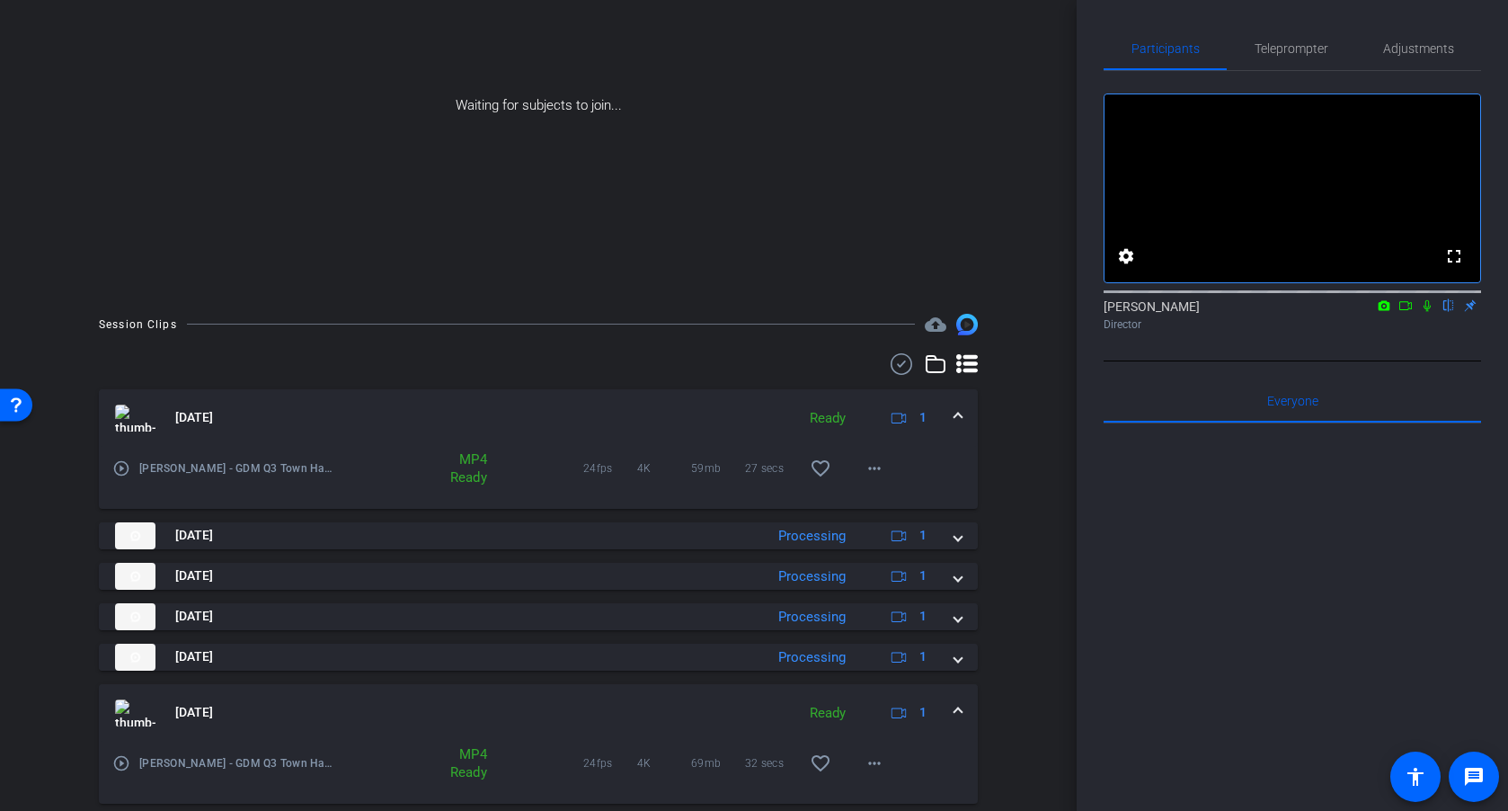
scroll to position [399, 0]
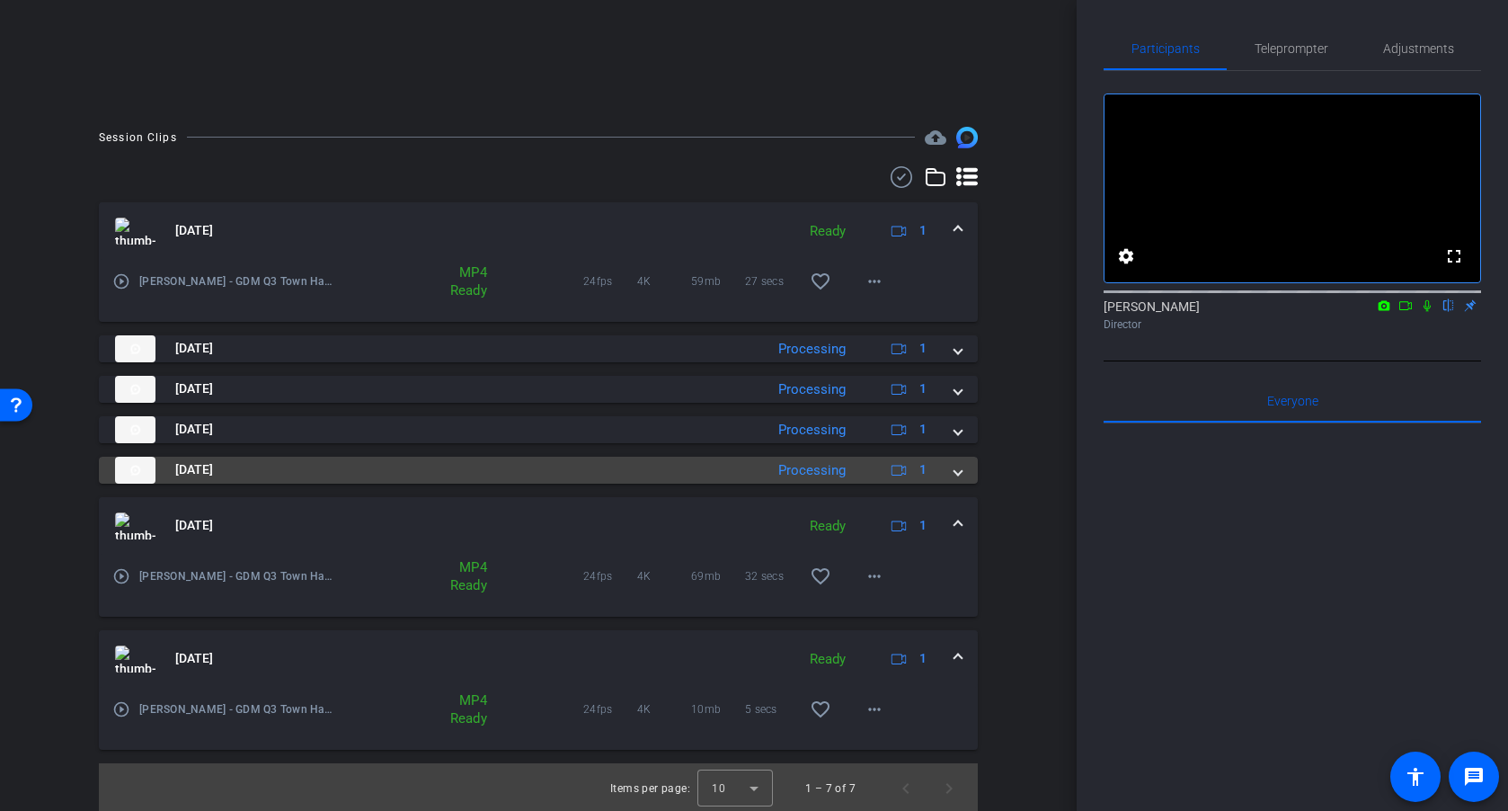
click at [957, 468] on span at bounding box center [958, 469] width 7 height 19
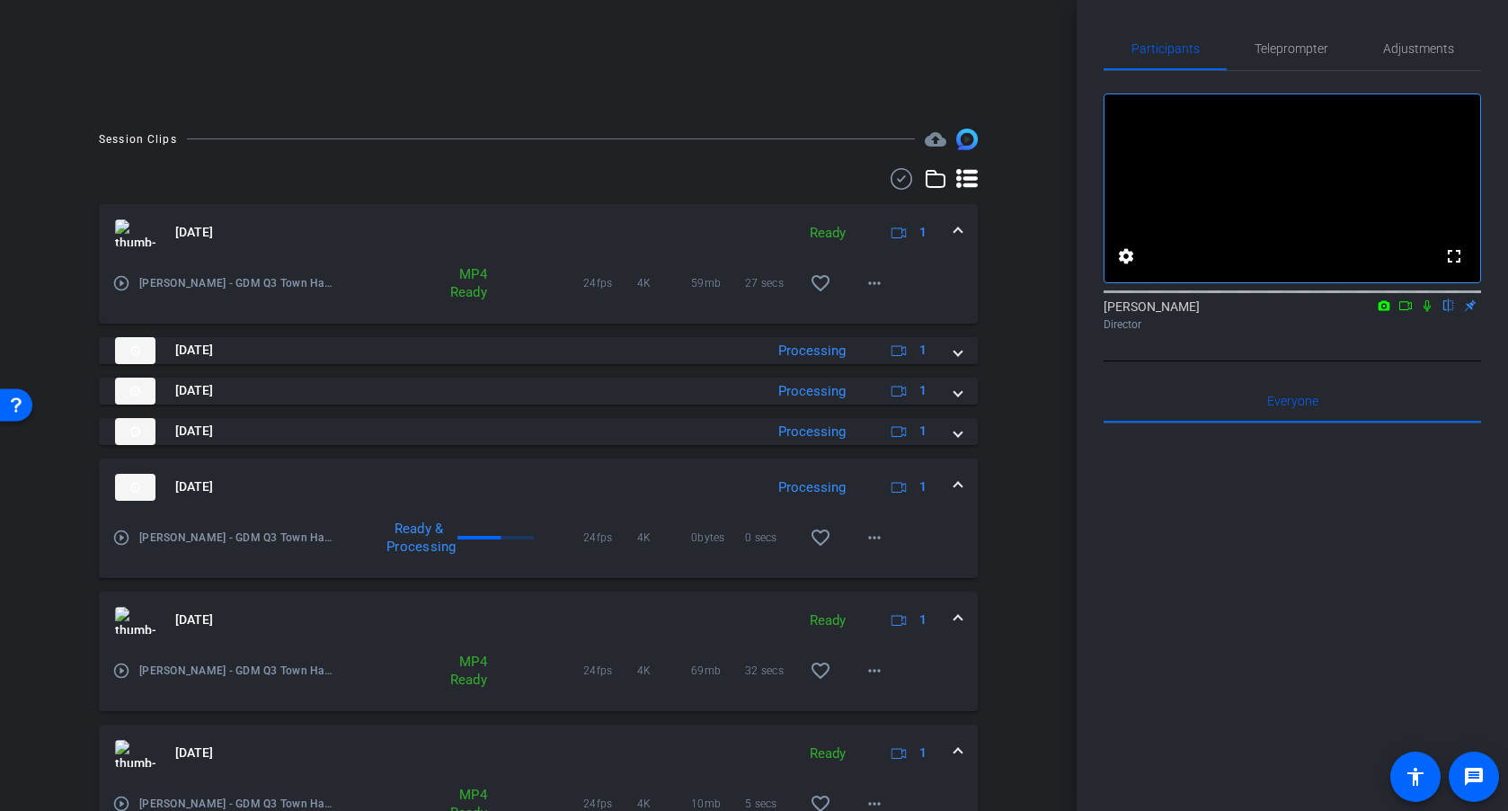
scroll to position [397, 0]
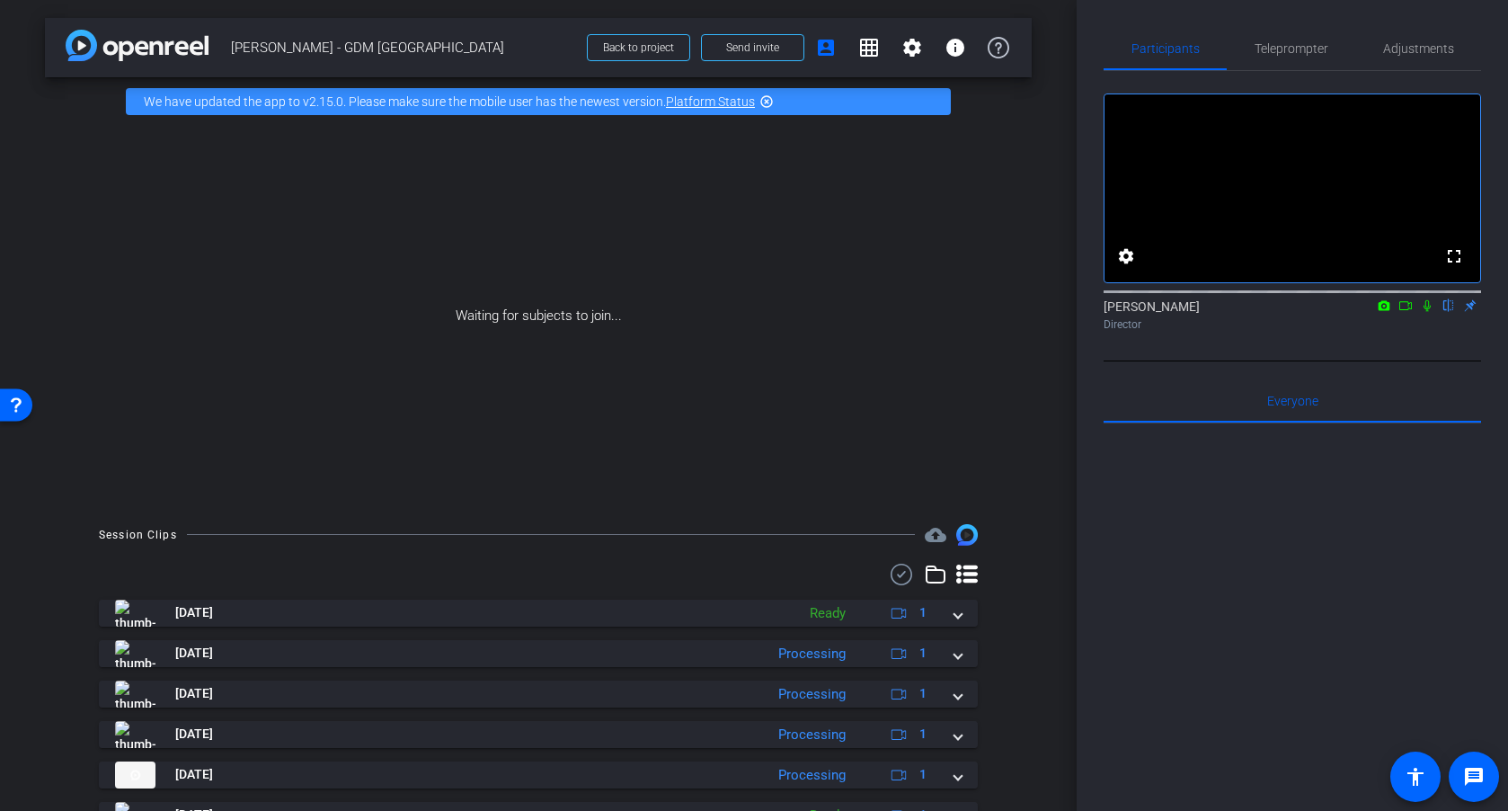
scroll to position [122, 0]
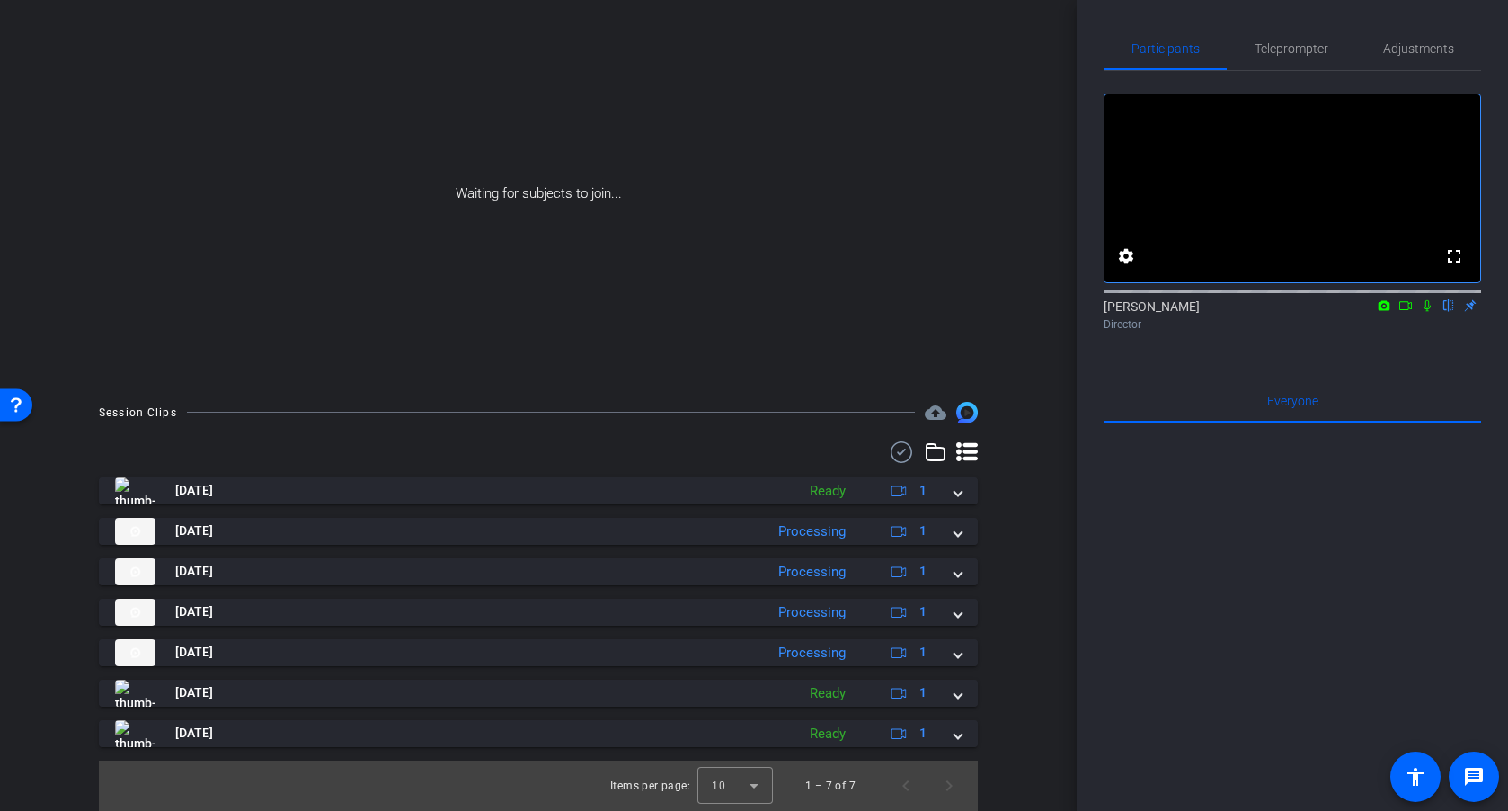
click at [1427, 312] on icon at bounding box center [1427, 305] width 14 height 13
drag, startPoint x: 1409, startPoint y: 328, endPoint x: 1385, endPoint y: 335, distance: 24.5
click at [1409, 312] on icon at bounding box center [1406, 305] width 14 height 13
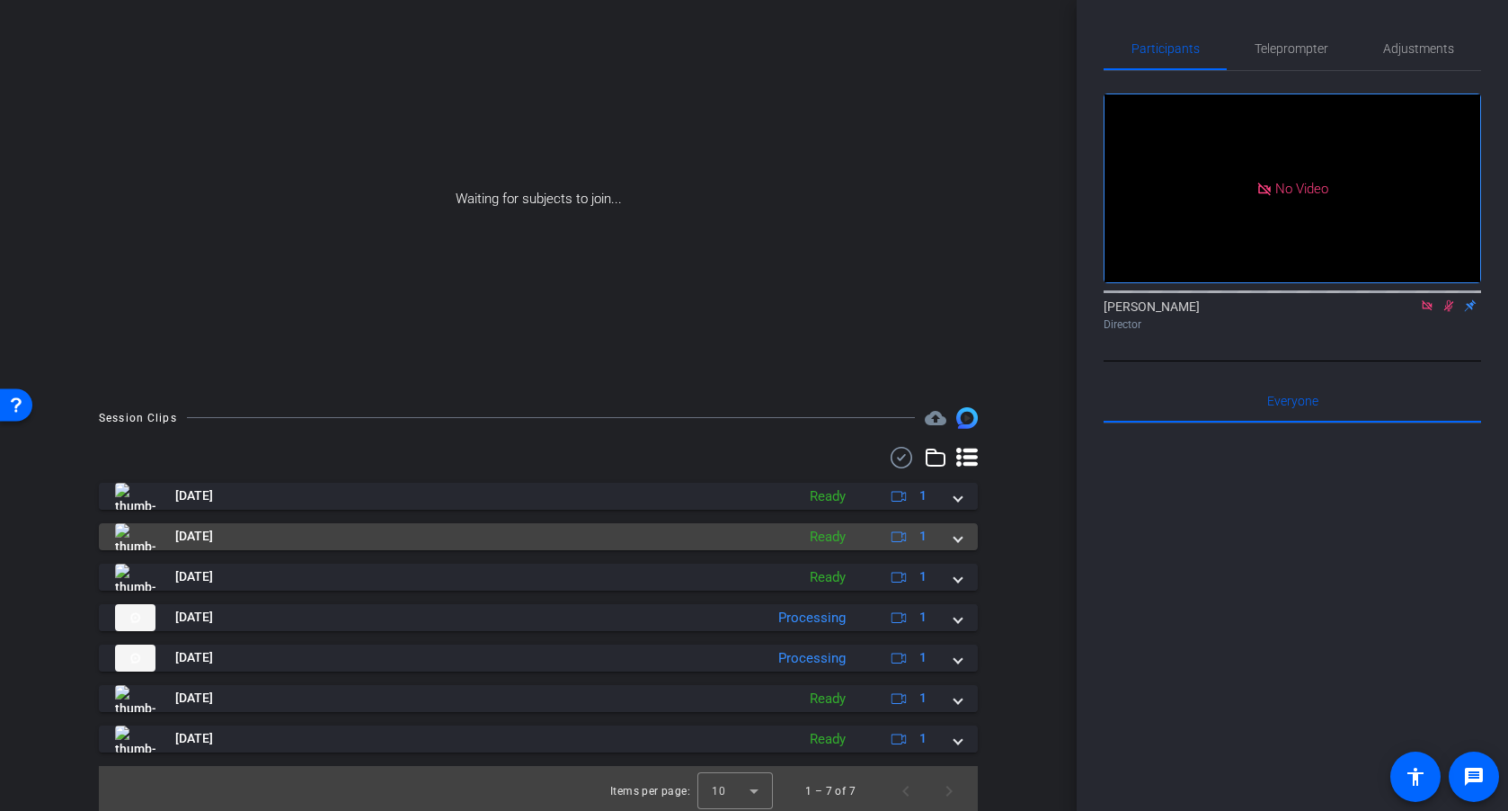
click at [953, 538] on div "[DATE] Ready 1" at bounding box center [535, 536] width 840 height 27
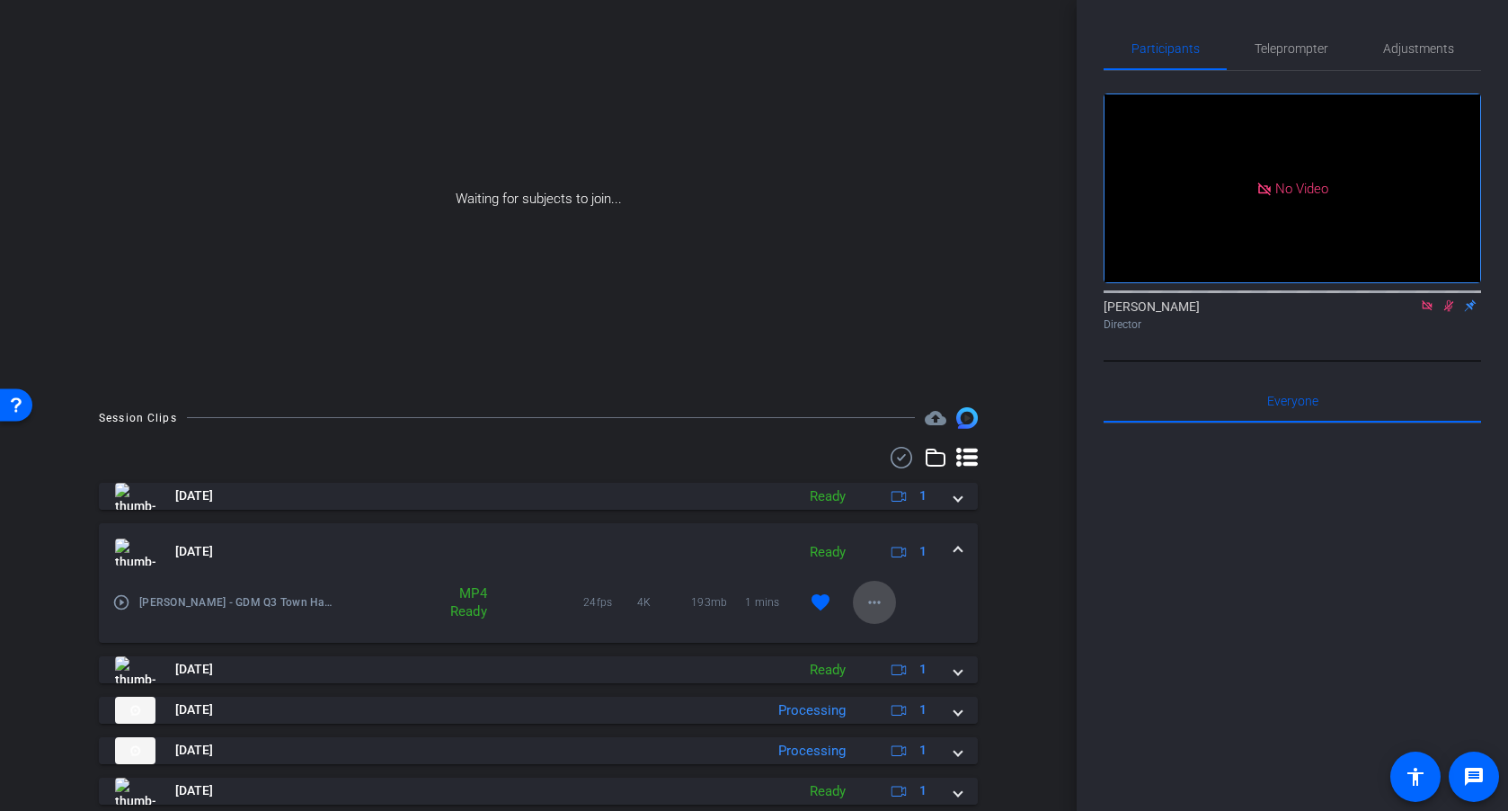
click at [877, 596] on mat-icon "more_horiz" at bounding box center [875, 602] width 22 height 22
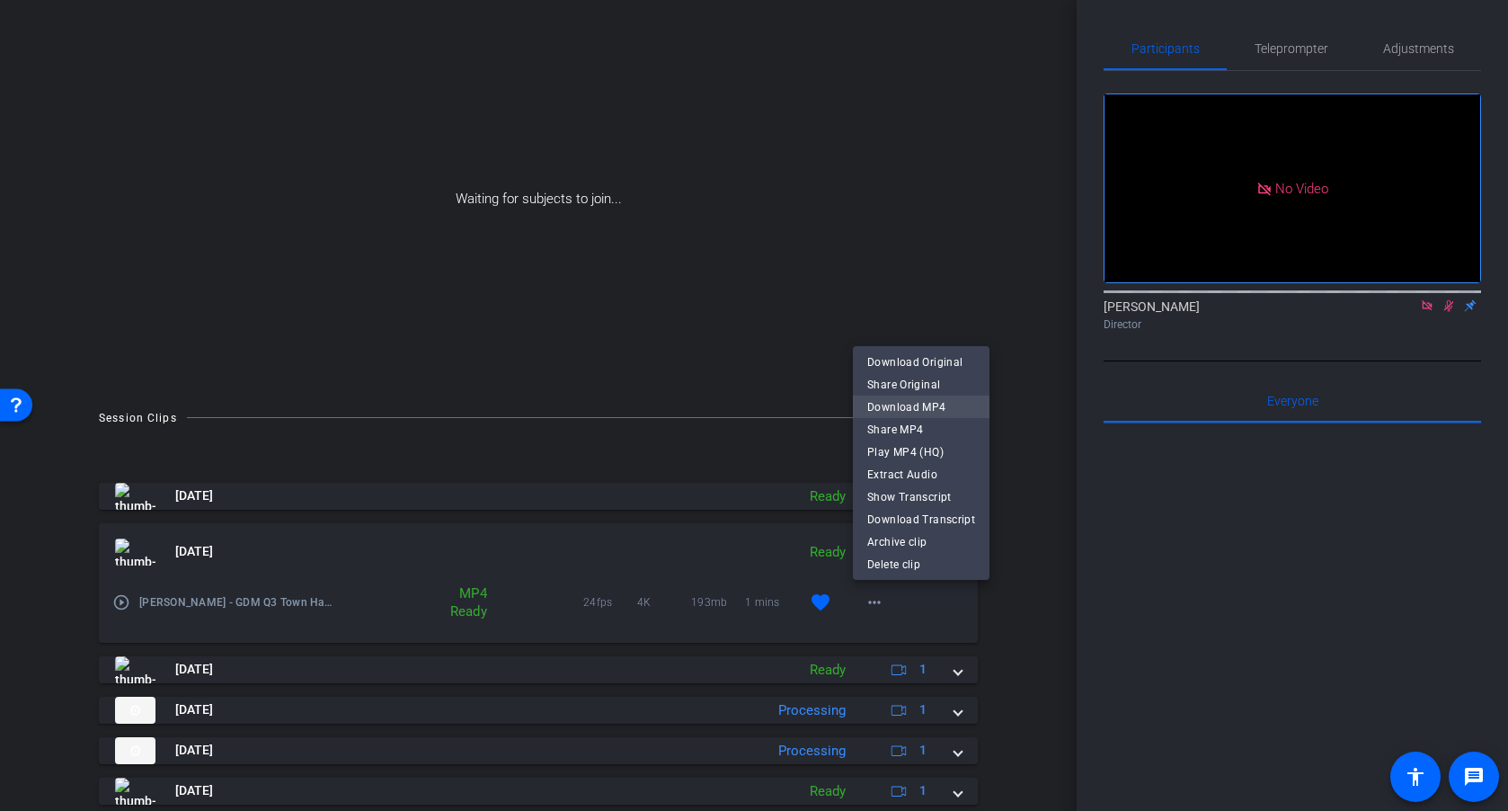
click at [901, 401] on span "Download MP4" at bounding box center [921, 407] width 108 height 22
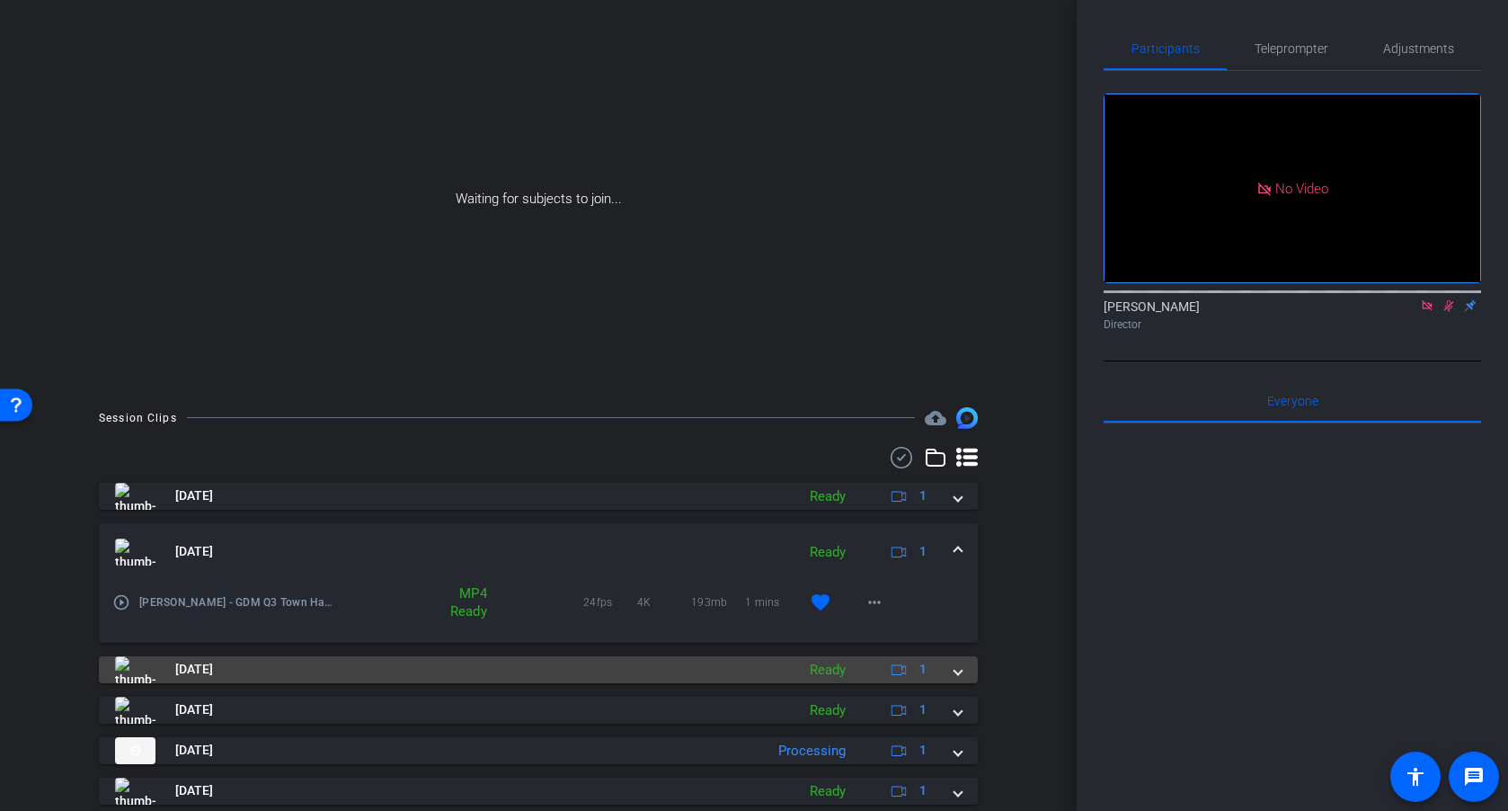
click at [958, 672] on span at bounding box center [958, 669] width 7 height 19
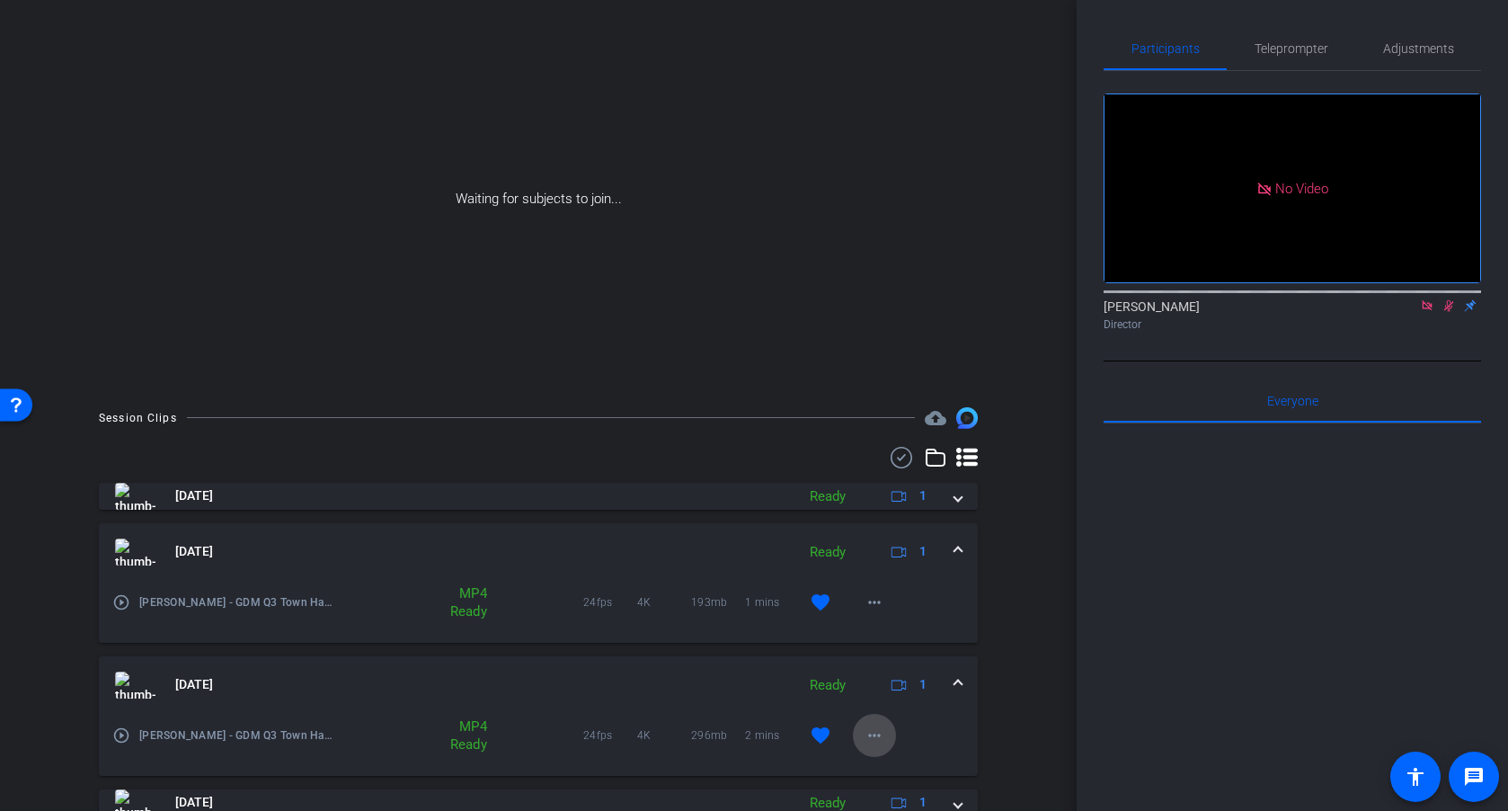
click at [870, 739] on mat-icon "more_horiz" at bounding box center [875, 735] width 22 height 22
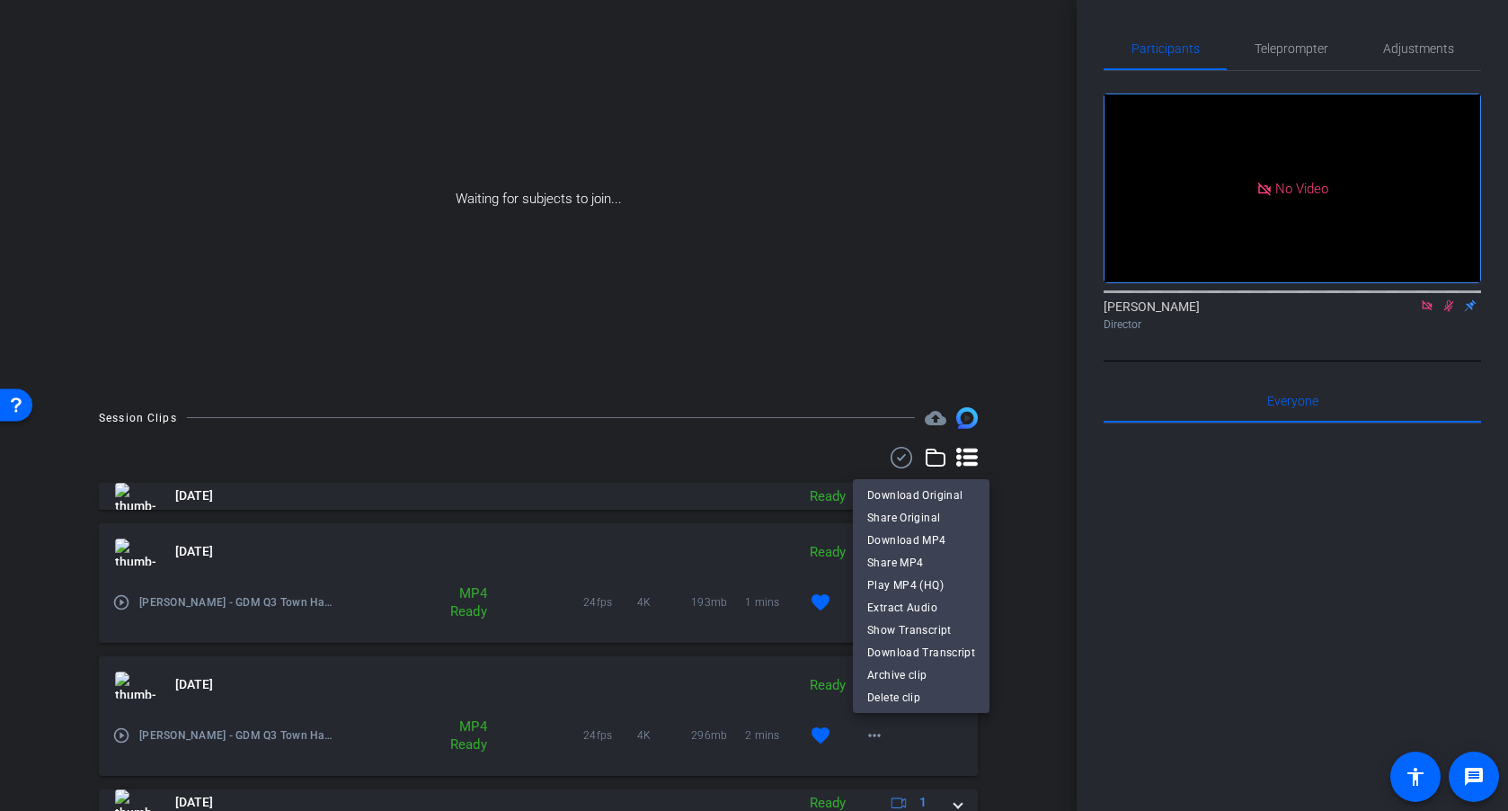
click at [876, 736] on div at bounding box center [754, 405] width 1508 height 811
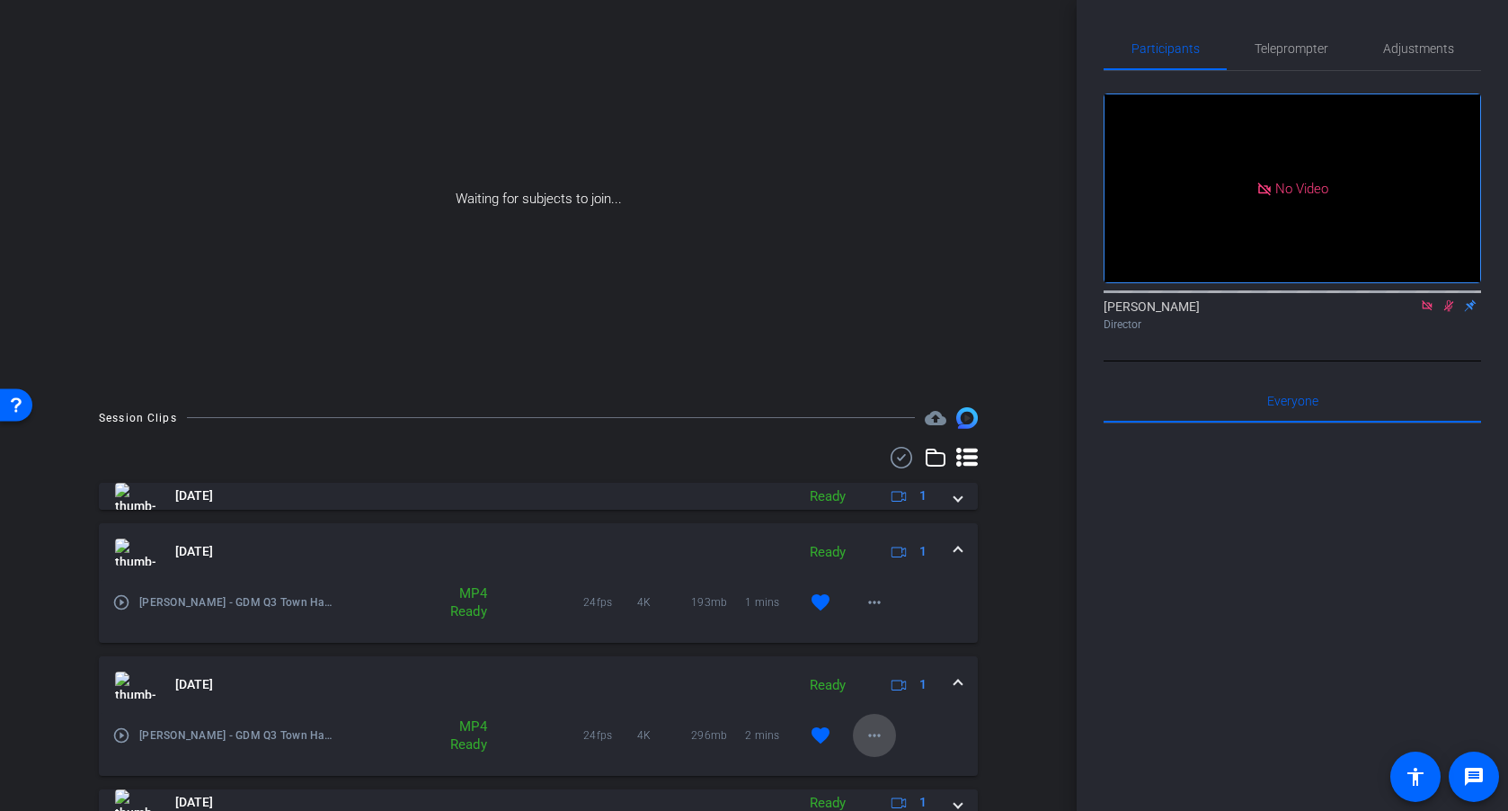
click at [874, 738] on mat-icon "more_horiz" at bounding box center [875, 735] width 22 height 22
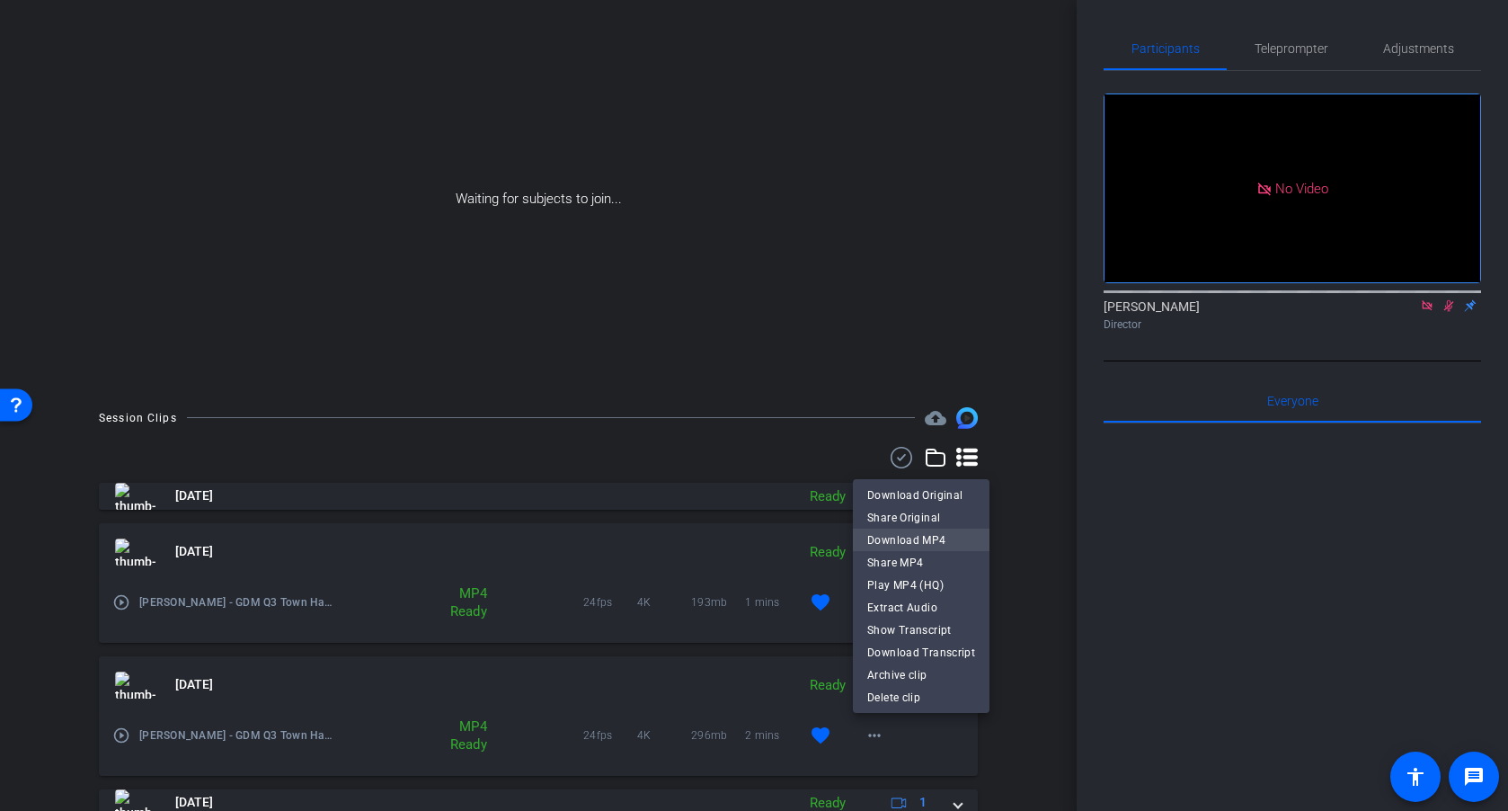
click at [918, 538] on span "Download MP4" at bounding box center [921, 540] width 108 height 22
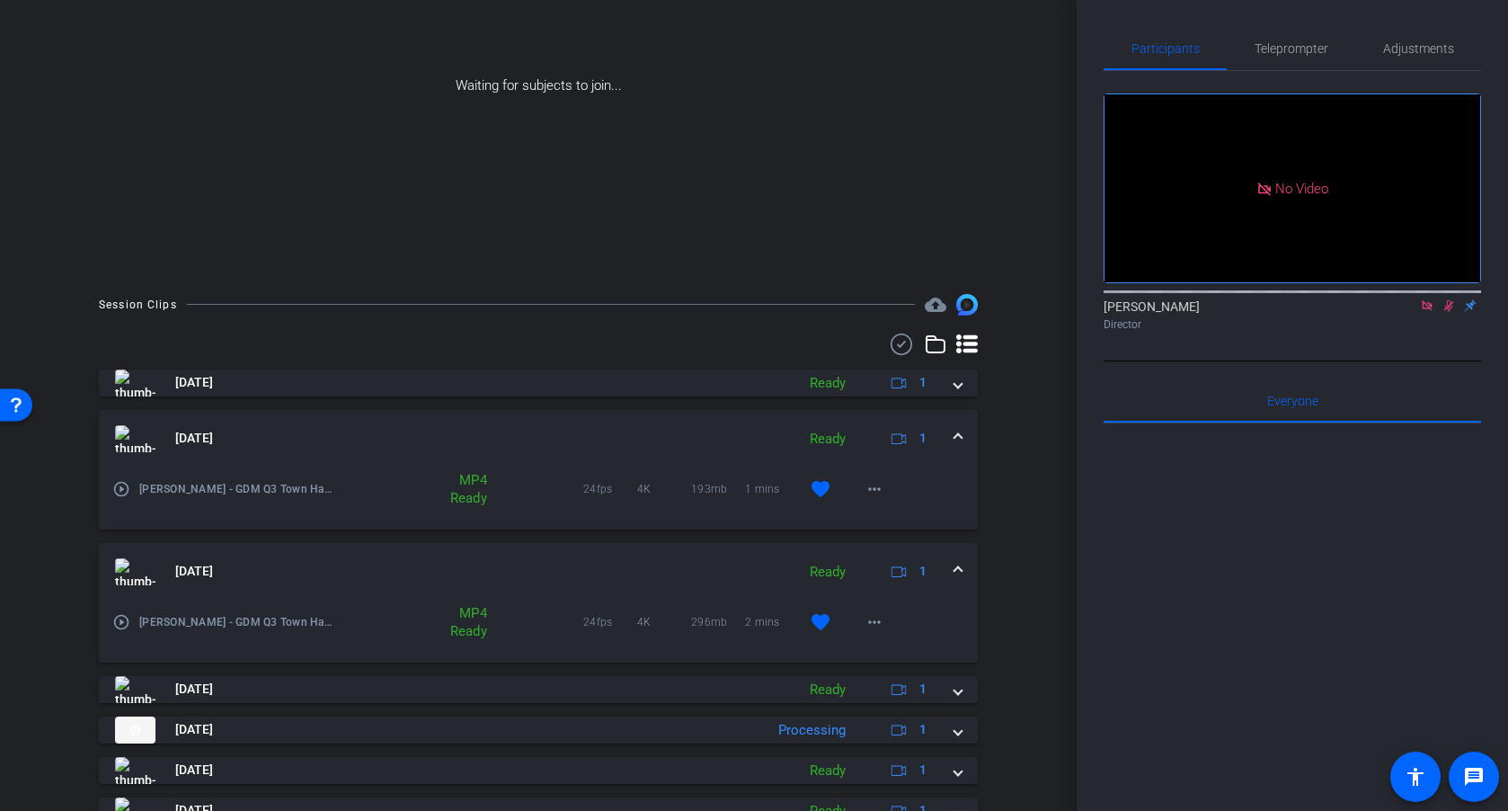
scroll to position [4, 0]
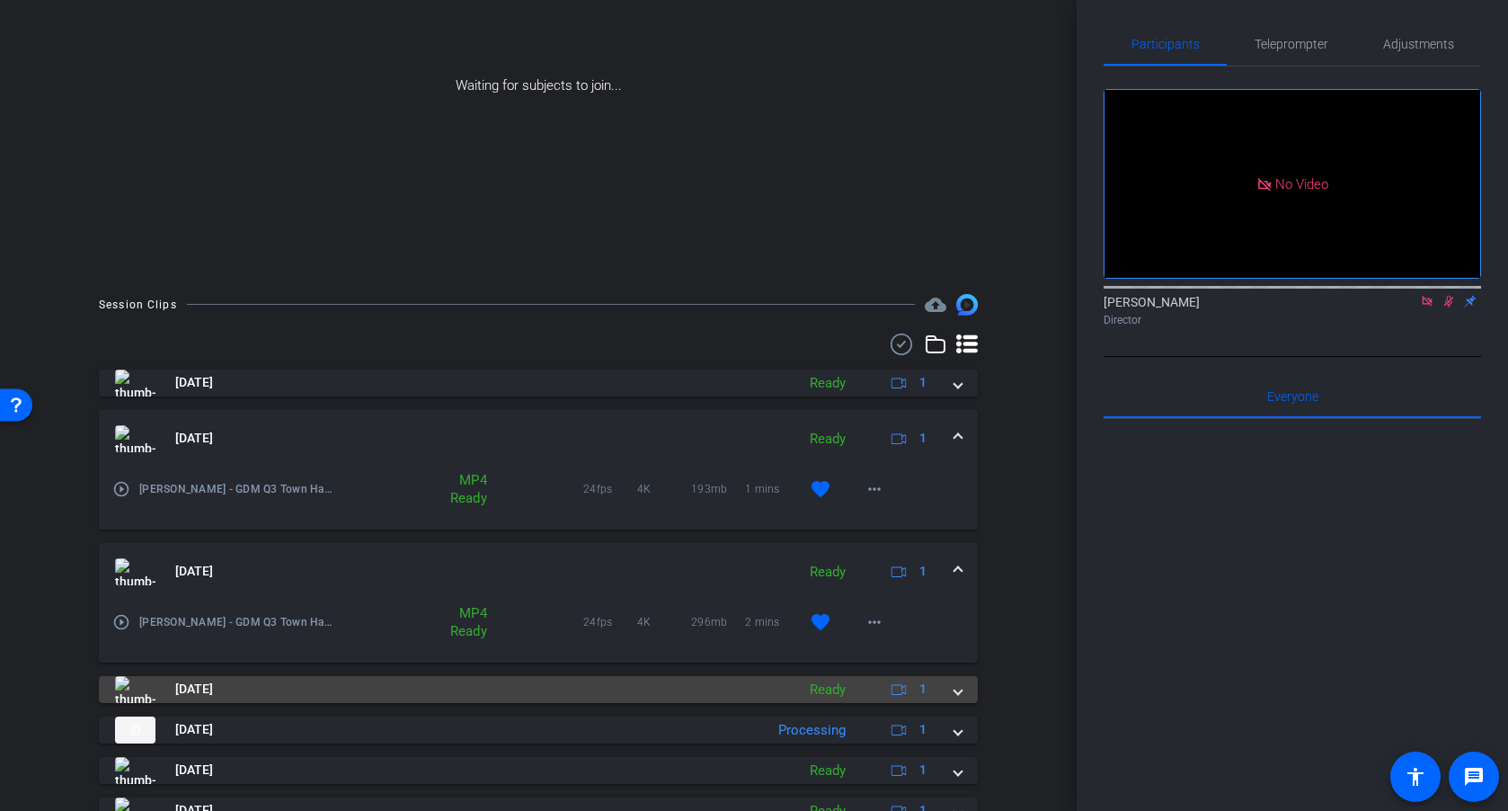
click at [958, 692] on span at bounding box center [958, 689] width 7 height 19
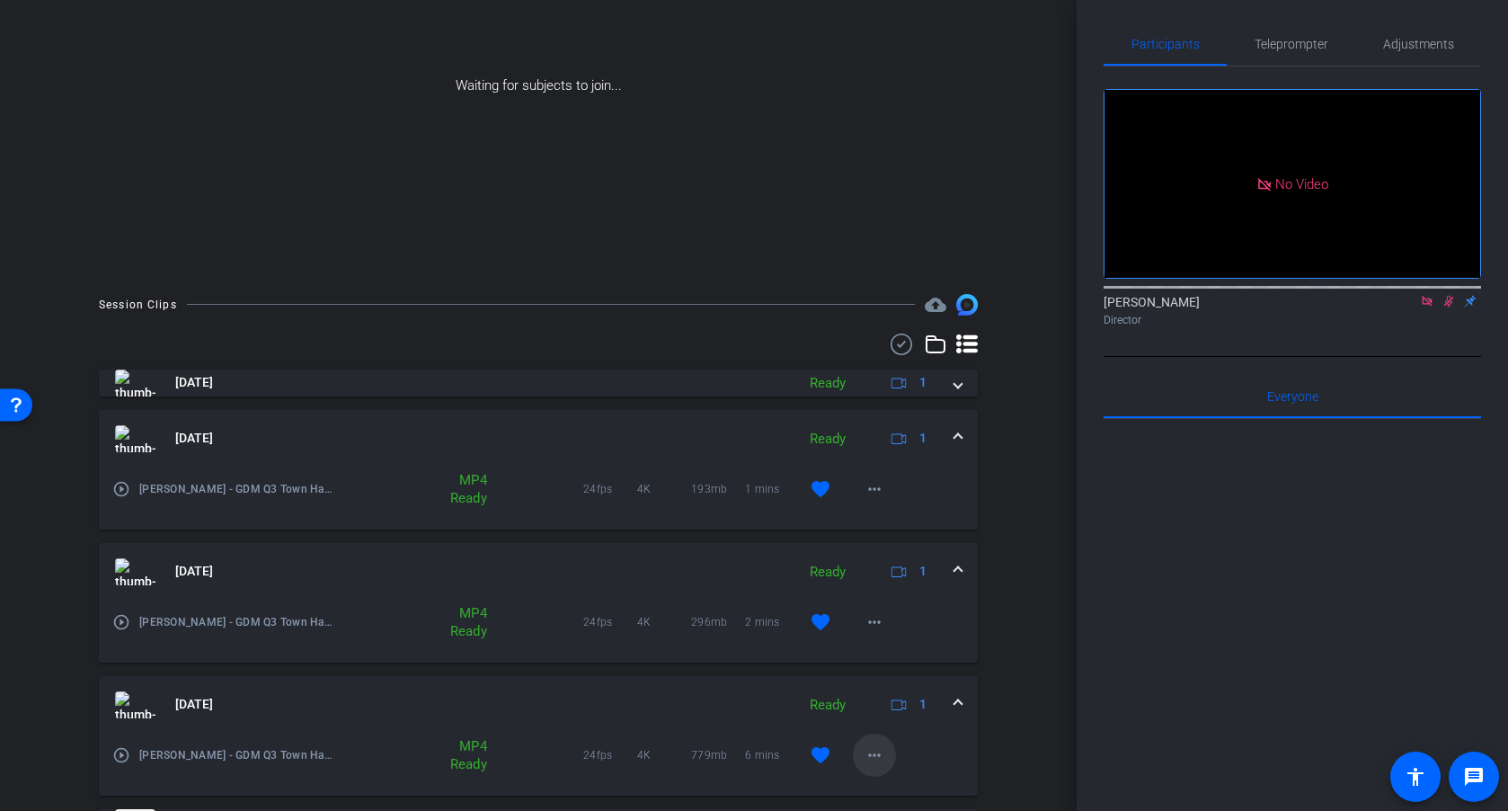
click at [879, 759] on mat-icon "more_horiz" at bounding box center [875, 755] width 22 height 22
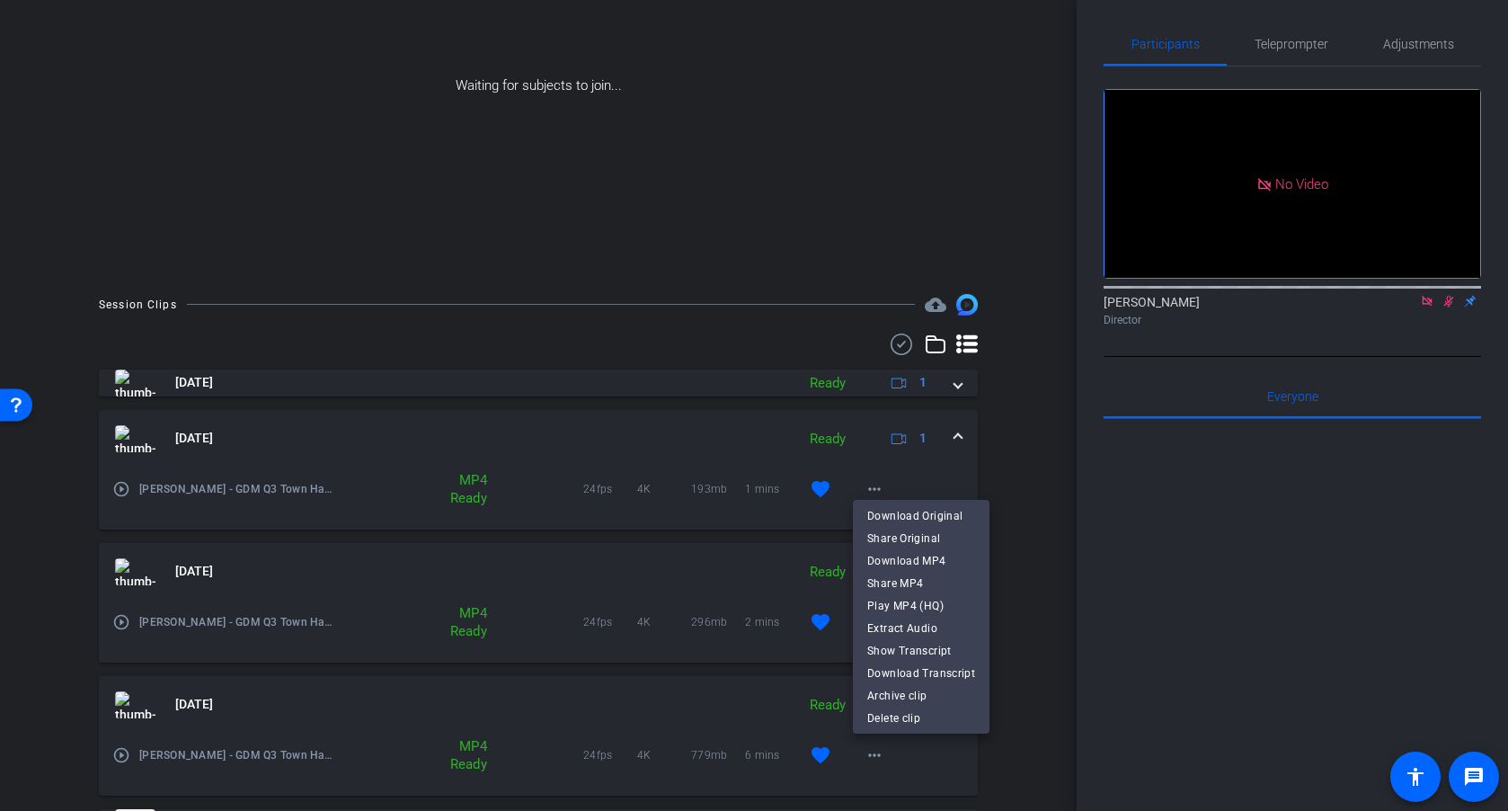
click at [928, 562] on span "Download MP4" at bounding box center [921, 560] width 108 height 22
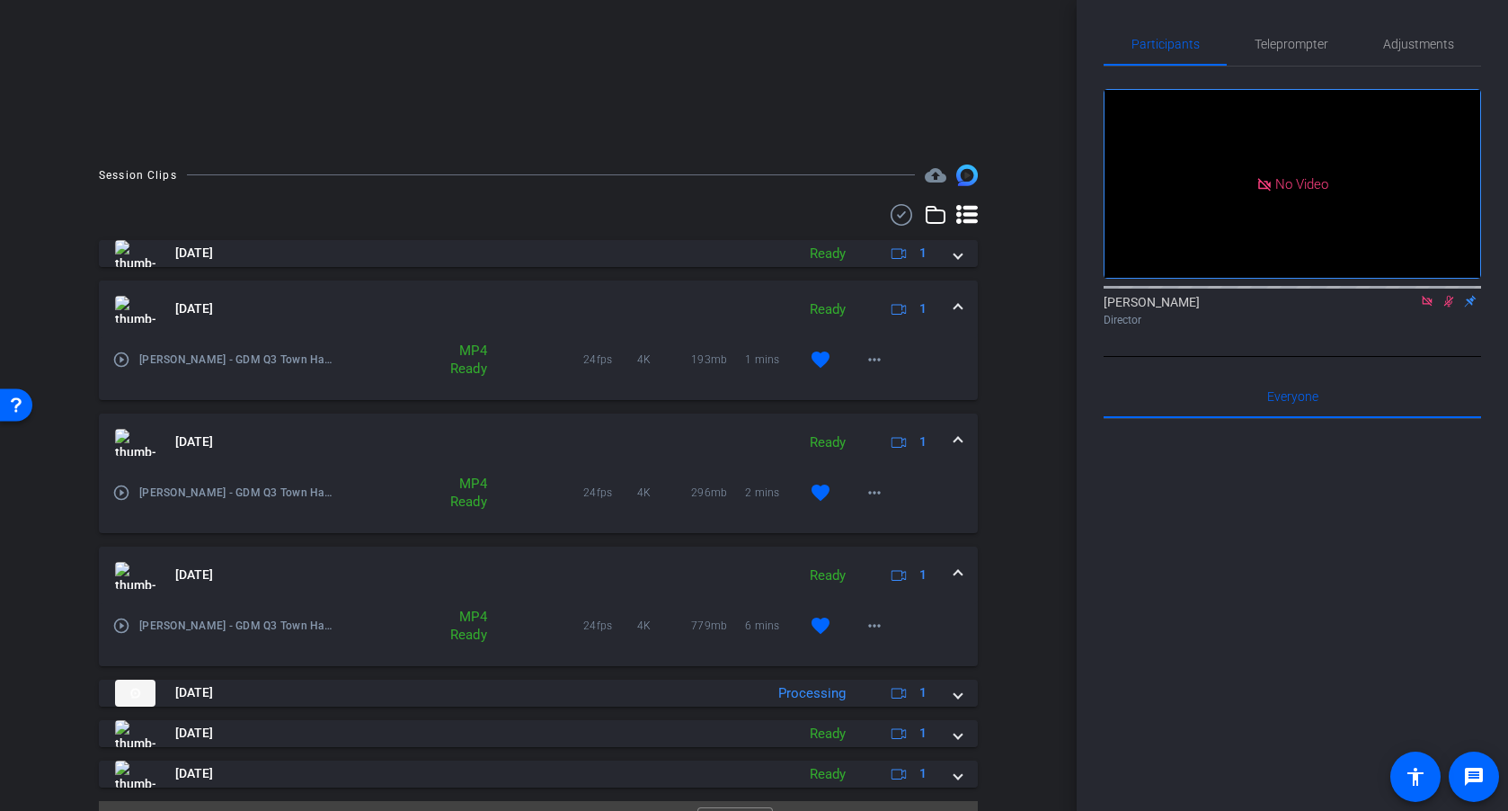
scroll to position [399, 0]
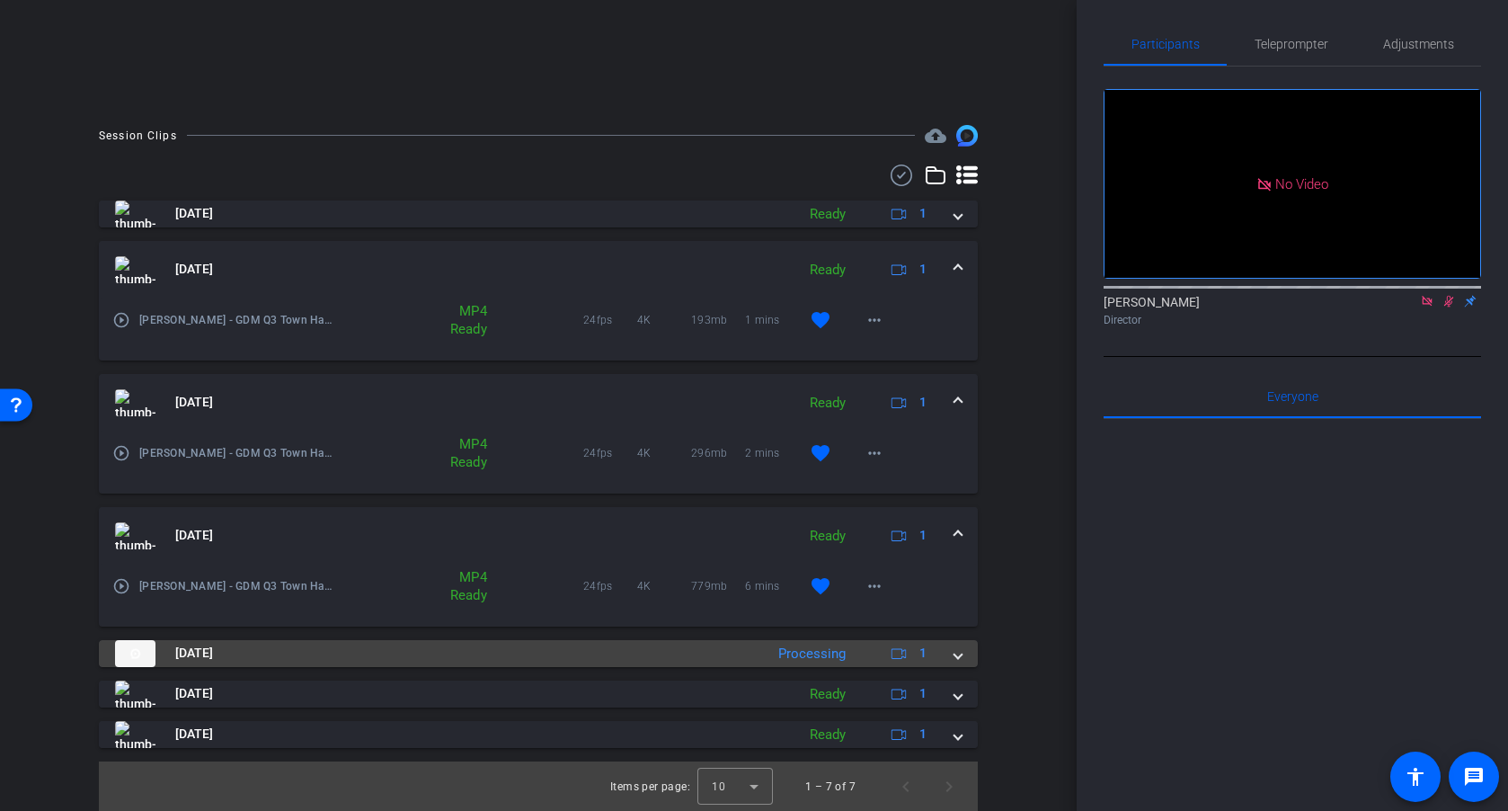
click at [806, 655] on div "Processing" at bounding box center [811, 654] width 85 height 21
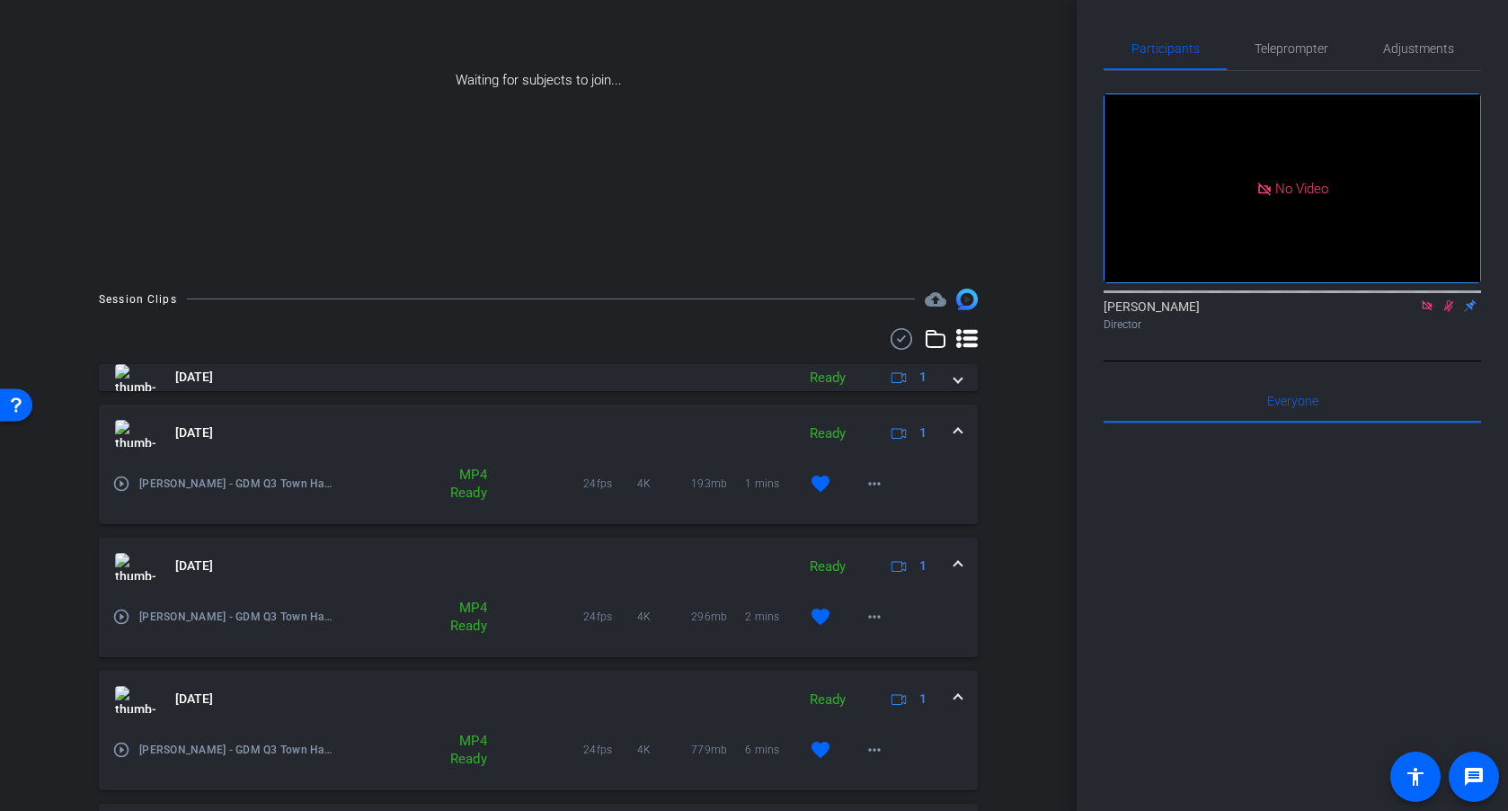
scroll to position [186, 0]
